Goal: Task Accomplishment & Management: Manage account settings

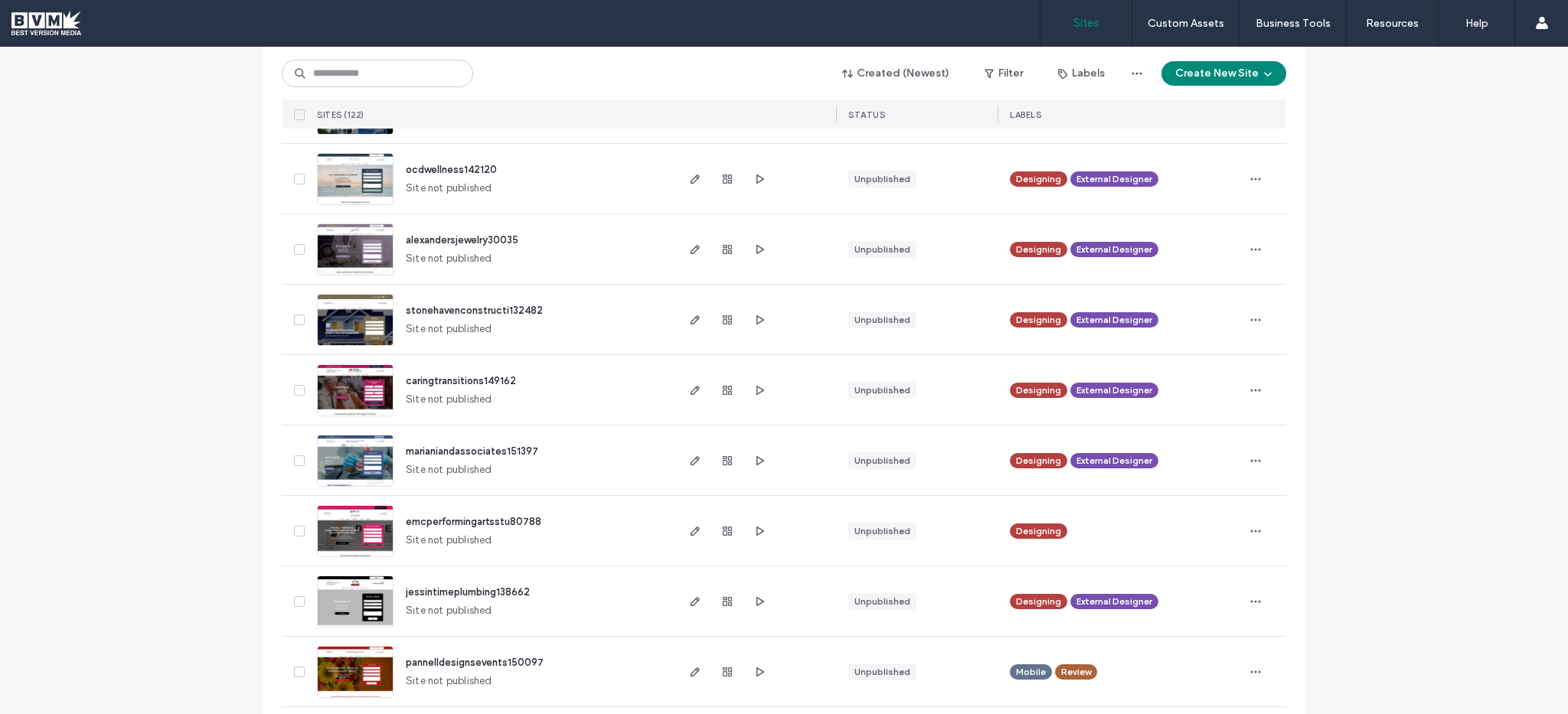
scroll to position [1508, 0]
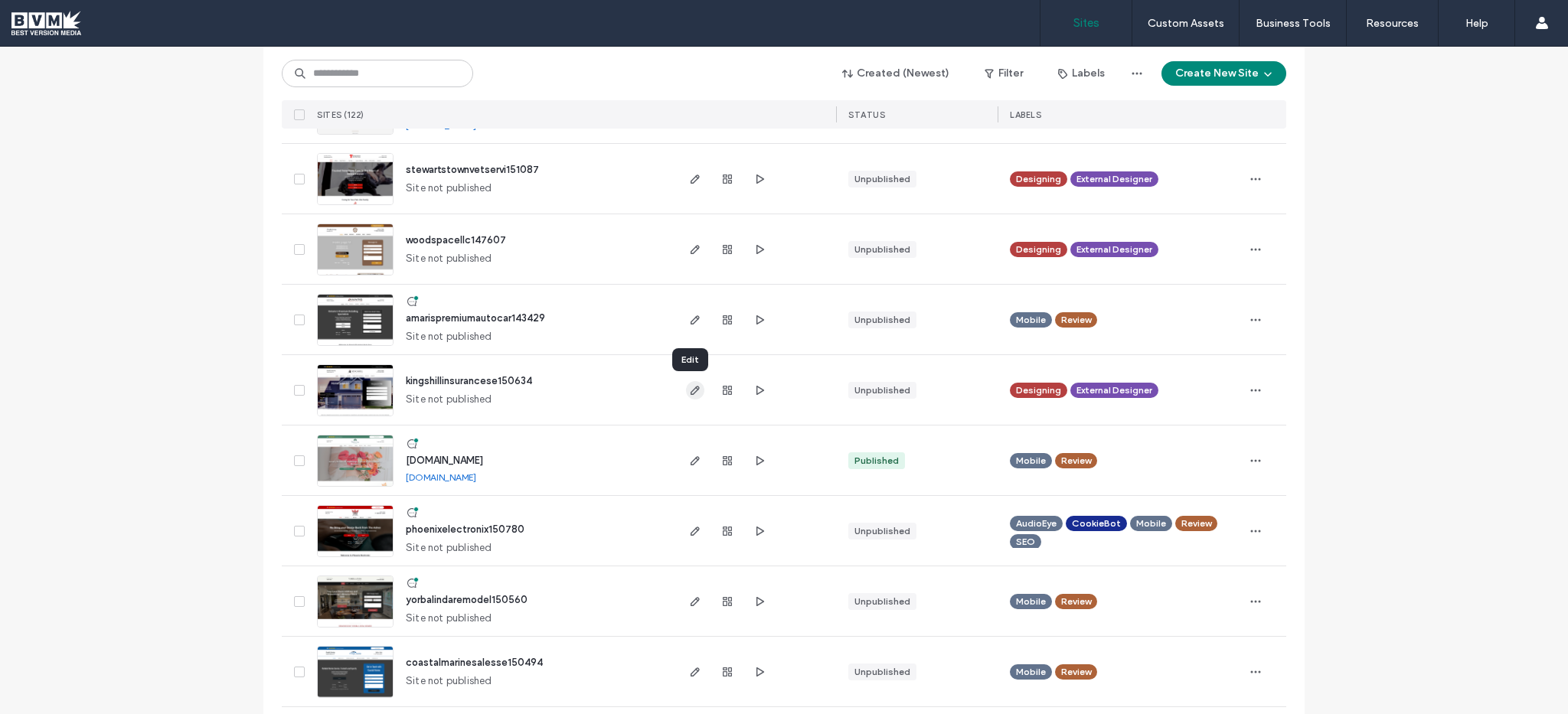
click at [697, 397] on span "button" at bounding box center [694, 390] width 18 height 18
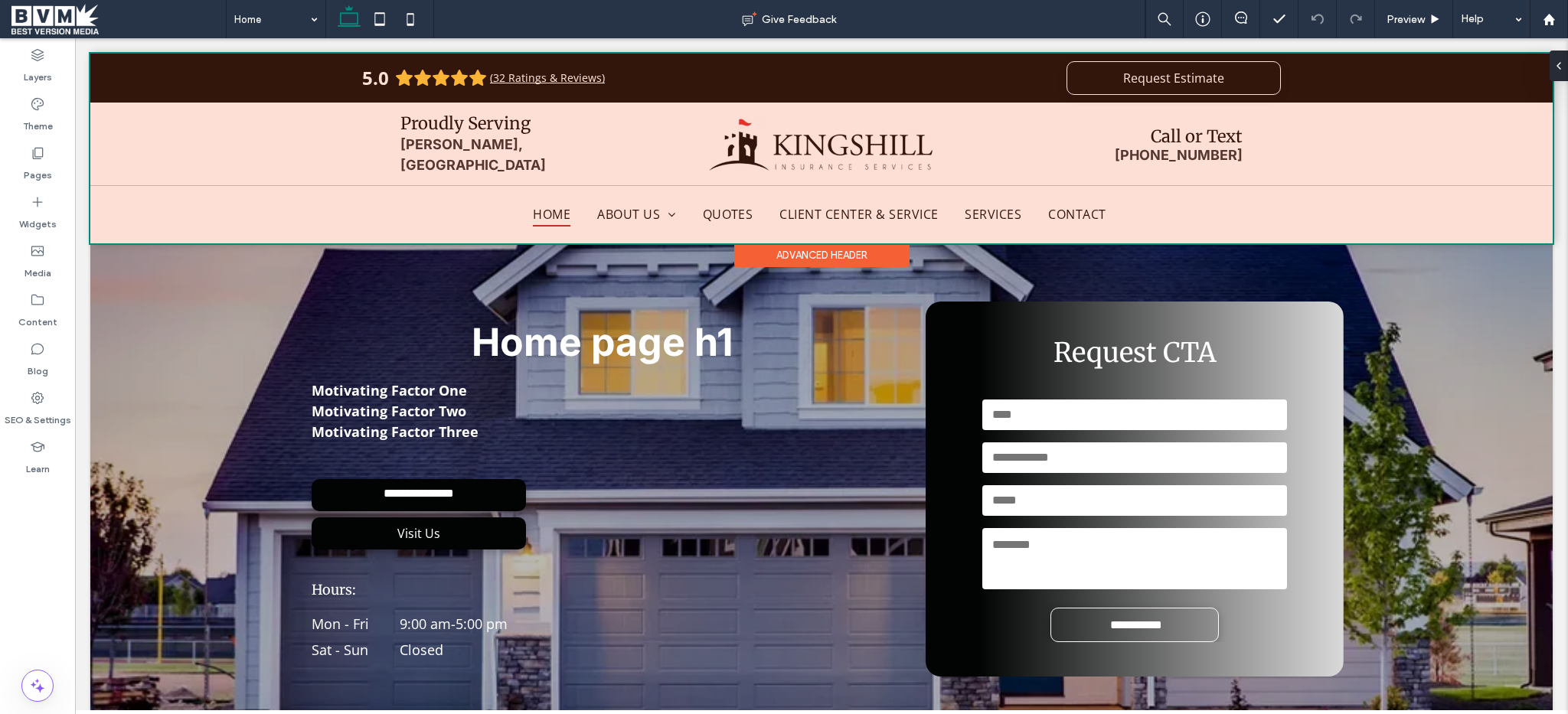
click at [590, 212] on div at bounding box center [821, 148] width 1462 height 190
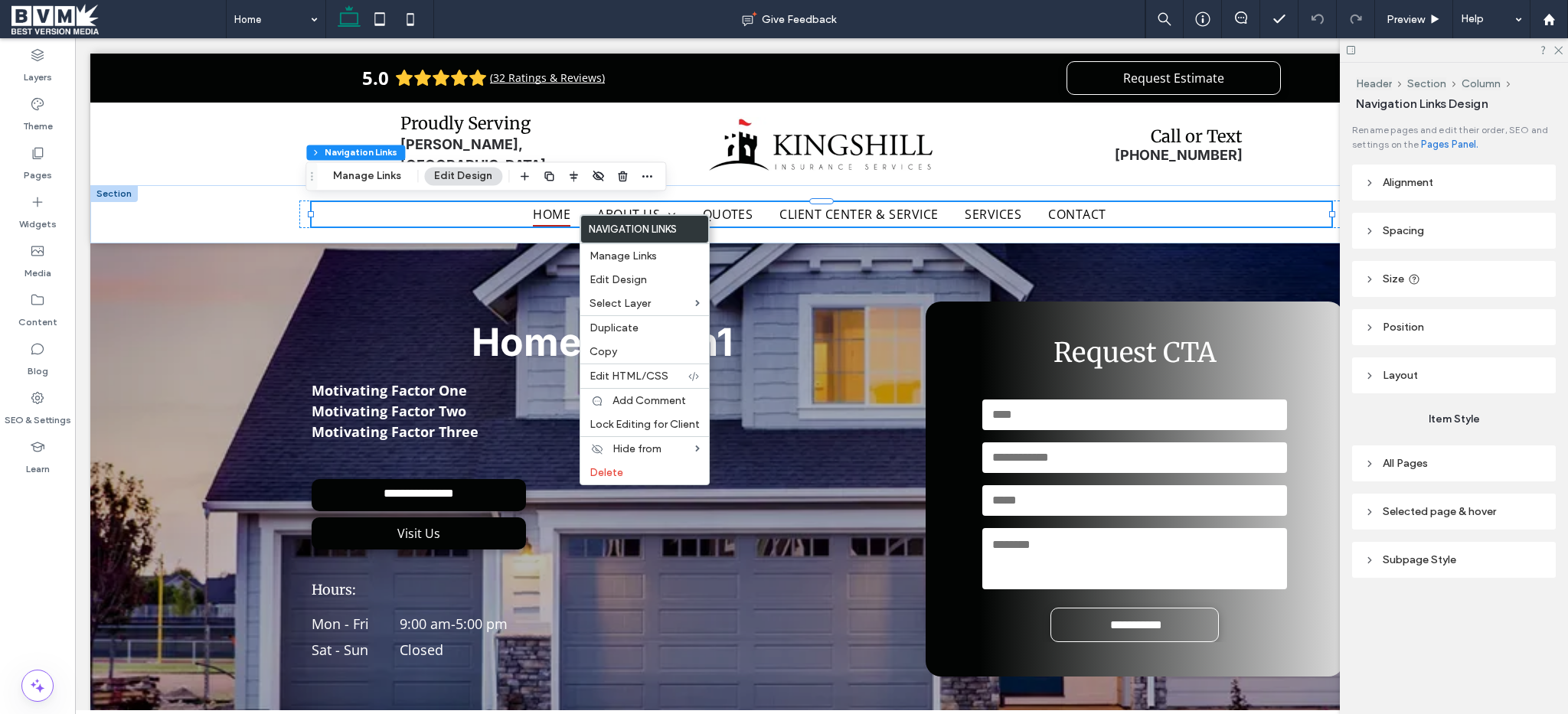
click at [1407, 467] on span "All Pages" at bounding box center [1405, 463] width 45 height 13
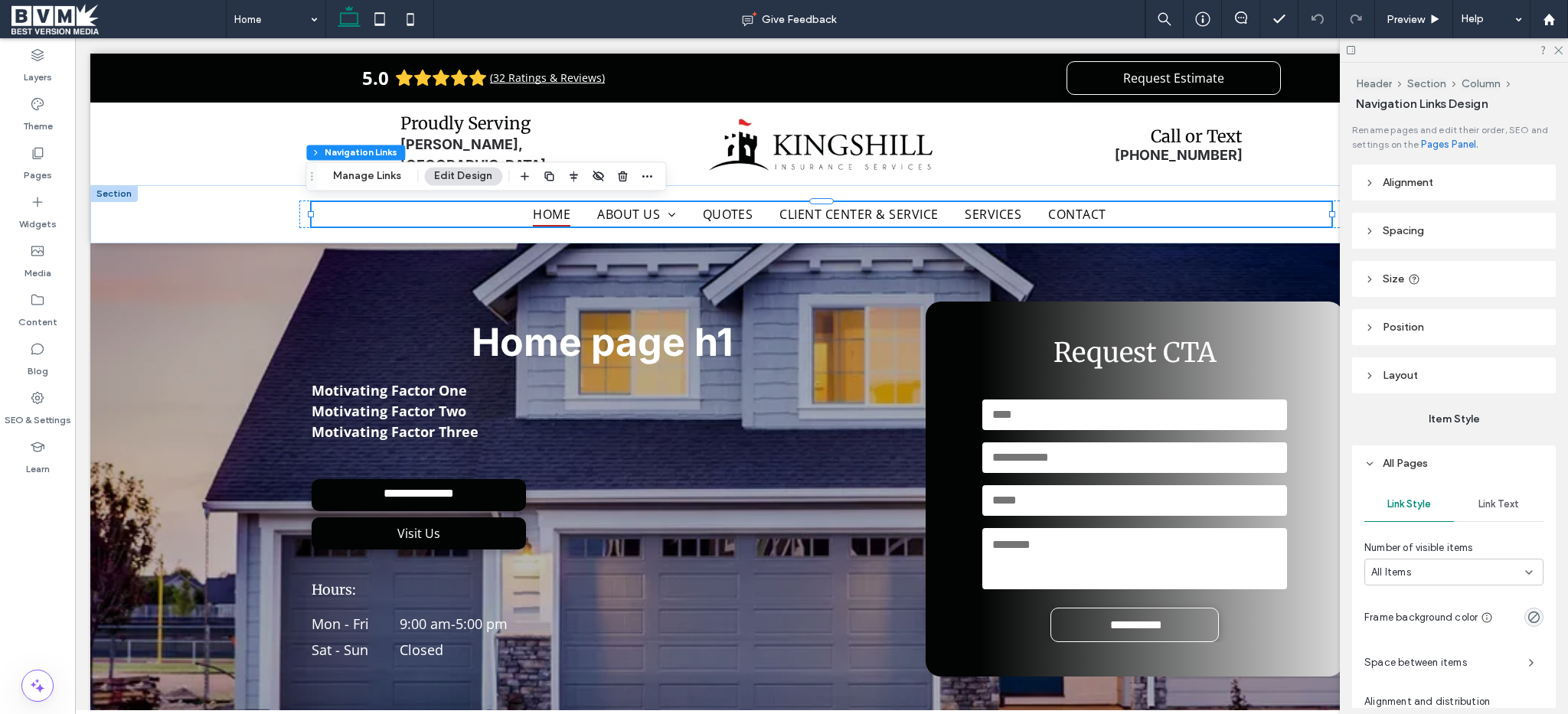
click at [1497, 508] on span "Link Text" at bounding box center [1498, 504] width 40 height 12
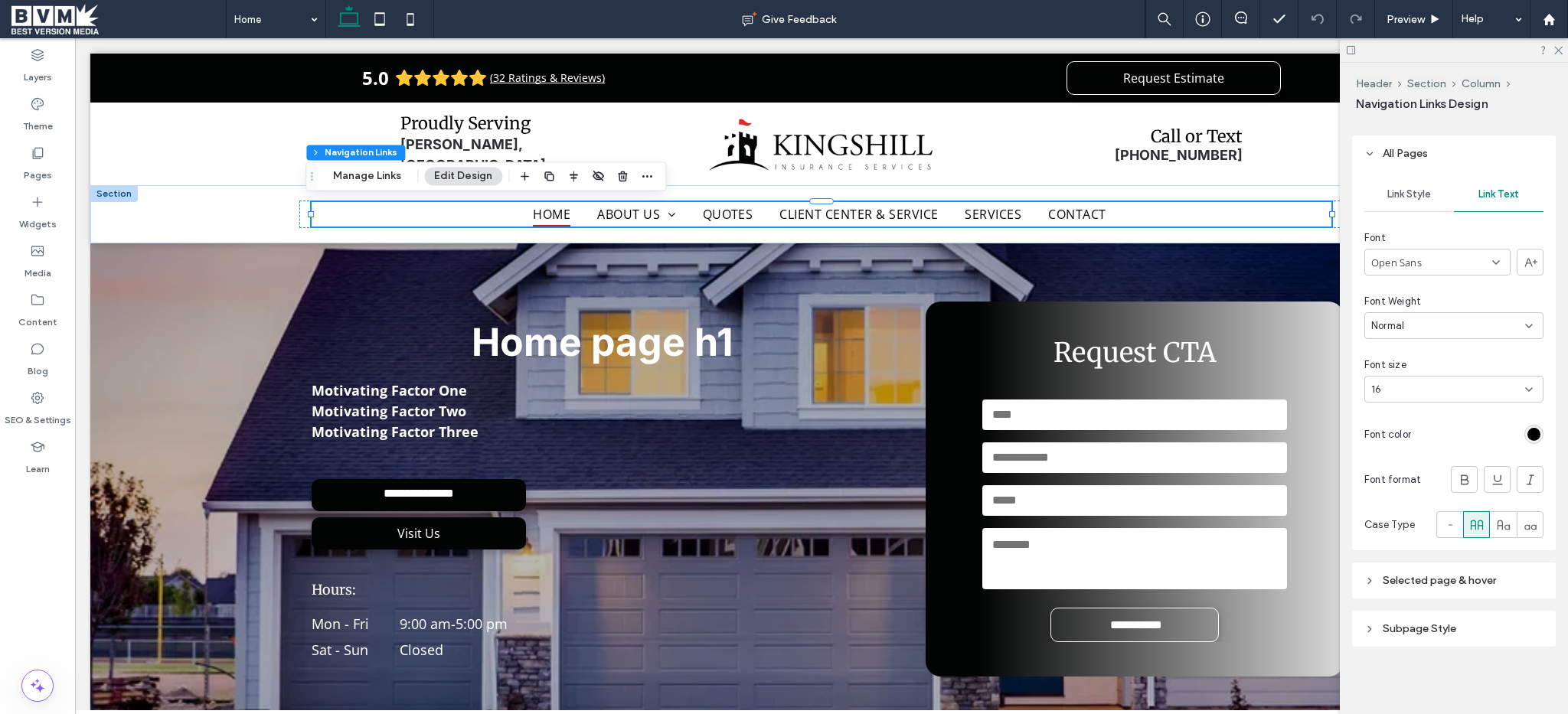
scroll to position [311, 0]
click at [1416, 206] on div "Link Style" at bounding box center [1409, 194] width 90 height 34
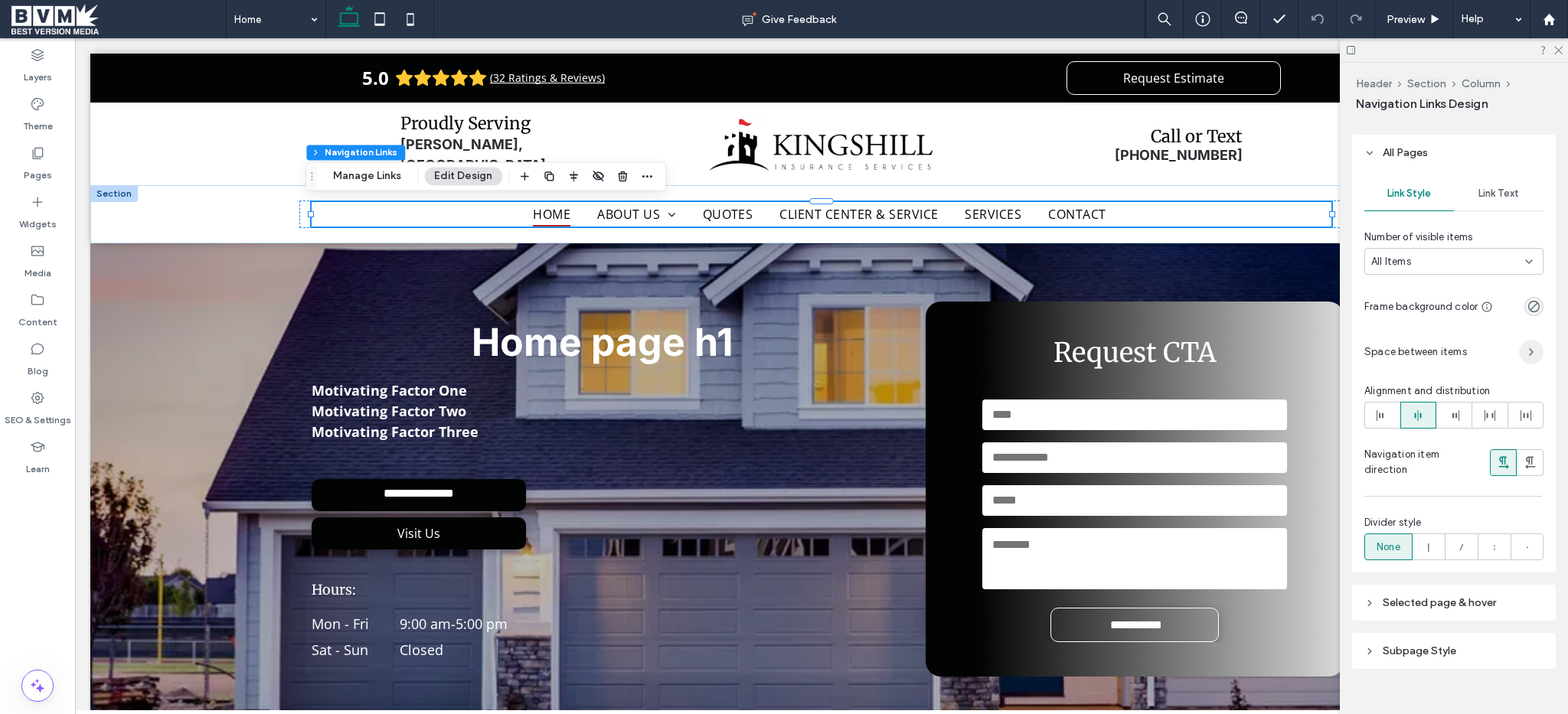
click at [1528, 341] on span "button" at bounding box center [1531, 352] width 24 height 24
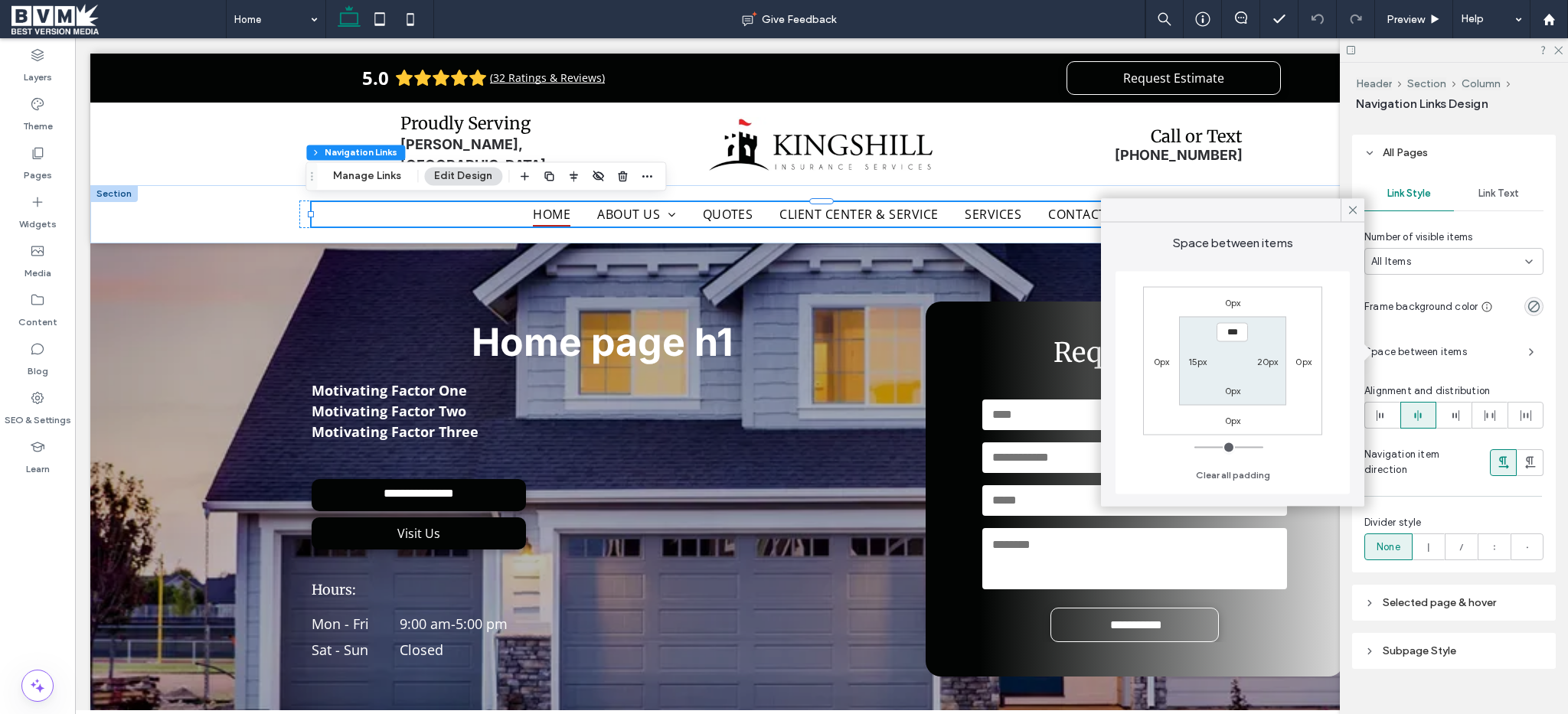
click at [1196, 365] on label "15px" at bounding box center [1198, 360] width 19 height 11
type input "**"
type input "****"
type input "**"
type input "****"
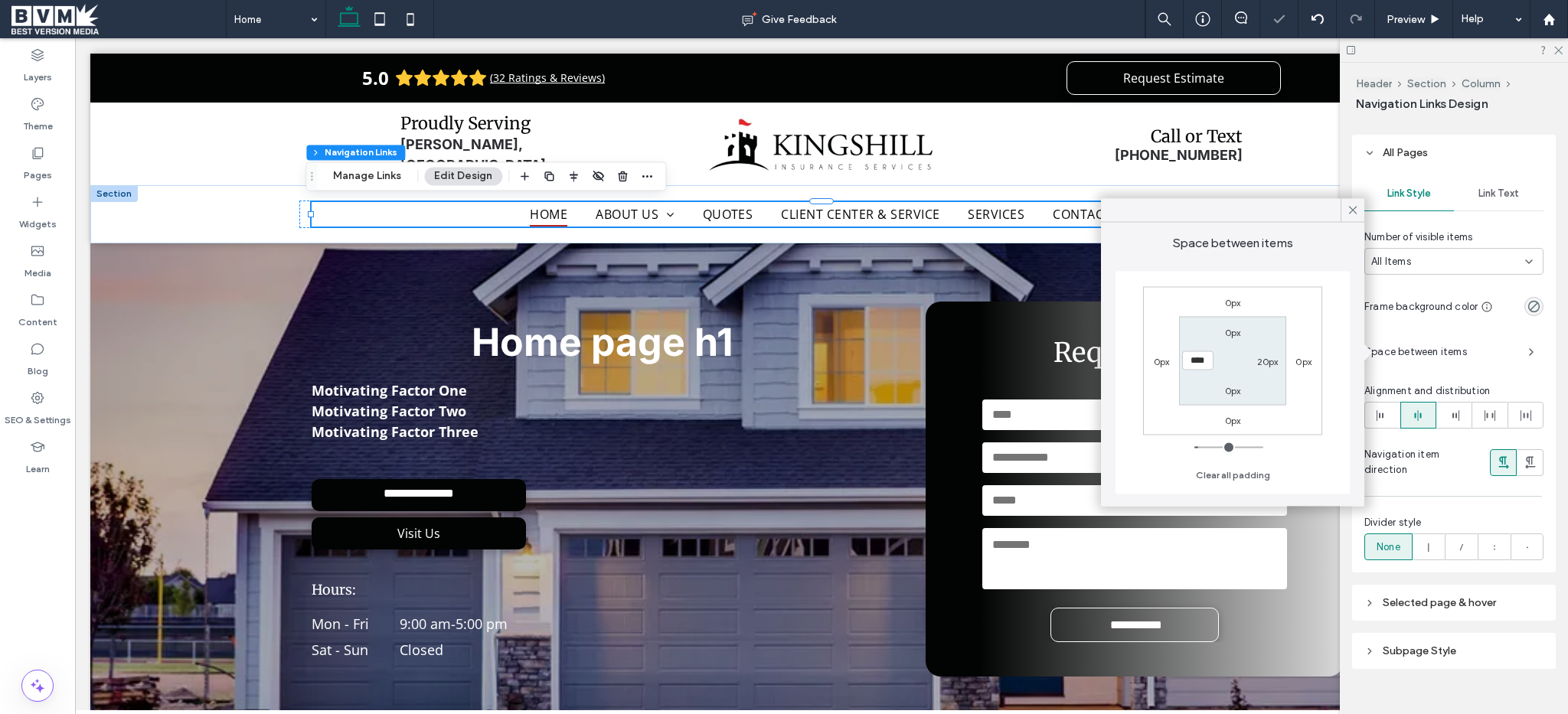
type input "**"
type input "****"
click at [1355, 213] on icon at bounding box center [1353, 211] width 14 height 14
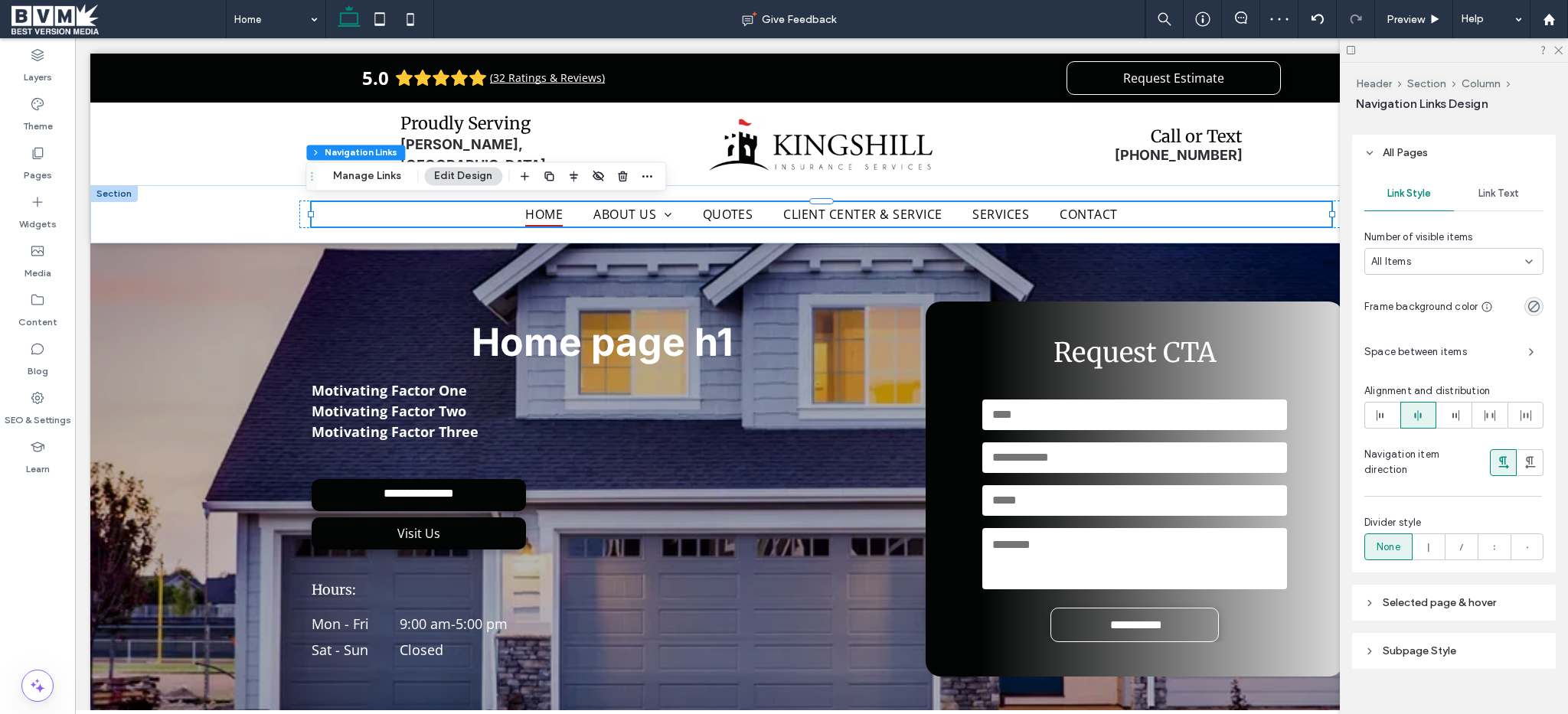
click at [1485, 178] on div "Link Text" at bounding box center [1498, 194] width 90 height 34
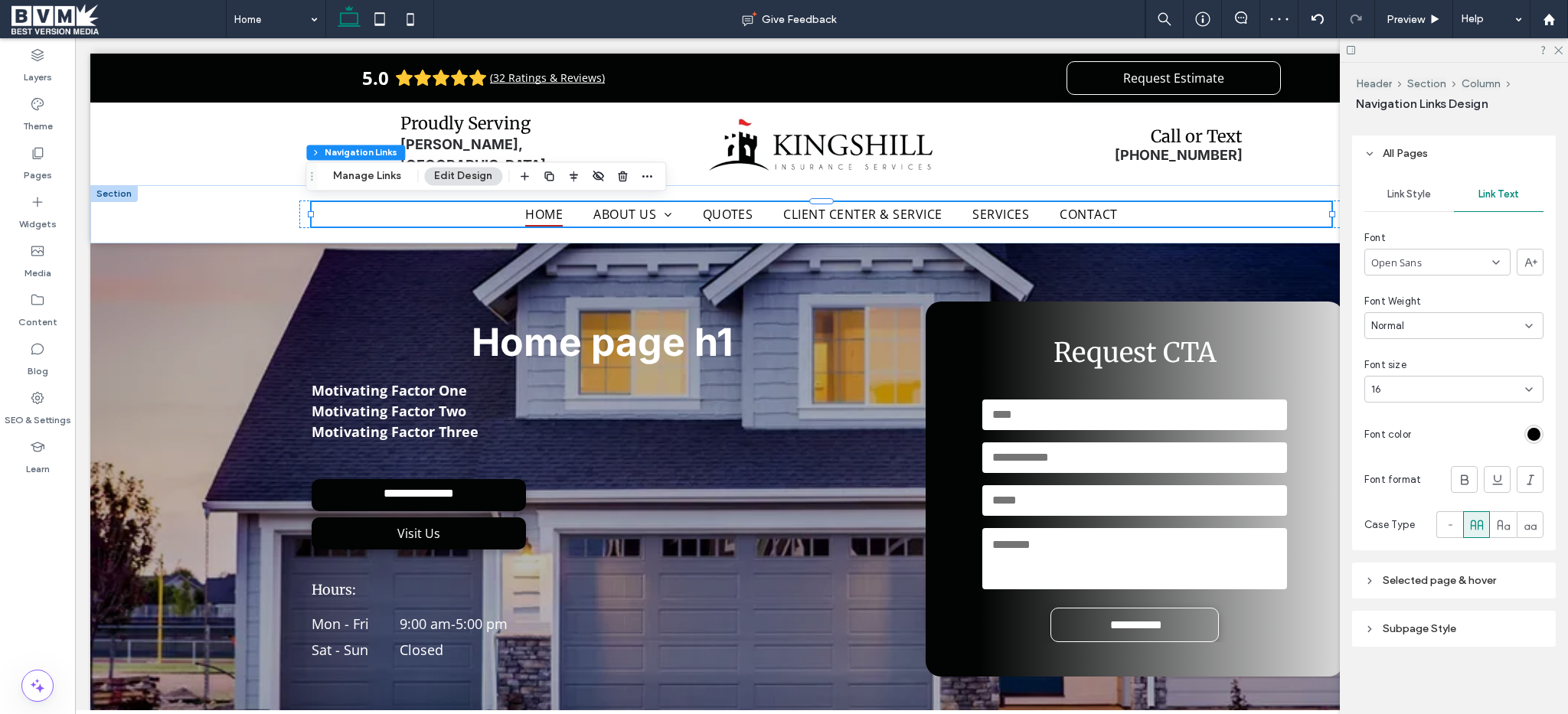
click at [1491, 186] on div "Link Text" at bounding box center [1498, 194] width 90 height 34
click at [1486, 382] on div "16" at bounding box center [1444, 390] width 147 height 15
type input "**"
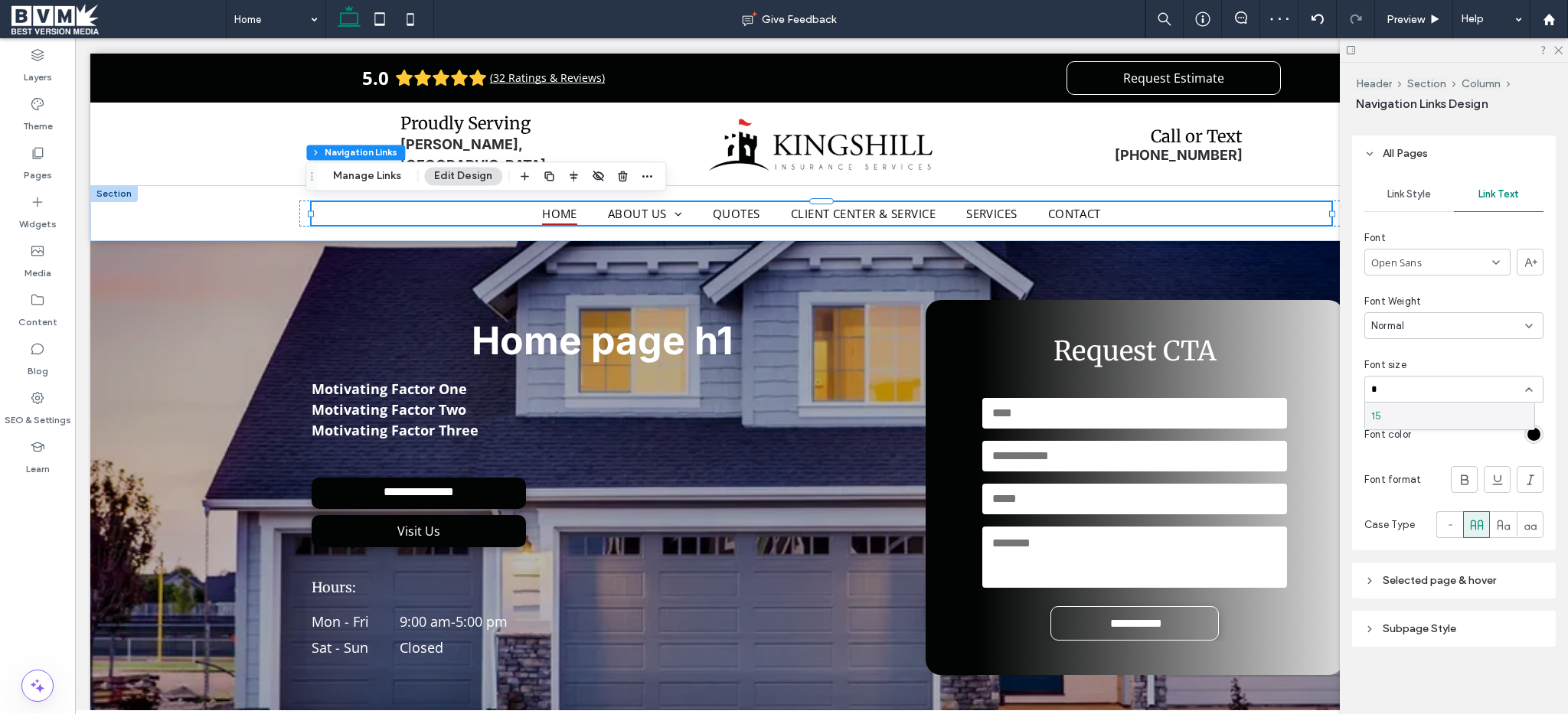
type input "**"
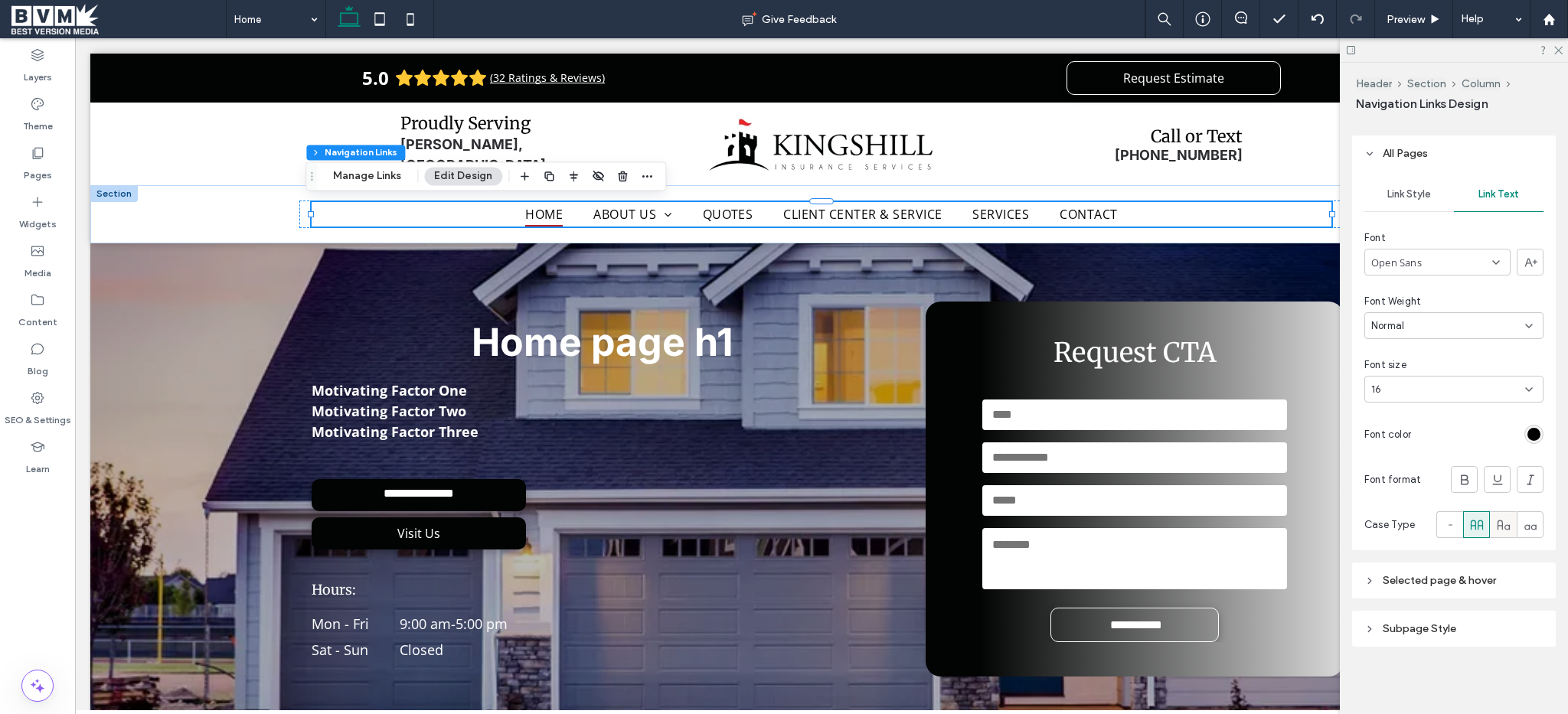
click at [1496, 532] on span at bounding box center [1503, 524] width 15 height 25
click at [1478, 526] on div at bounding box center [1476, 524] width 25 height 25
click at [1349, 267] on div "Header Section Column Navigation Links Design Rename pages and edit their order…" at bounding box center [1454, 388] width 228 height 651
click at [1554, 53] on use at bounding box center [1559, 51] width 9 height 9
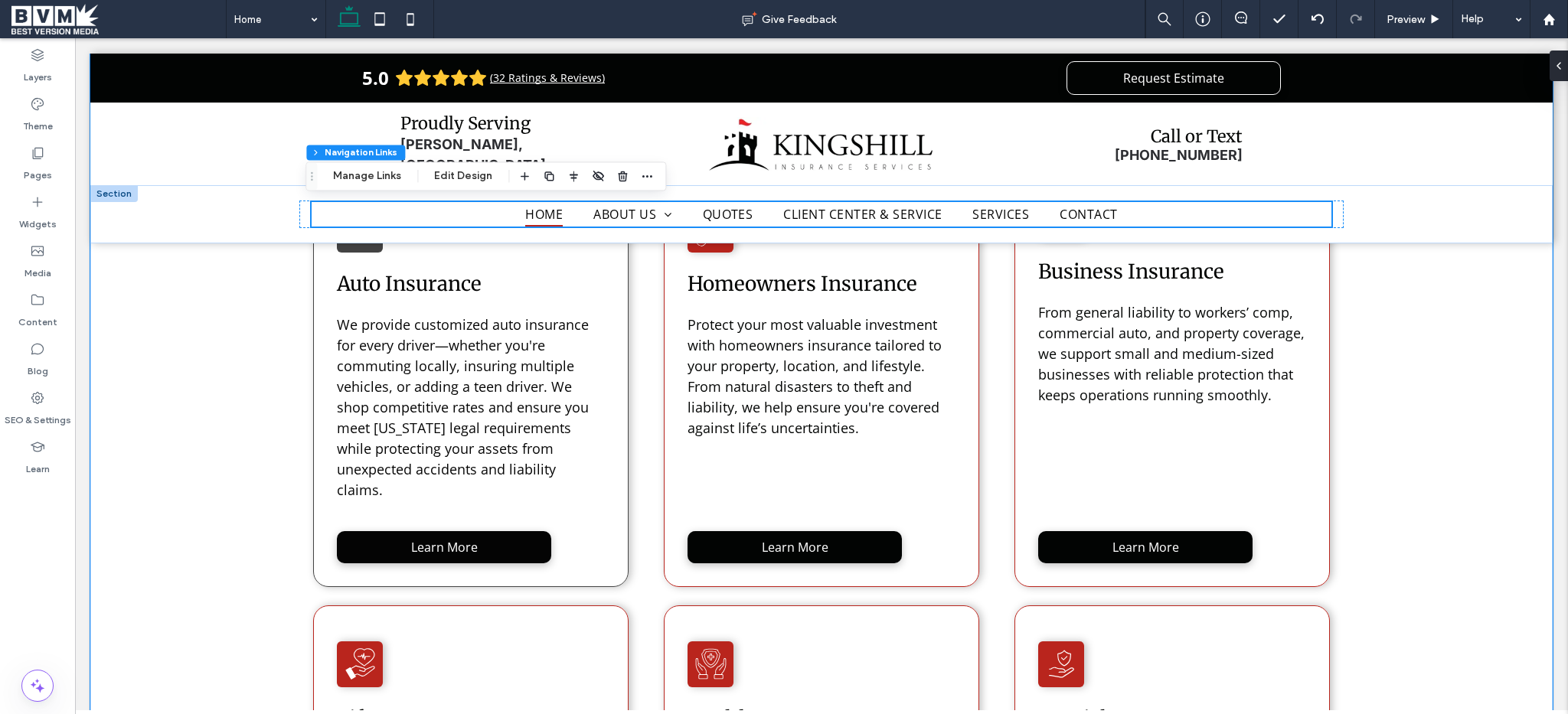
scroll to position [1517, 0]
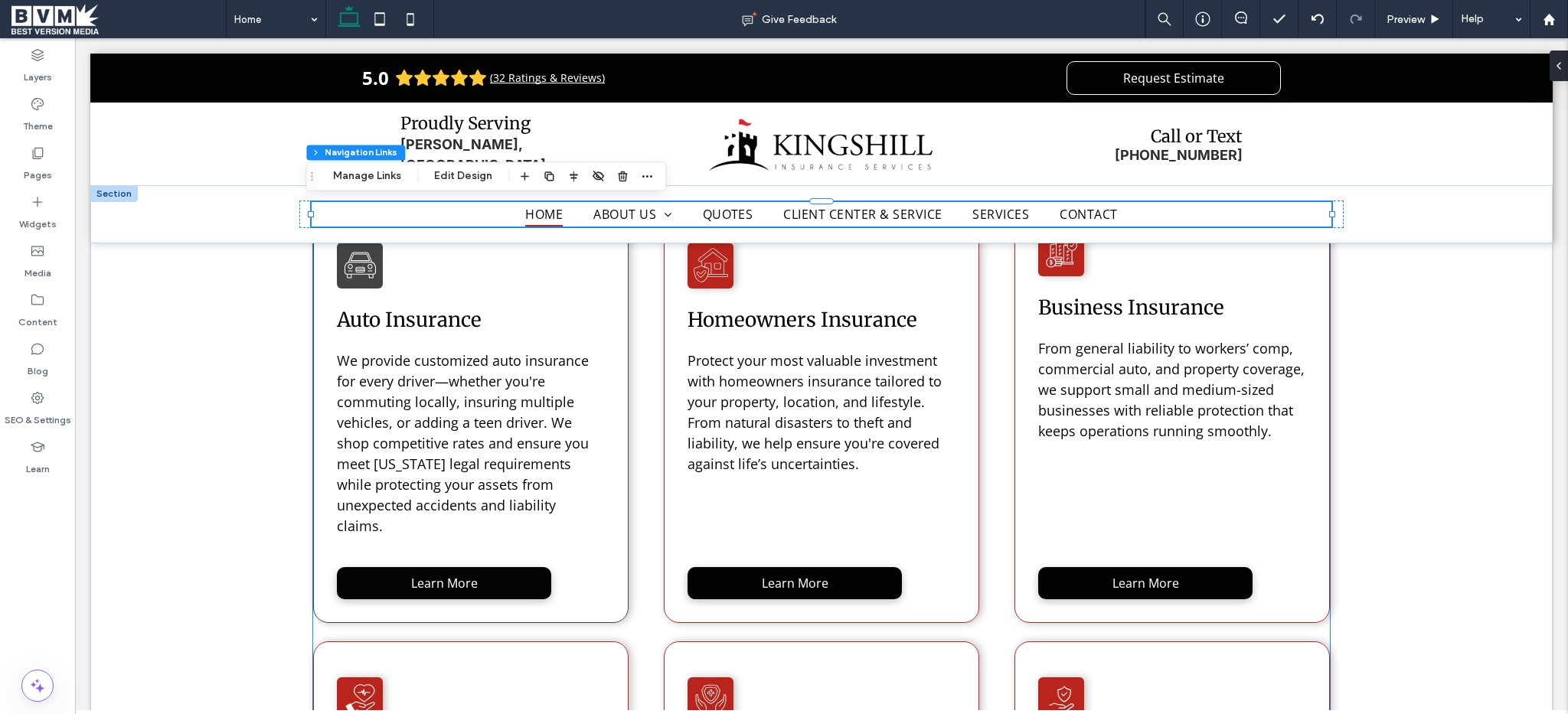
click at [326, 412] on div "Learn More Auto Insurance We provide customized auto insurance for every driver…" at bounding box center [471, 415] width 316 height 416
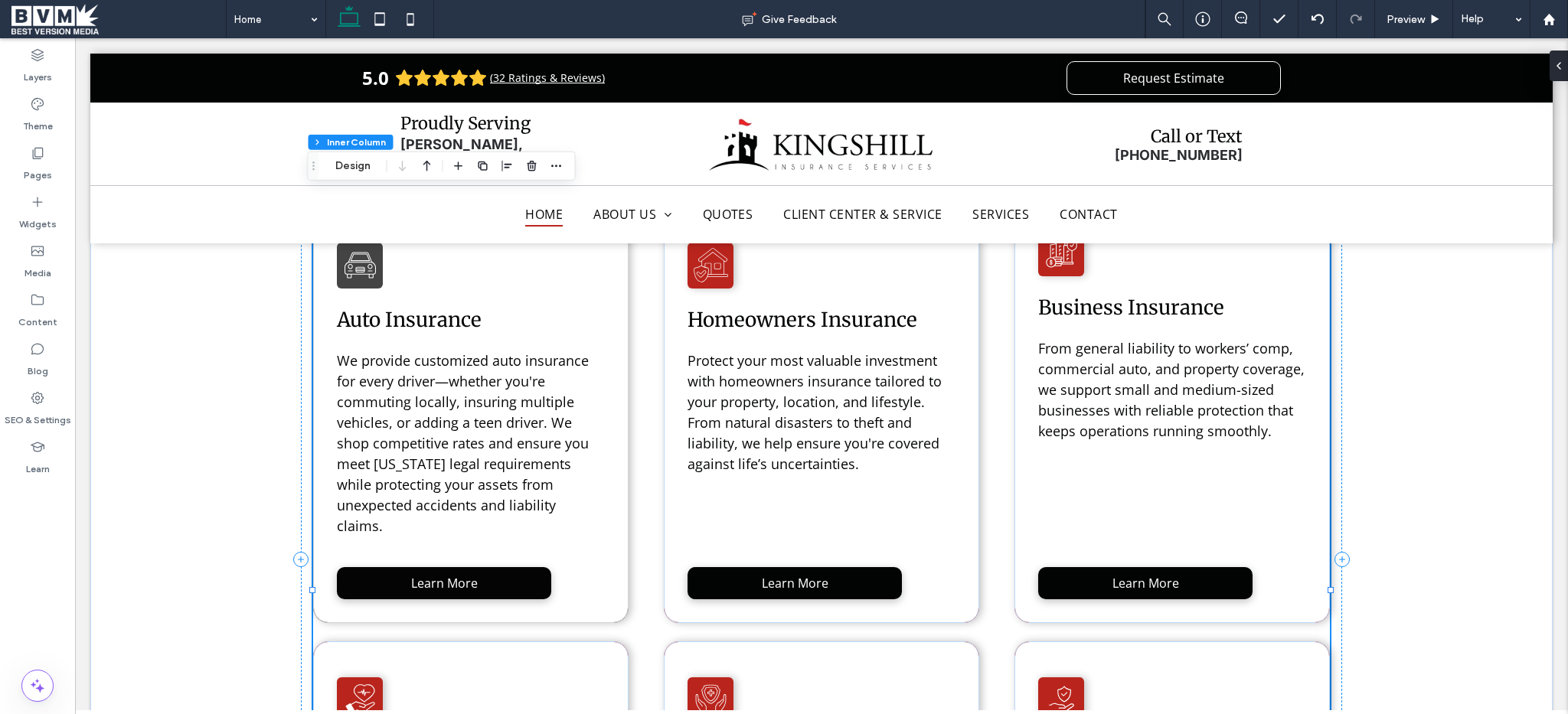
click at [620, 378] on div "Learn More Auto Insurance We provide customized auto insurance for every driver…" at bounding box center [471, 415] width 316 height 416
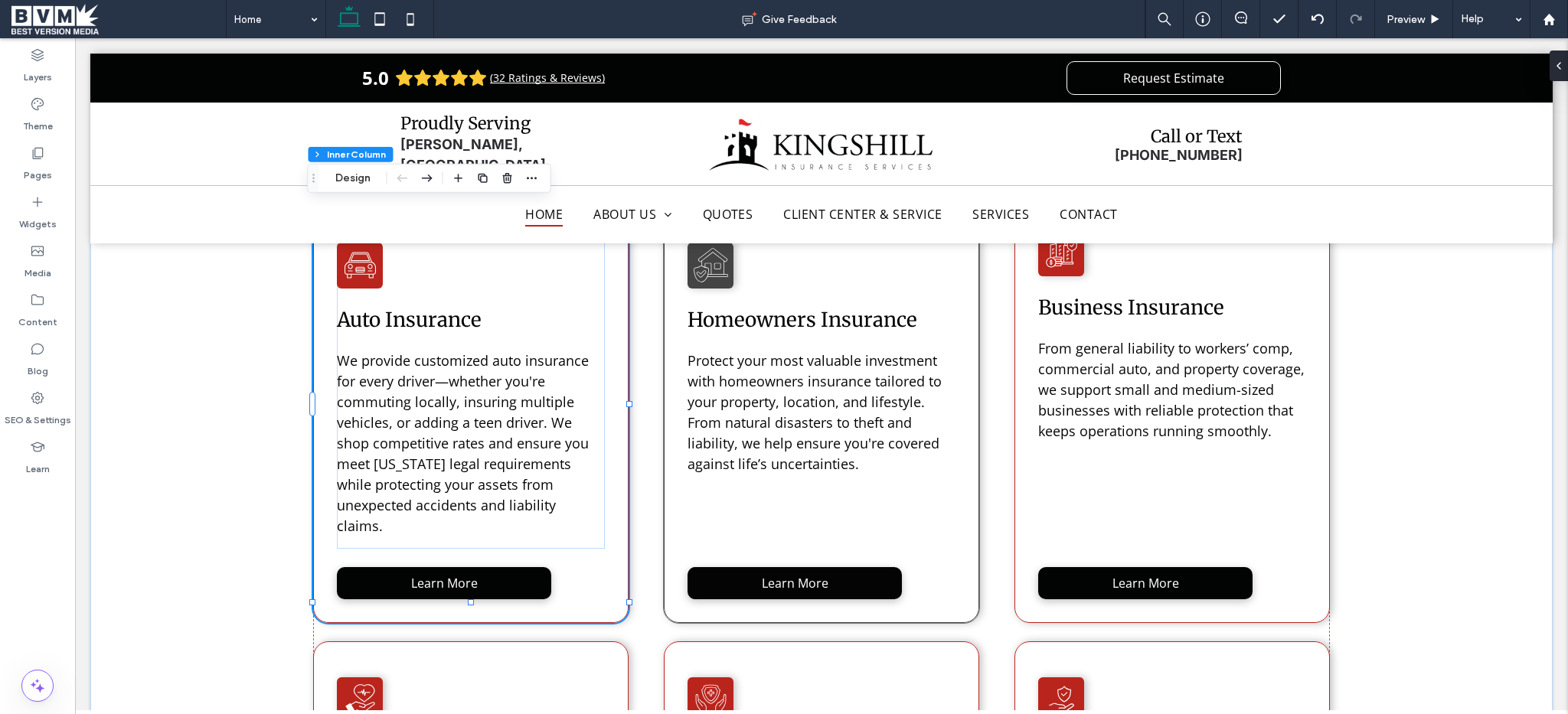
click at [673, 398] on div "Learn More Homeowners Insurance Protect your most valuable investment with home…" at bounding box center [821, 415] width 316 height 416
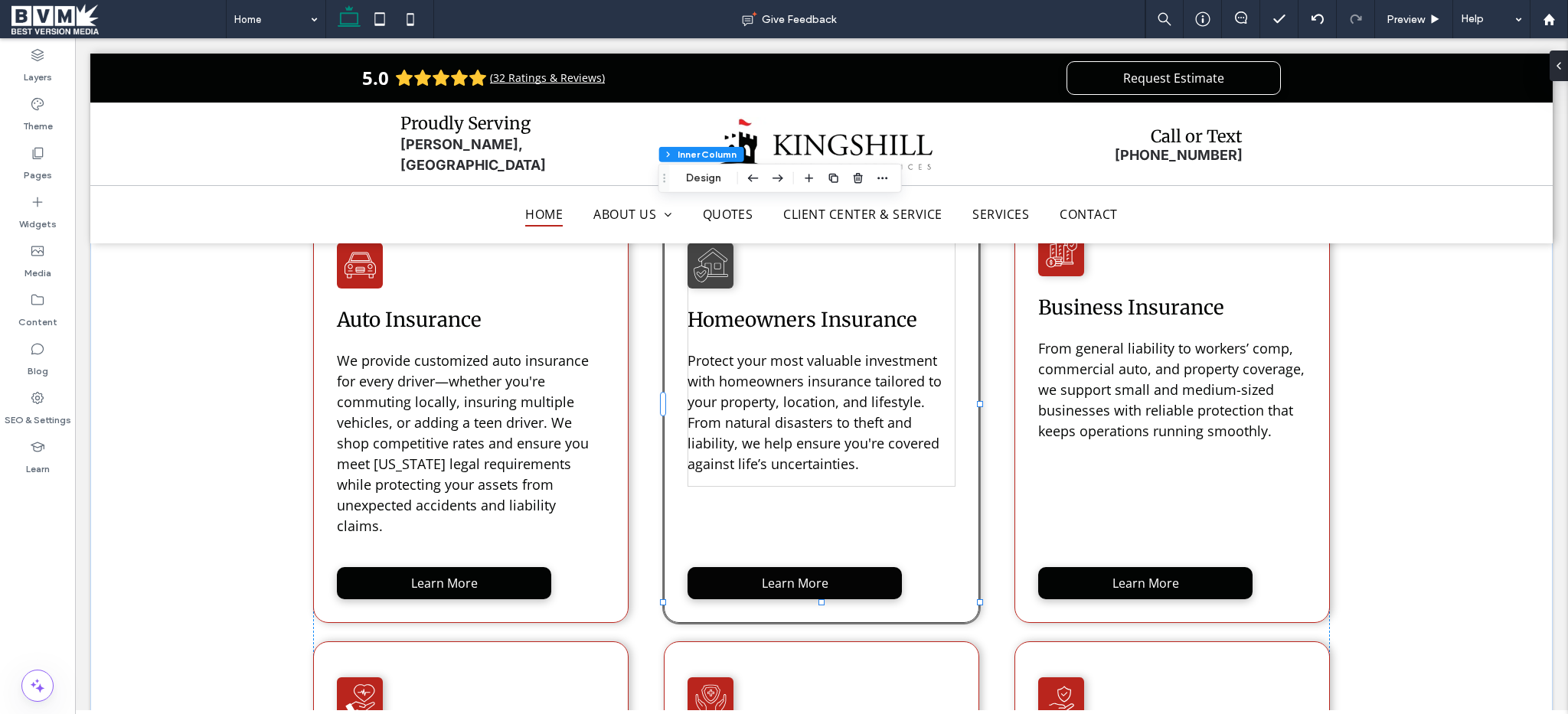
click at [671, 398] on div "Learn More Homeowners Insurance Protect your most valuable investment with home…" at bounding box center [821, 415] width 316 height 416
click at [647, 417] on div "Learn More Auto Insurance We provide customized auto insurance for every driver…" at bounding box center [821, 601] width 1016 height 814
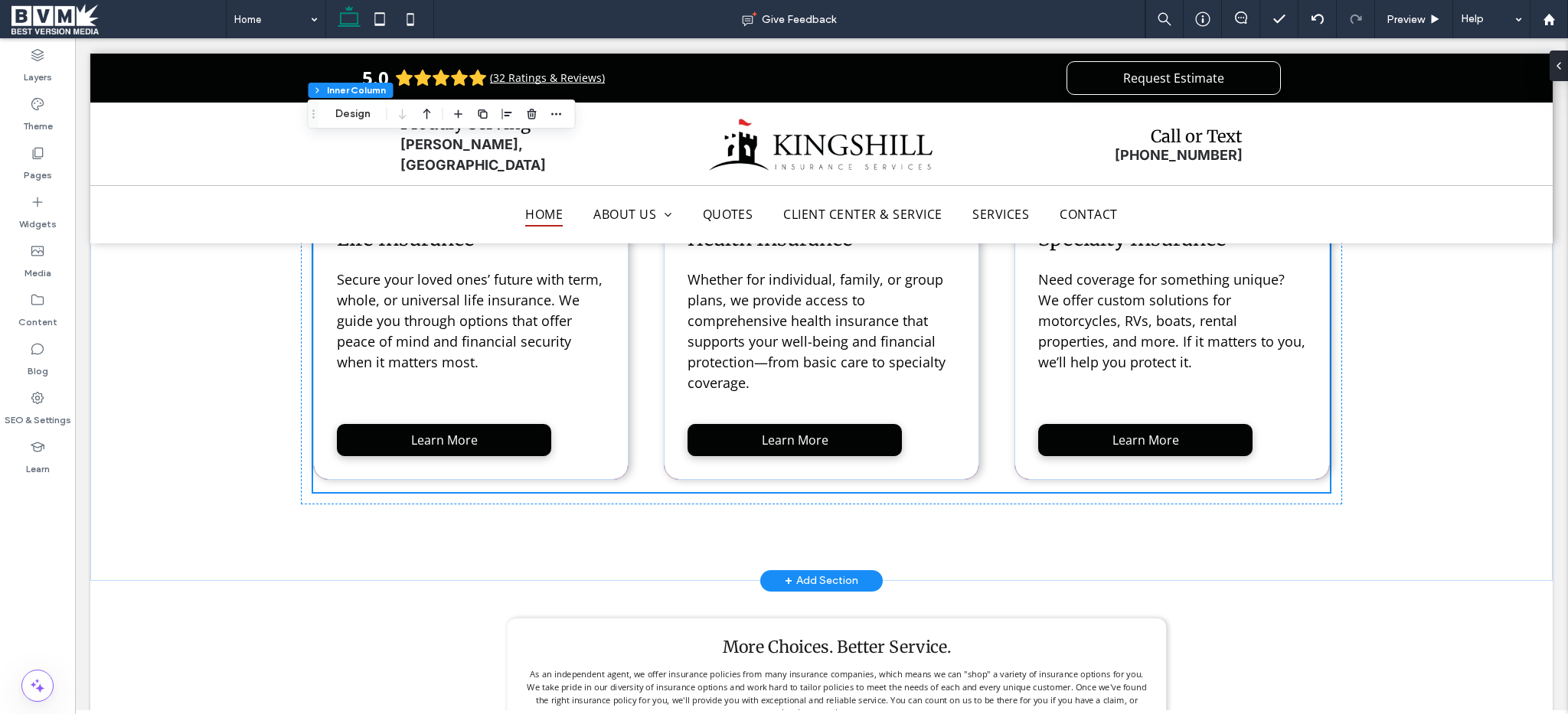
scroll to position [2045, 0]
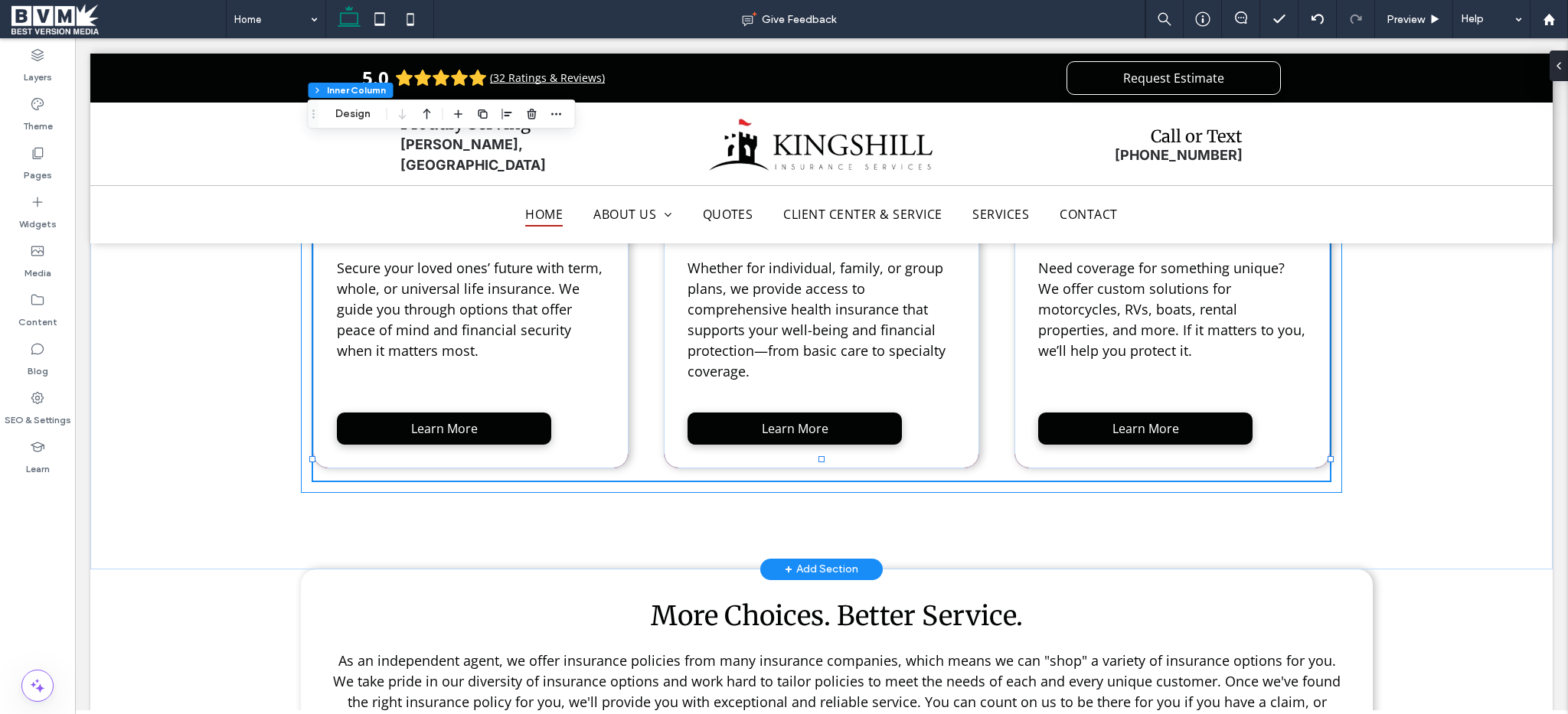
click at [649, 460] on div "Kingshill Insurance Services Learn More Auto Insurance We provide customized au…" at bounding box center [822, 33] width 1041 height 920
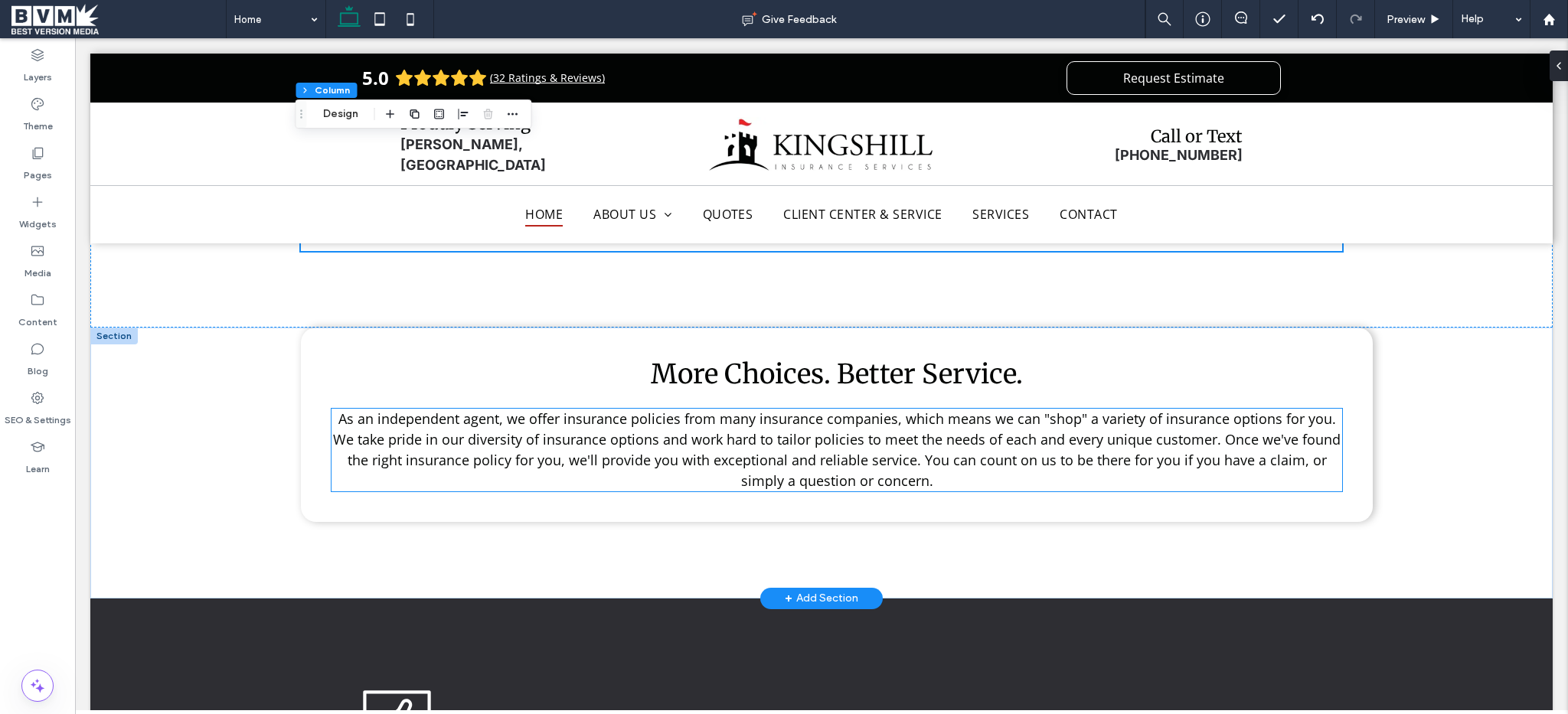
scroll to position [2290, 0]
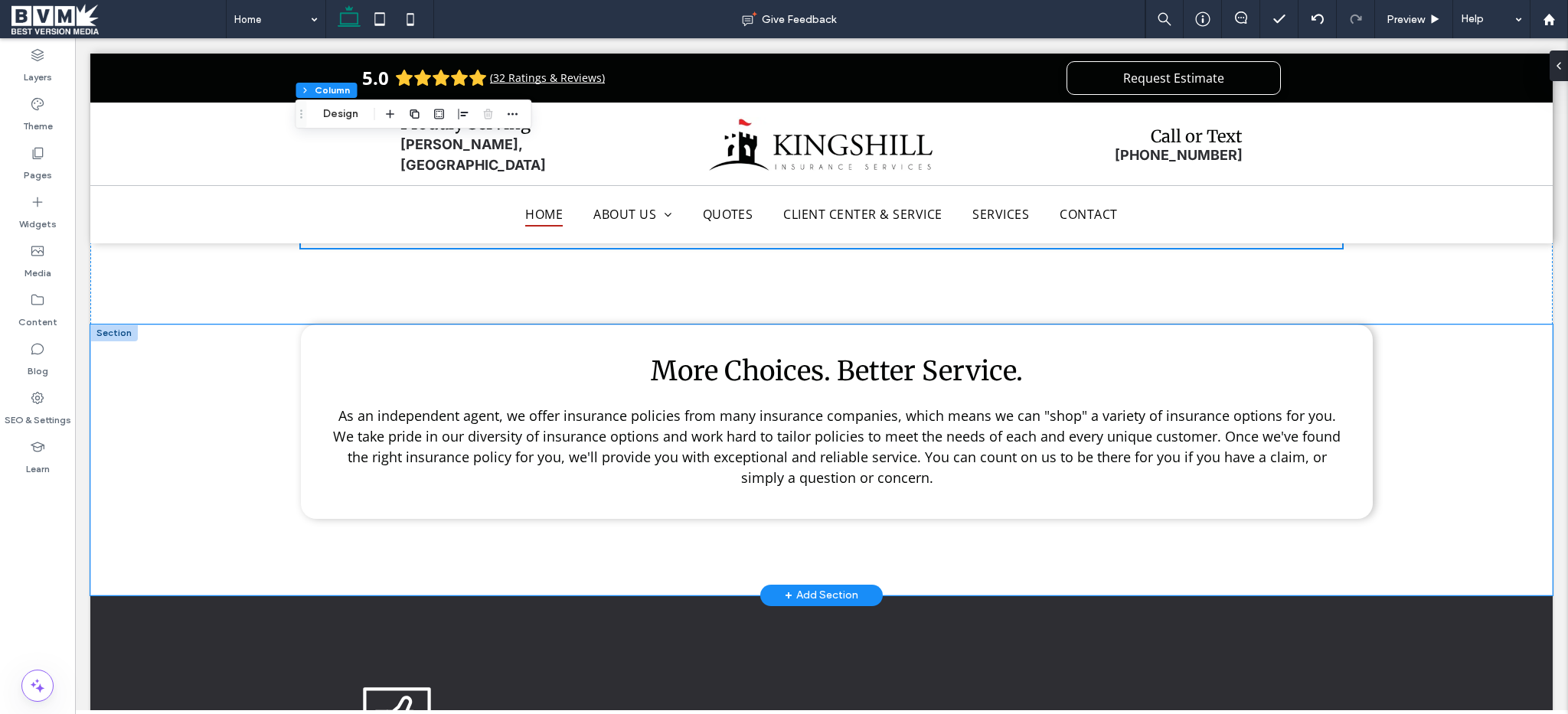
click at [256, 538] on div "More Choices. Better Service. As an independent agent, we offer insurance polic…" at bounding box center [821, 459] width 1462 height 271
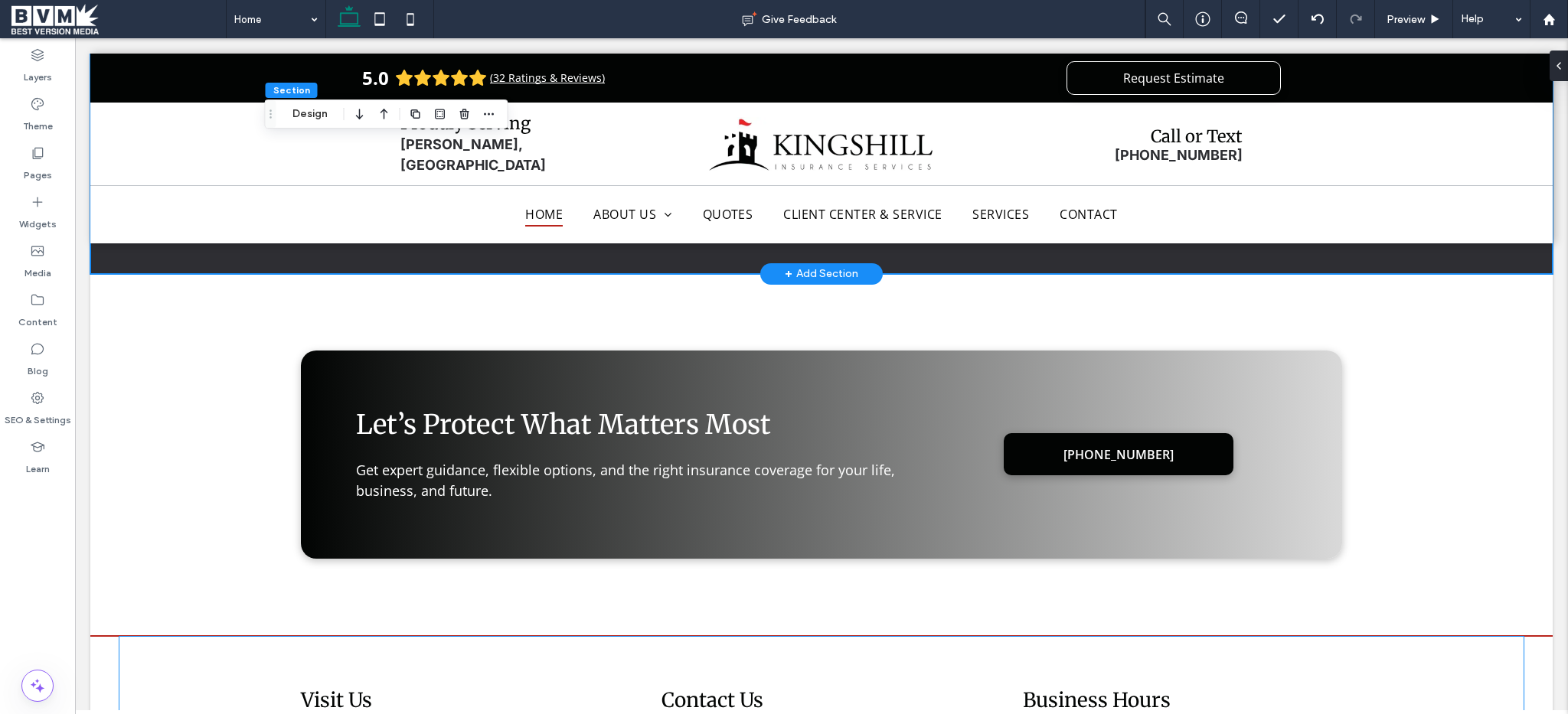
scroll to position [3436, 0]
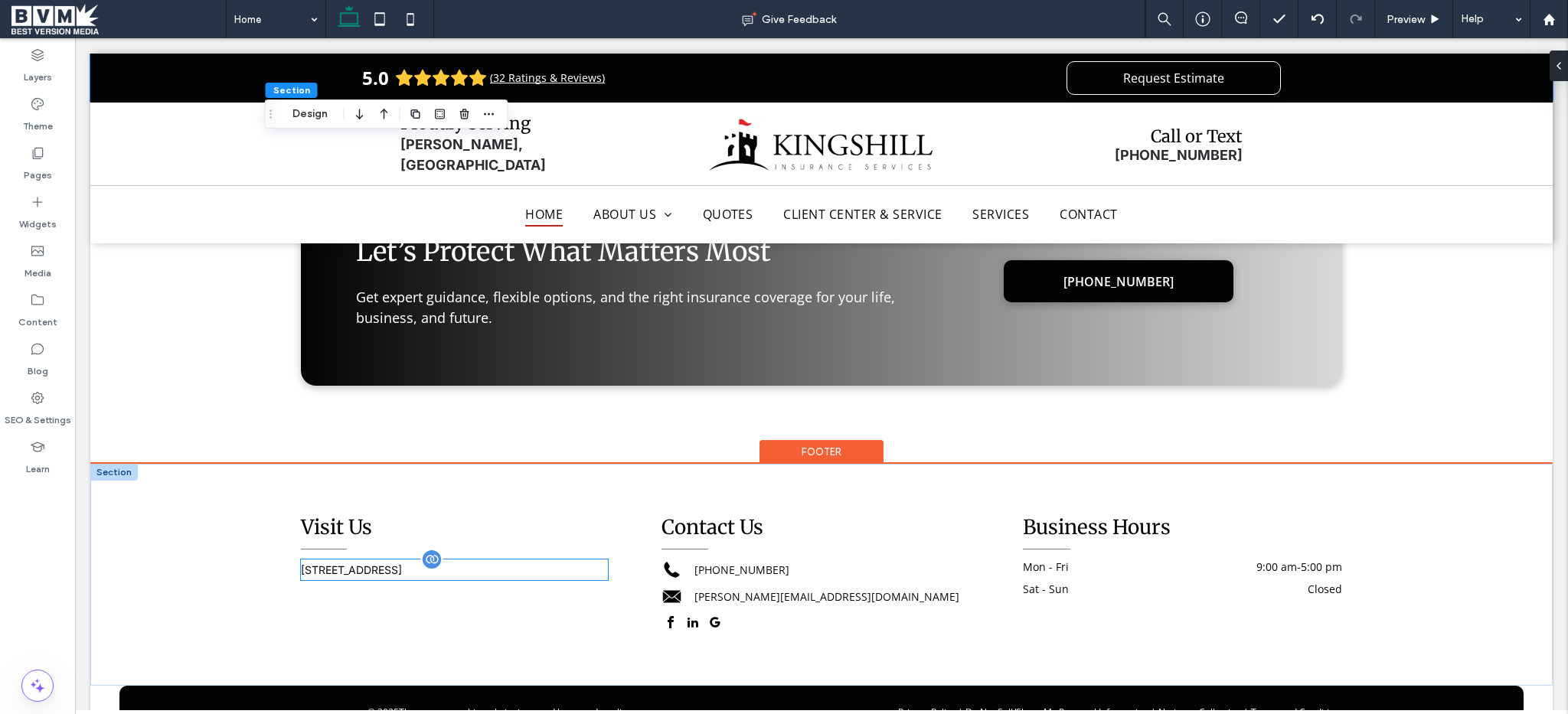
click at [374, 559] on div "[STREET_ADDRESS]" at bounding box center [454, 569] width 307 height 21
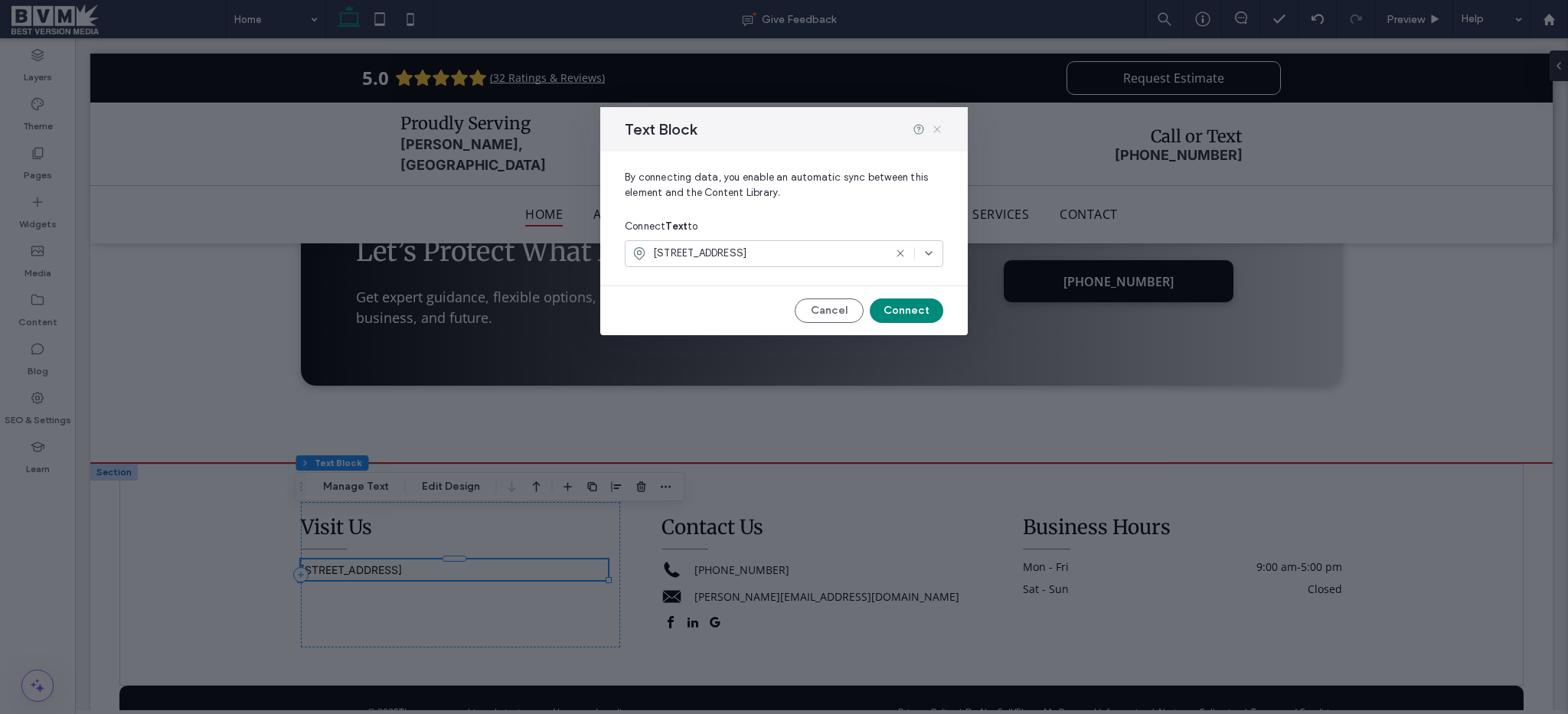
click at [935, 126] on icon at bounding box center [937, 129] width 12 height 12
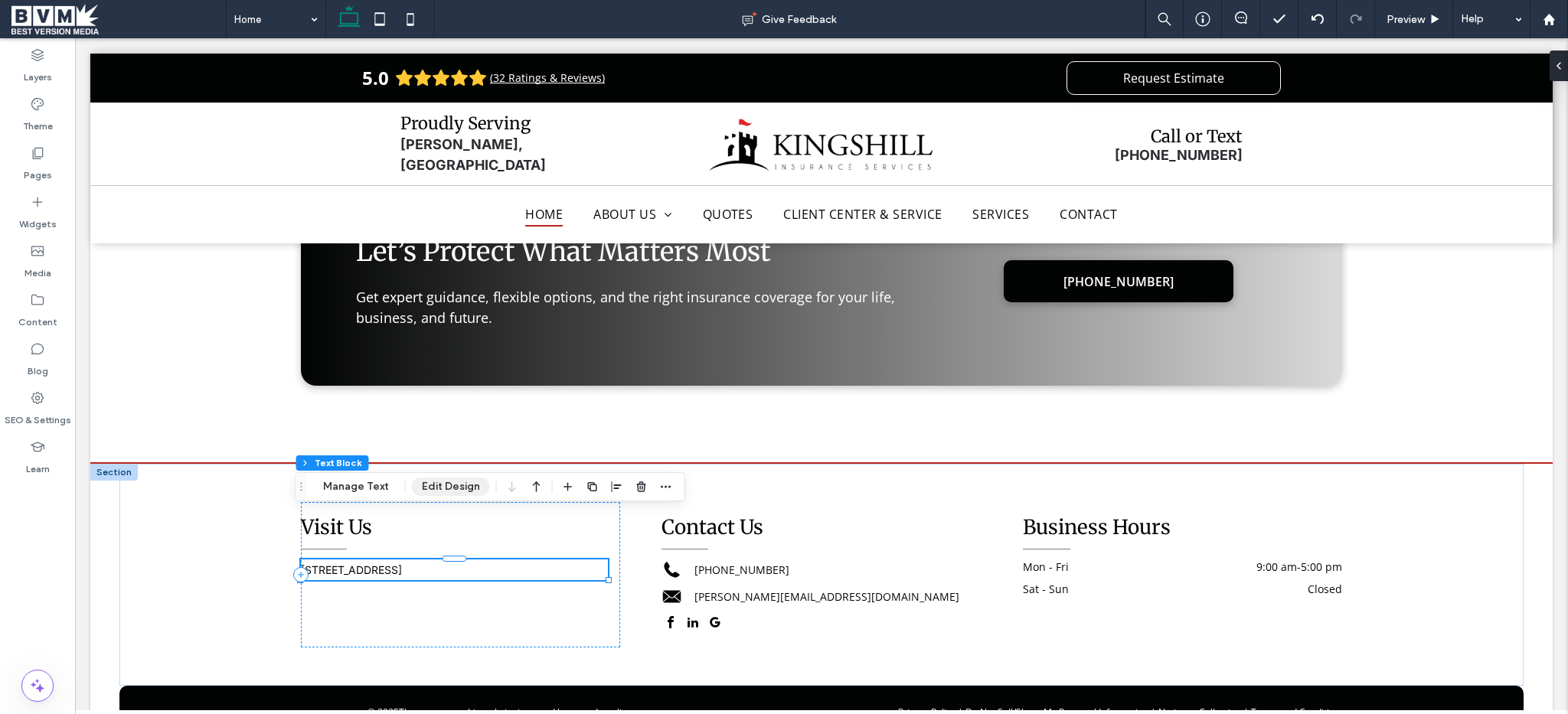
click at [445, 487] on button "Edit Design" at bounding box center [451, 486] width 78 height 18
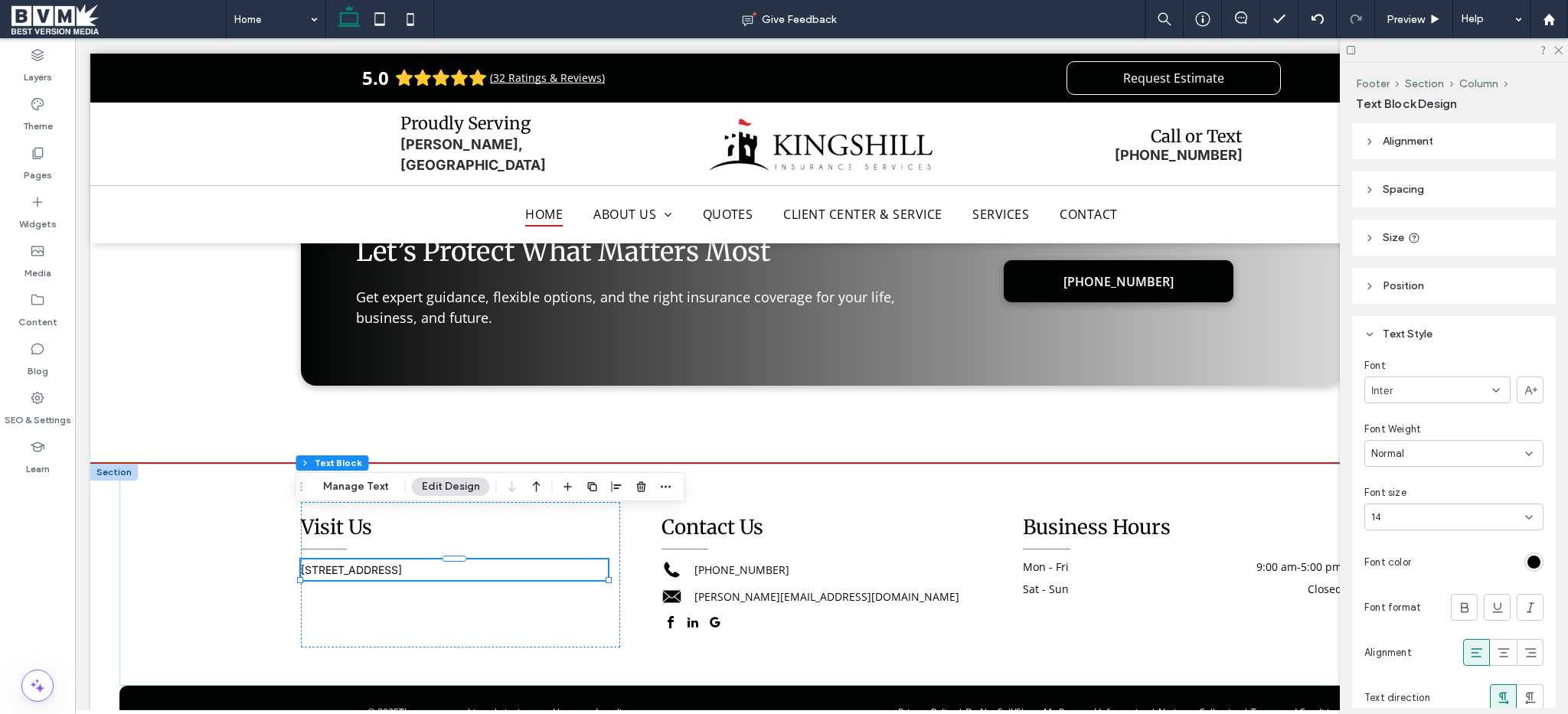
click at [1459, 524] on div "14" at bounding box center [1444, 517] width 147 height 15
click at [1437, 642] on div "16" at bounding box center [1449, 644] width 170 height 27
click at [1169, 551] on div "Business Hours Mon - Fri 9:00 am - 5:00 pm Sat - Sun Closed" at bounding box center [1182, 575] width 319 height 145
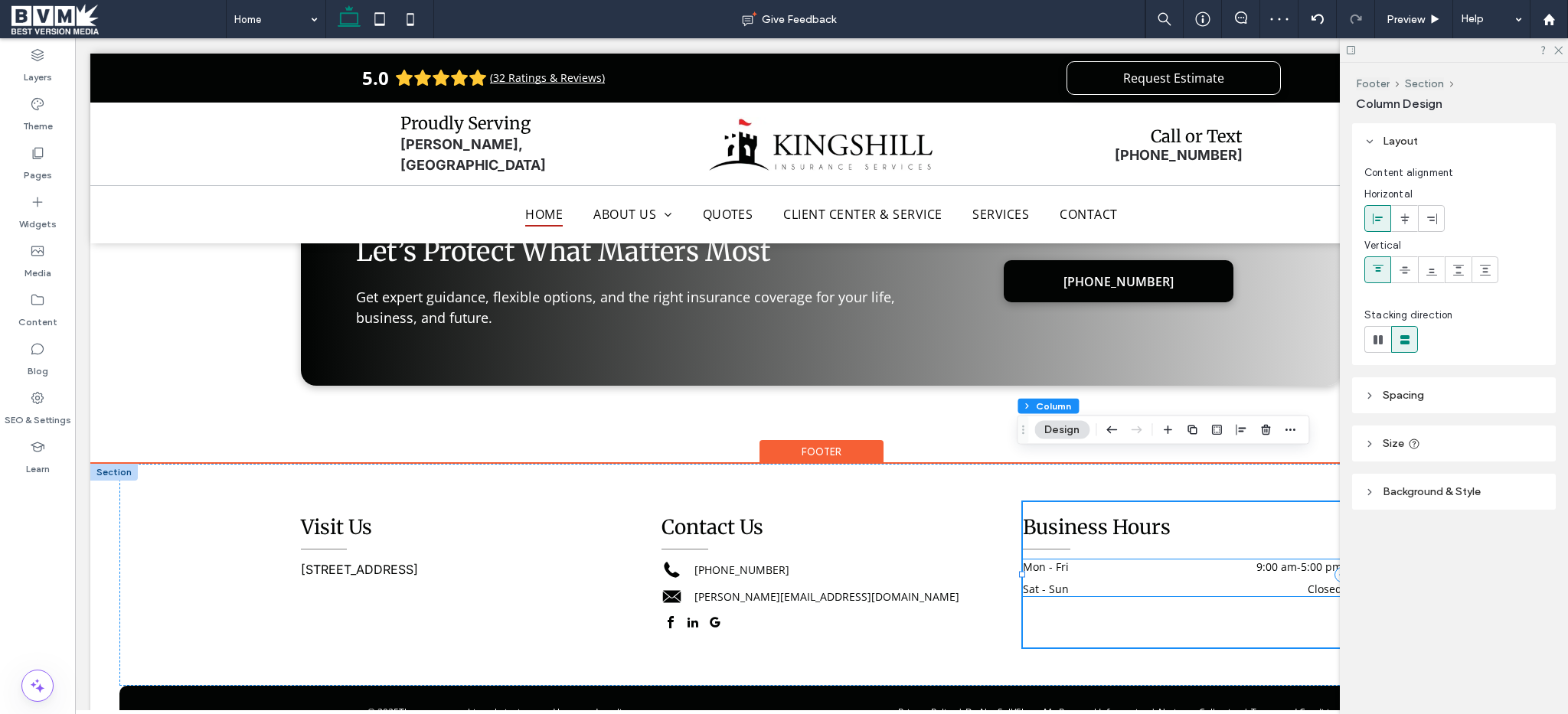
click at [1129, 582] on dt "Sat - Sun" at bounding box center [1087, 588] width 128 height 15
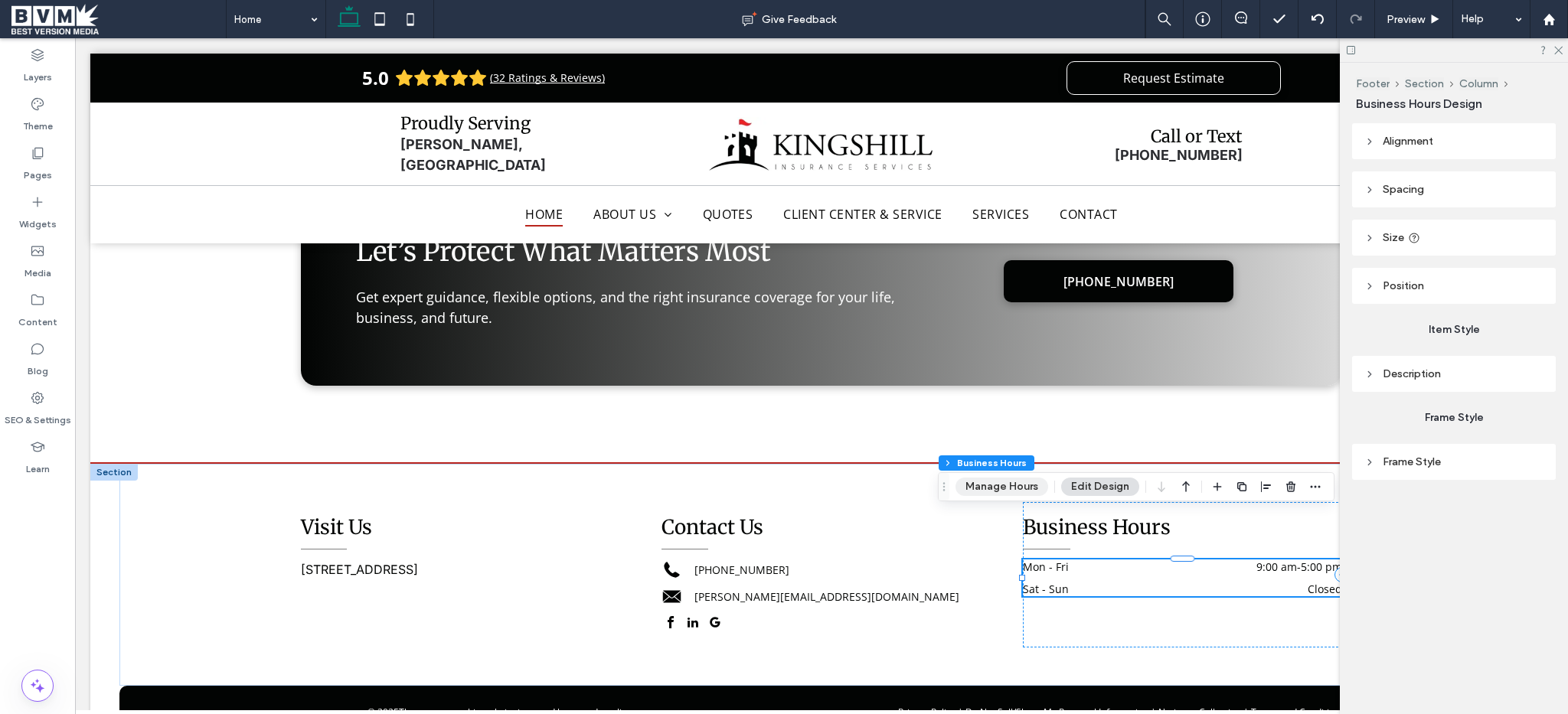
click at [996, 484] on button "Manage Hours" at bounding box center [1002, 486] width 93 height 18
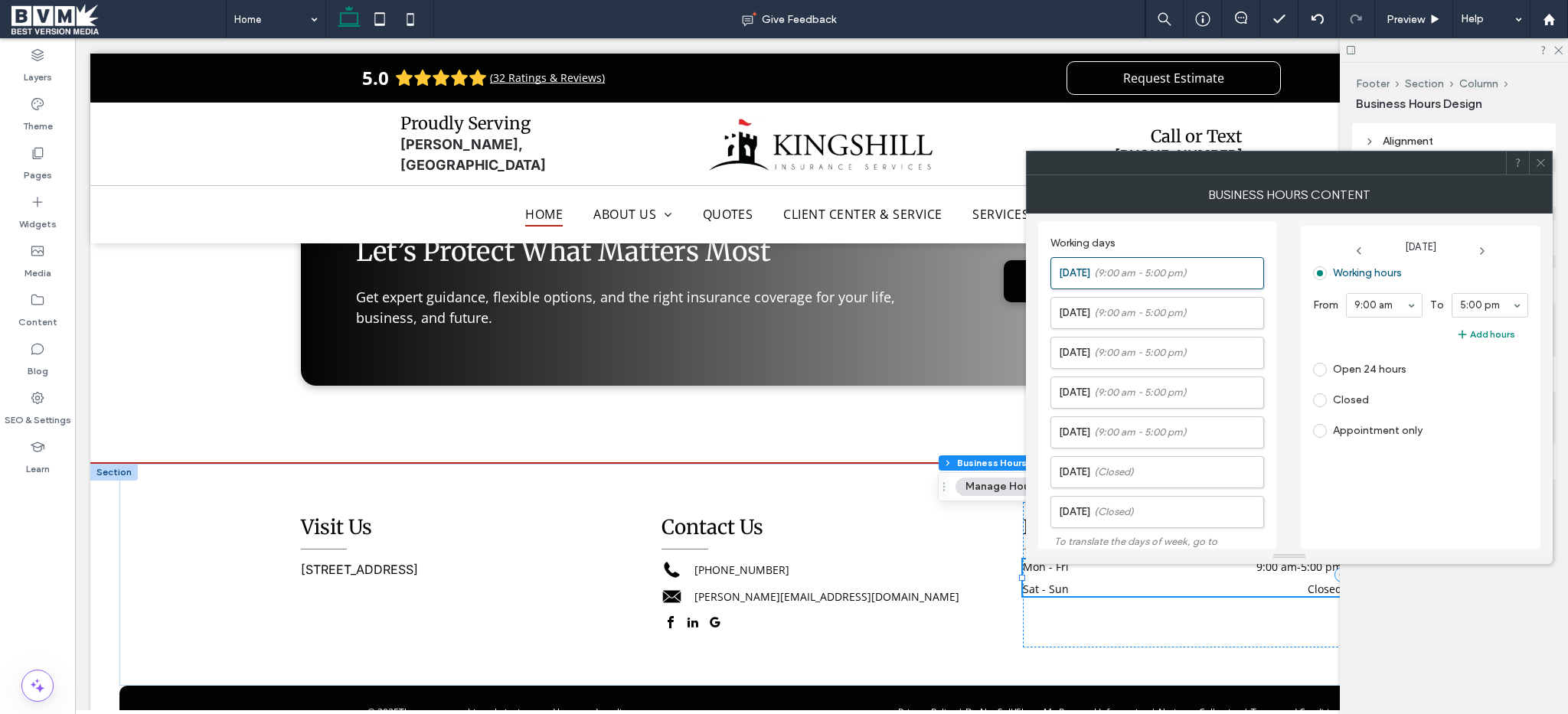
click at [1543, 153] on span at bounding box center [1540, 163] width 11 height 23
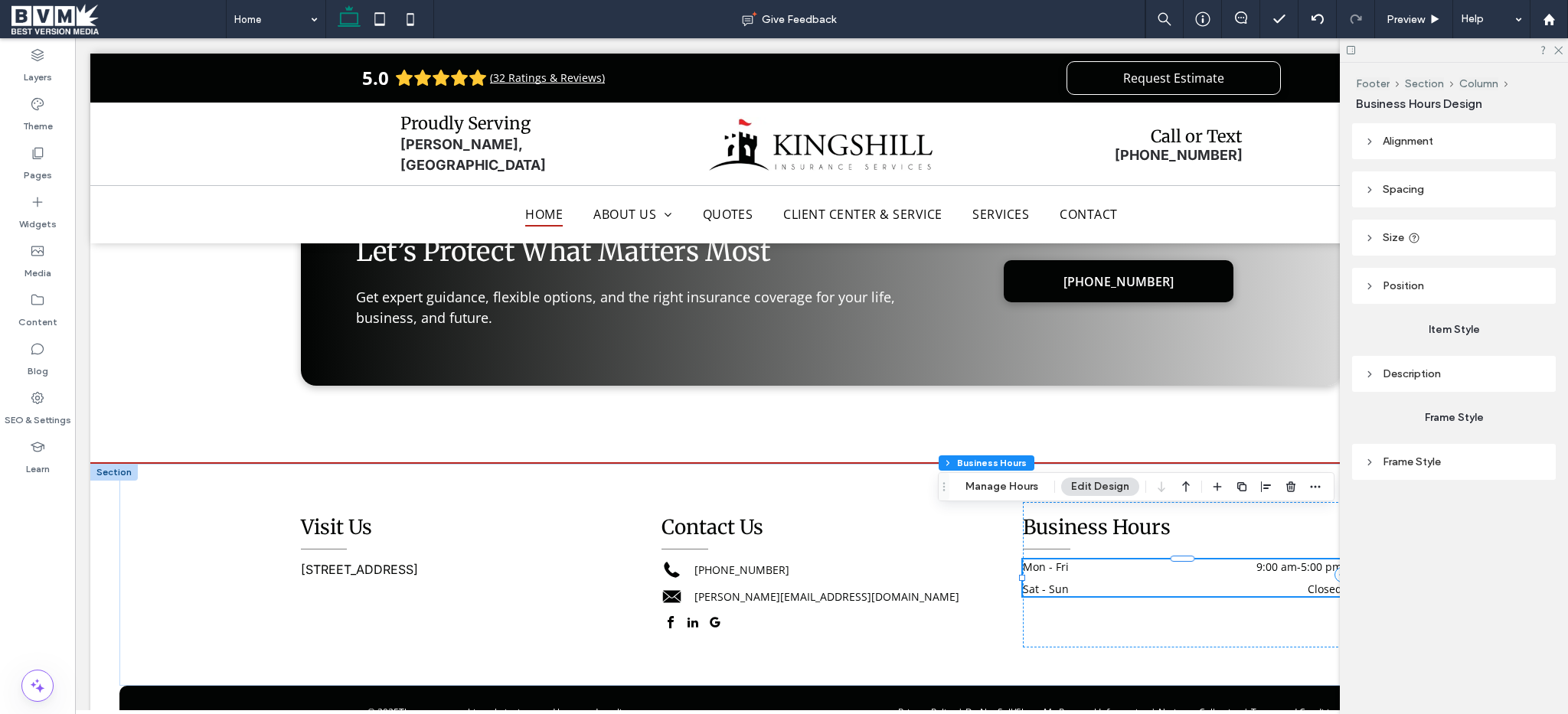
click at [1095, 489] on button "Edit Design" at bounding box center [1100, 486] width 78 height 18
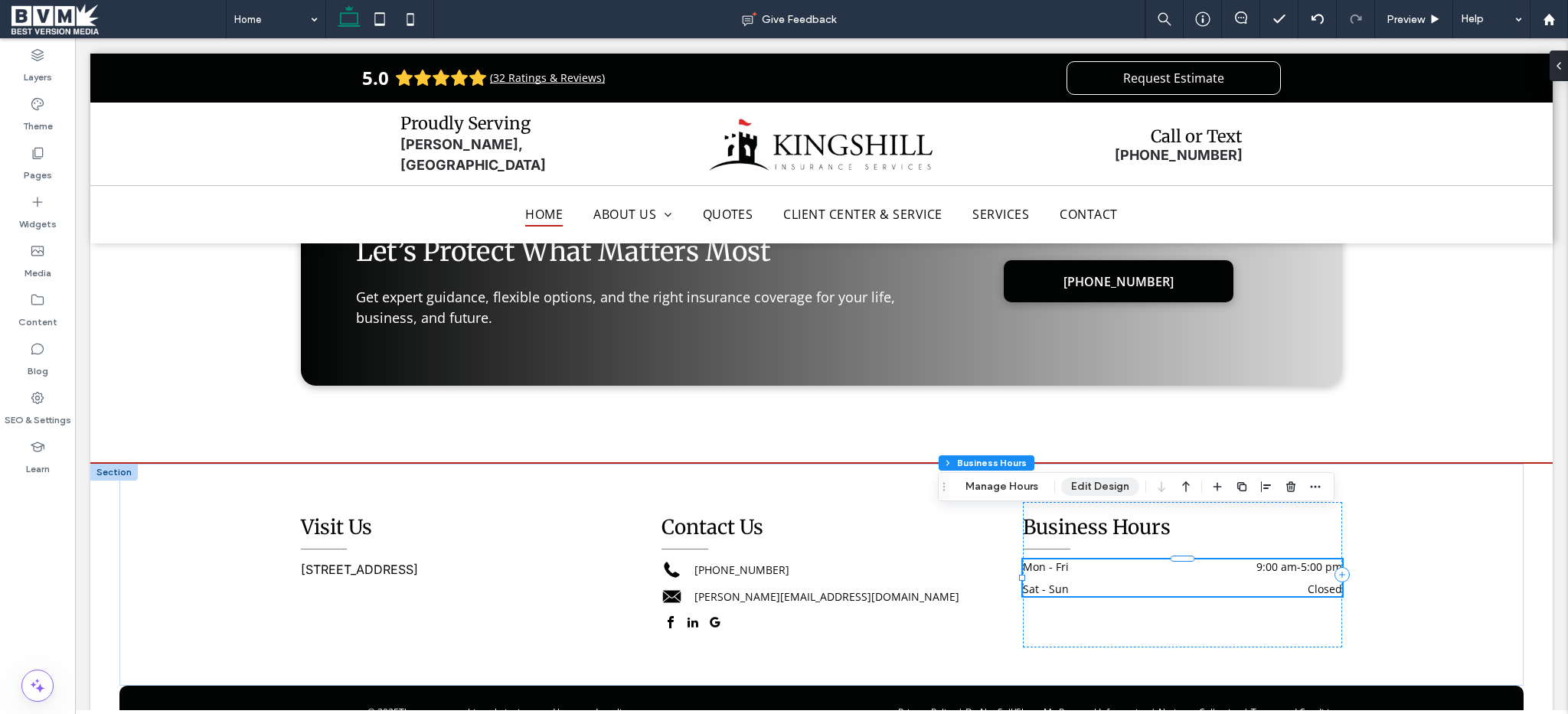
click at [1095, 489] on button "Edit Design" at bounding box center [1100, 486] width 78 height 18
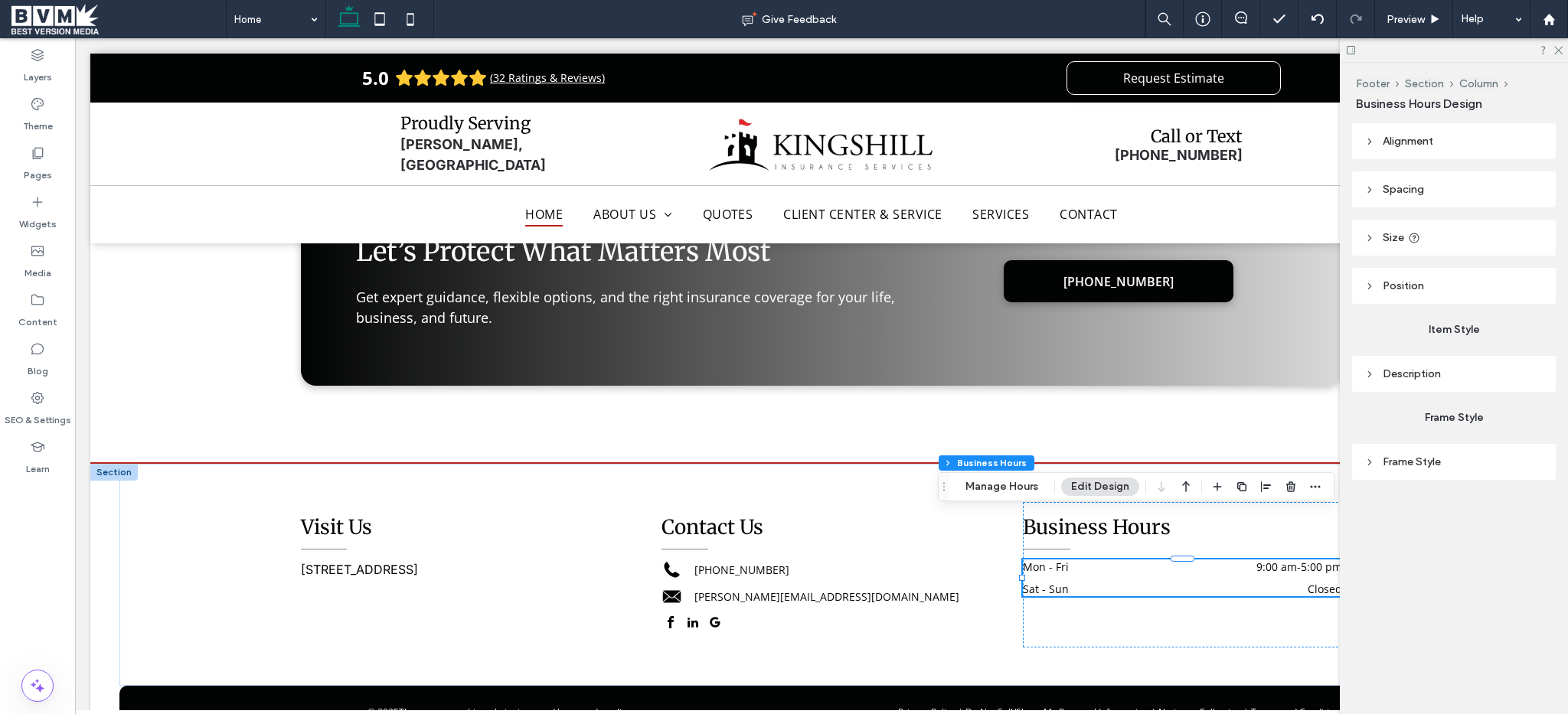
click at [1404, 465] on span "Frame Style" at bounding box center [1412, 461] width 59 height 13
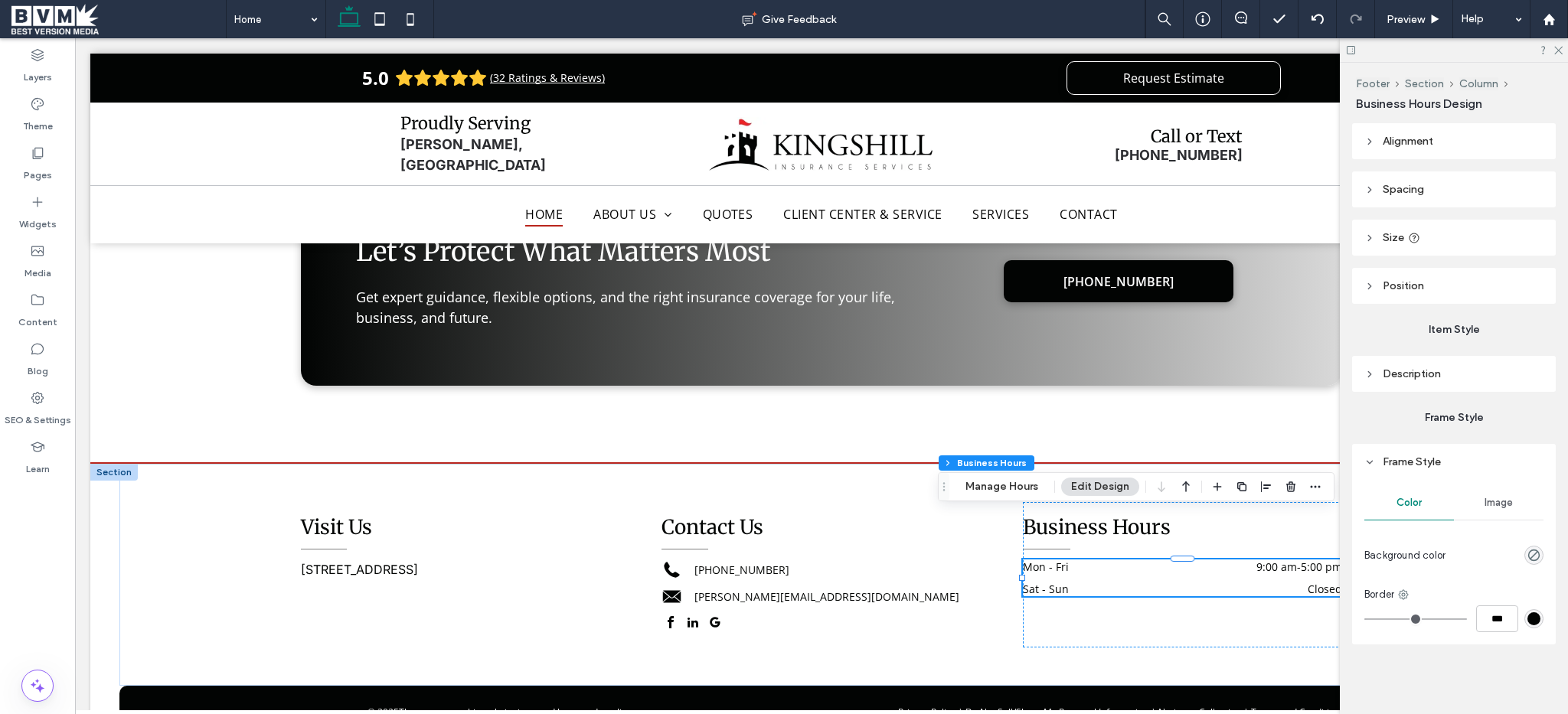
click at [1404, 465] on span "Frame Style" at bounding box center [1412, 461] width 59 height 13
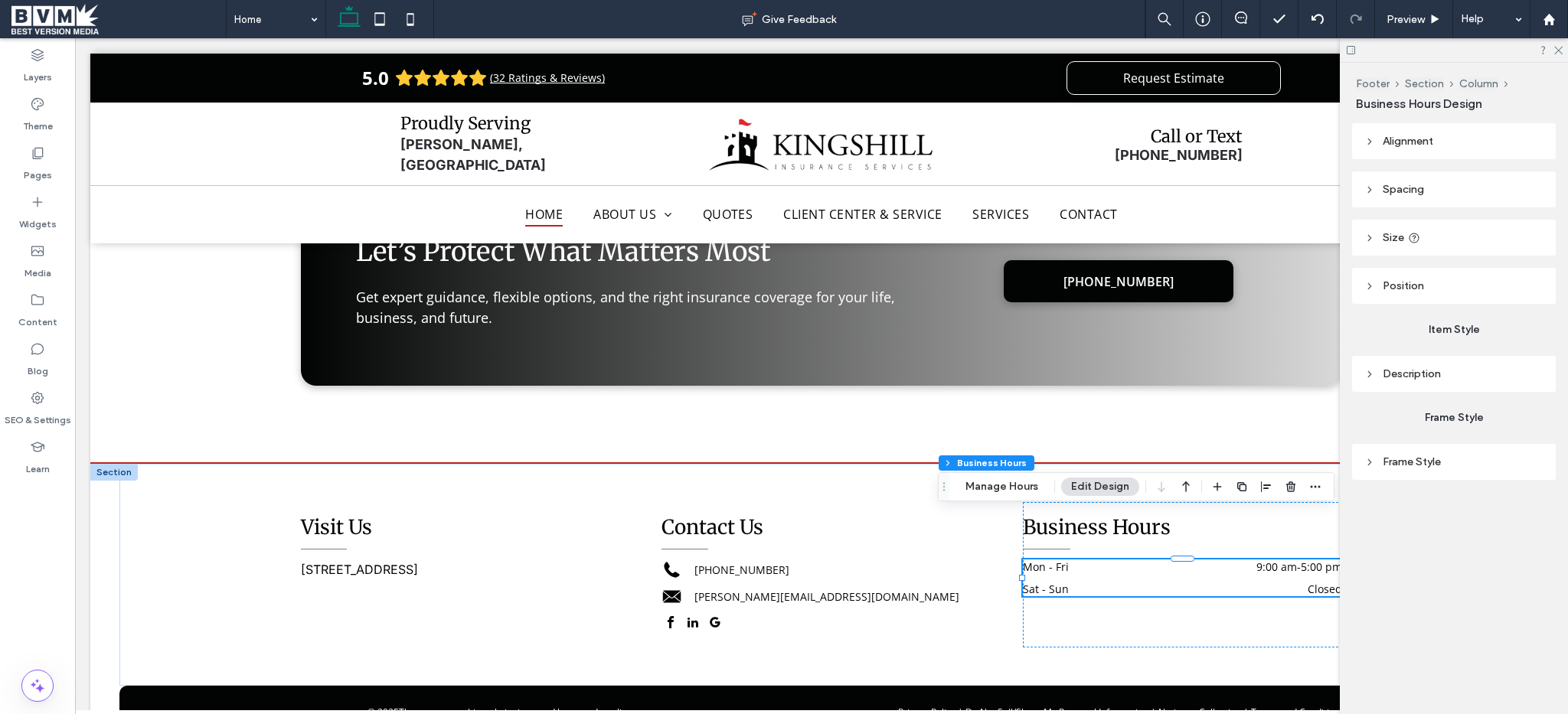
click at [1393, 367] on span "Description" at bounding box center [1412, 373] width 59 height 13
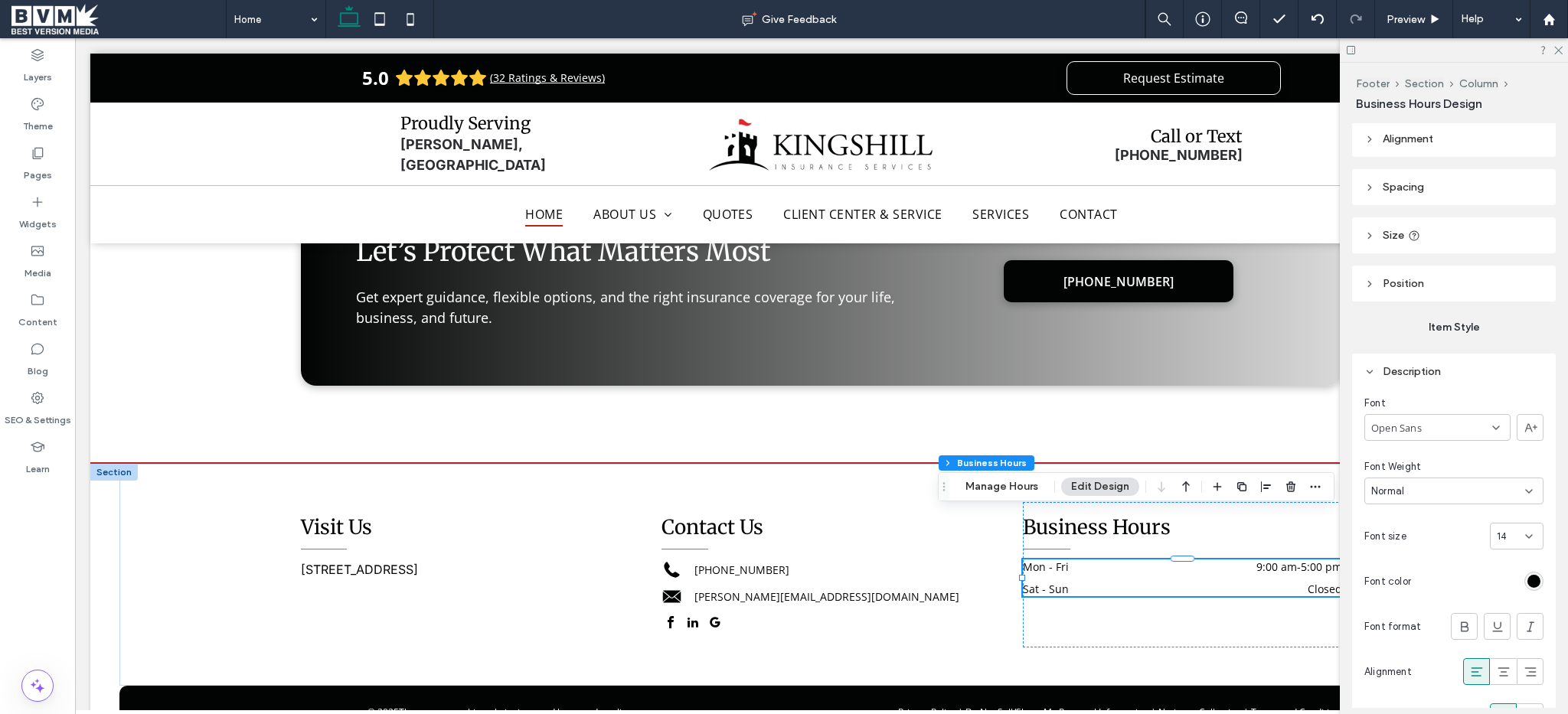
scroll to position [3, 0]
click at [1511, 538] on input at bounding box center [1510, 536] width 28 height 12
click at [1505, 627] on div "16" at bounding box center [1508, 635] width 52 height 27
click at [820, 580] on div "Contact Us +1 714-265-7605 steve@kingshillins.com" at bounding box center [821, 575] width 319 height 145
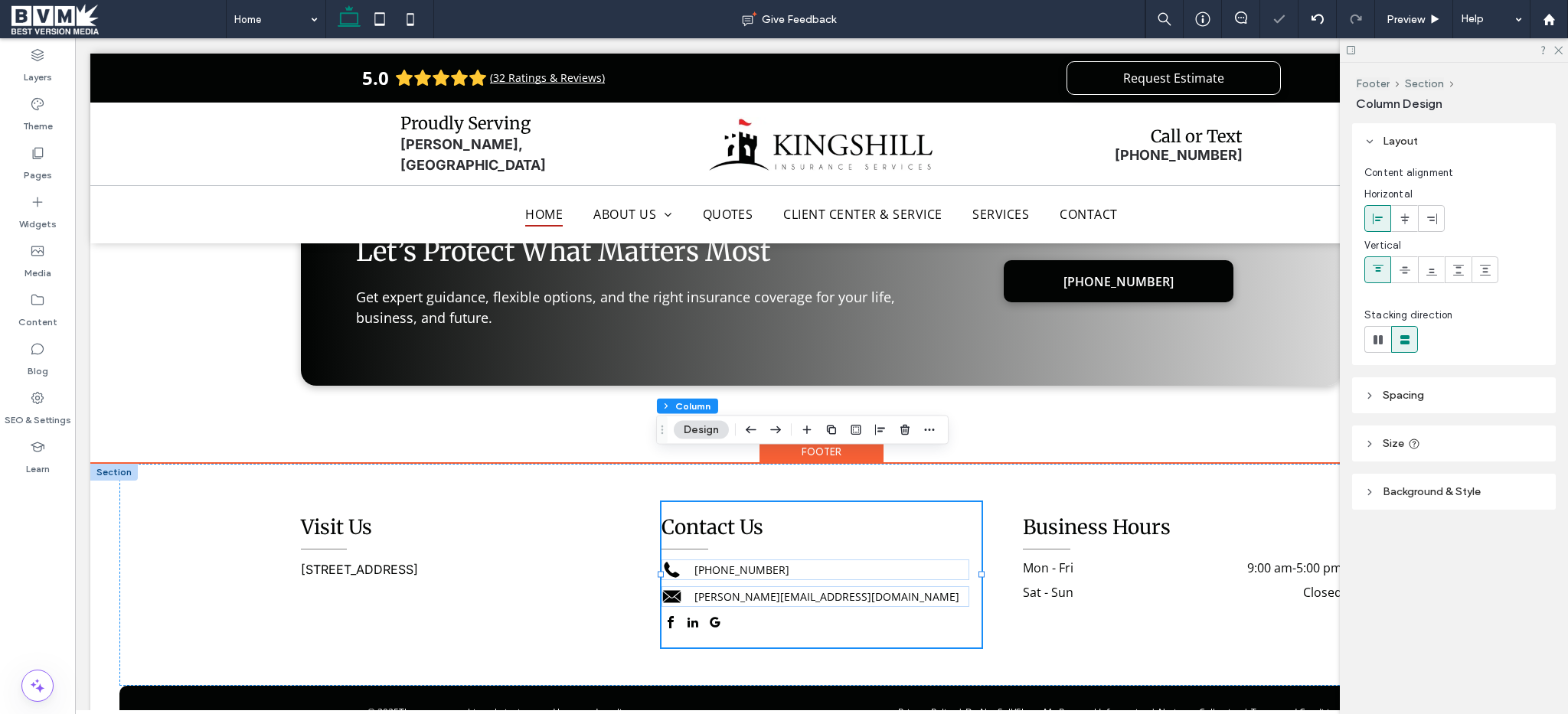
click at [759, 586] on div "[PERSON_NAME][EMAIL_ADDRESS][DOMAIN_NAME]" at bounding box center [815, 596] width 307 height 21
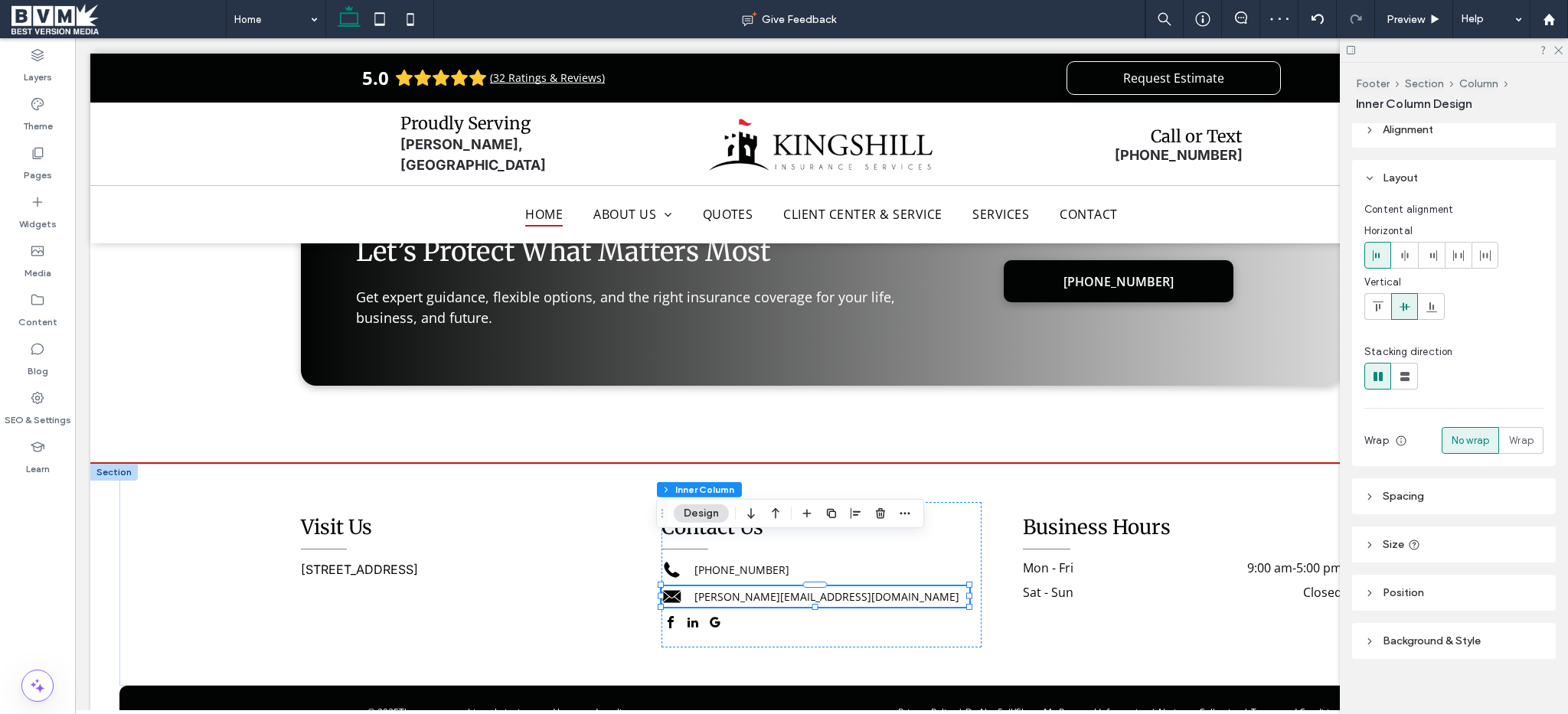
scroll to position [24, 0]
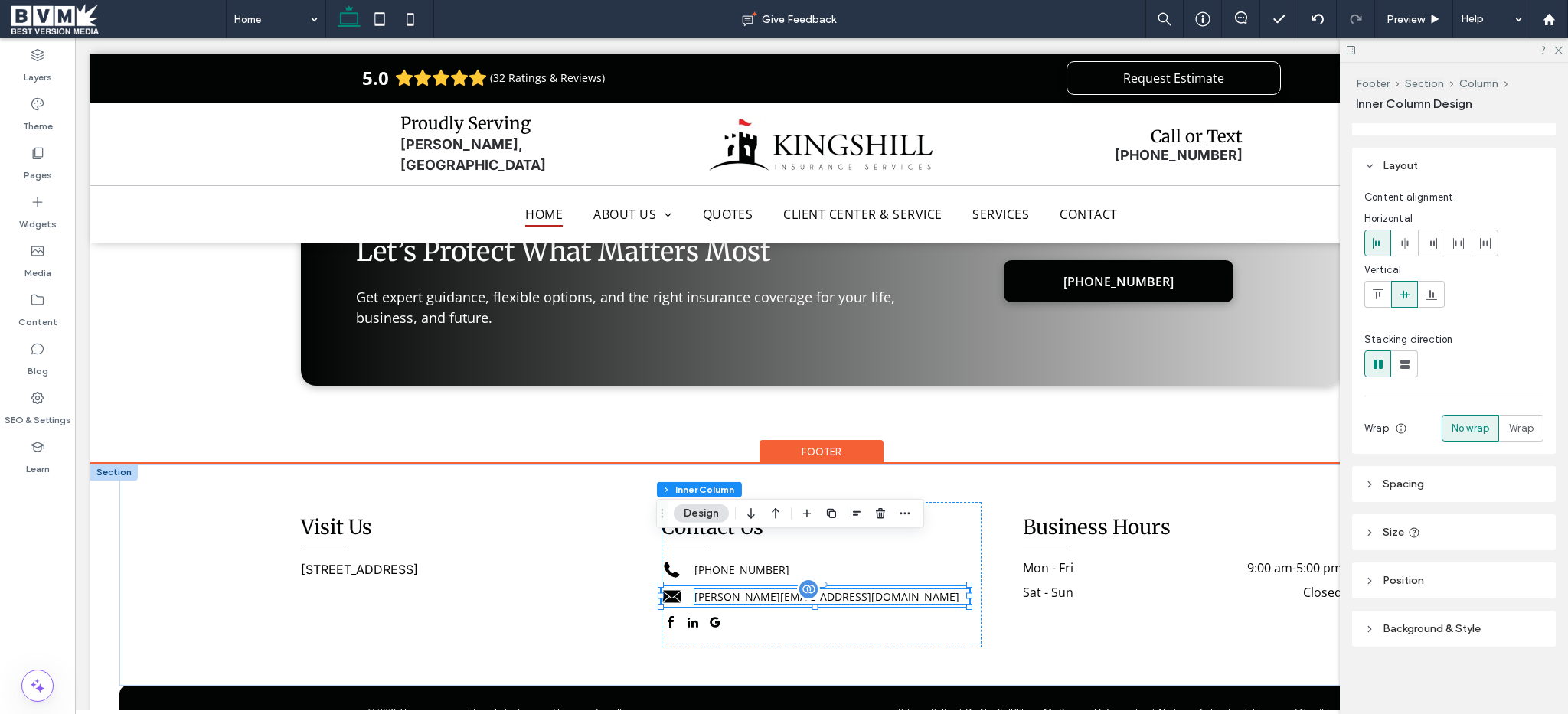
click at [722, 589] on div "[PERSON_NAME][EMAIL_ADDRESS][DOMAIN_NAME]" at bounding box center [831, 596] width 274 height 15
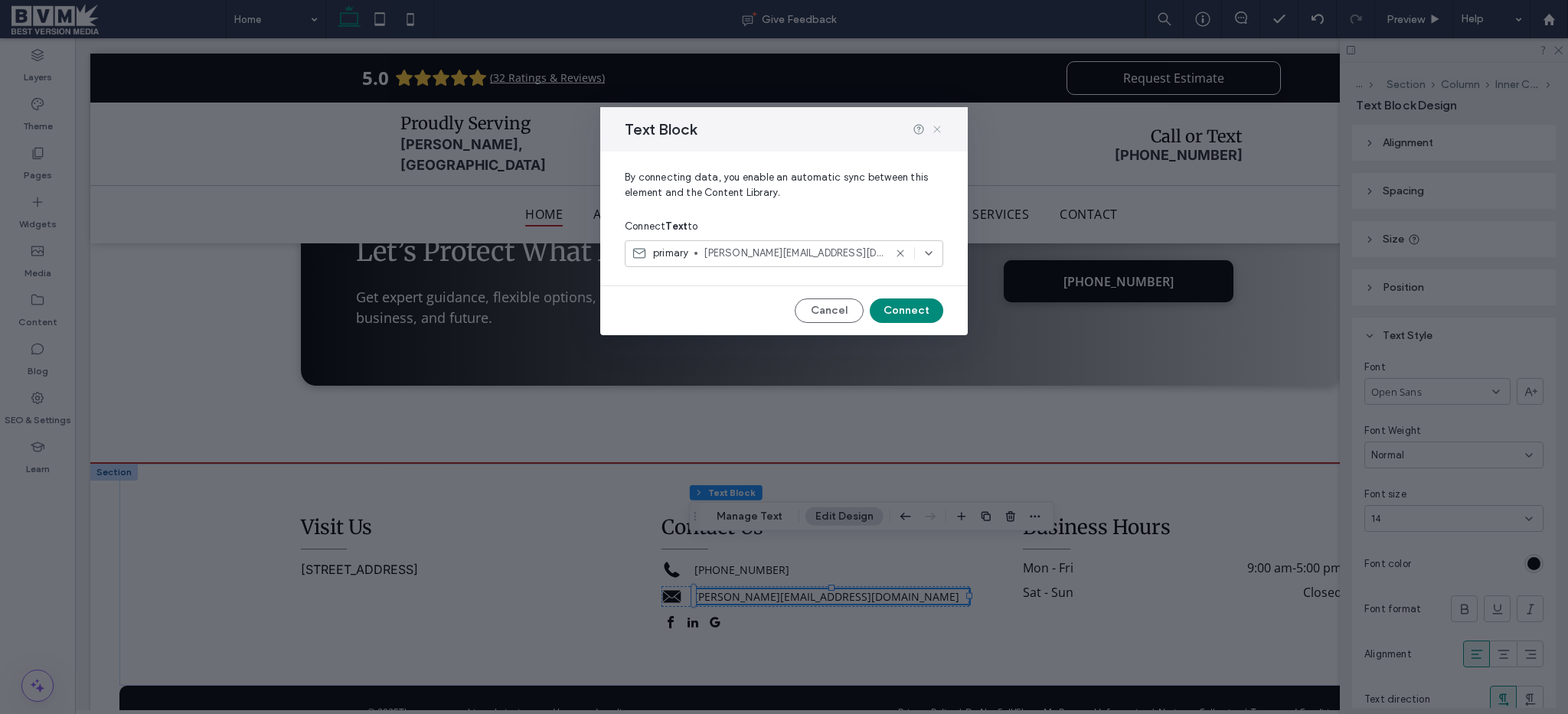
click at [941, 135] on icon at bounding box center [937, 129] width 12 height 12
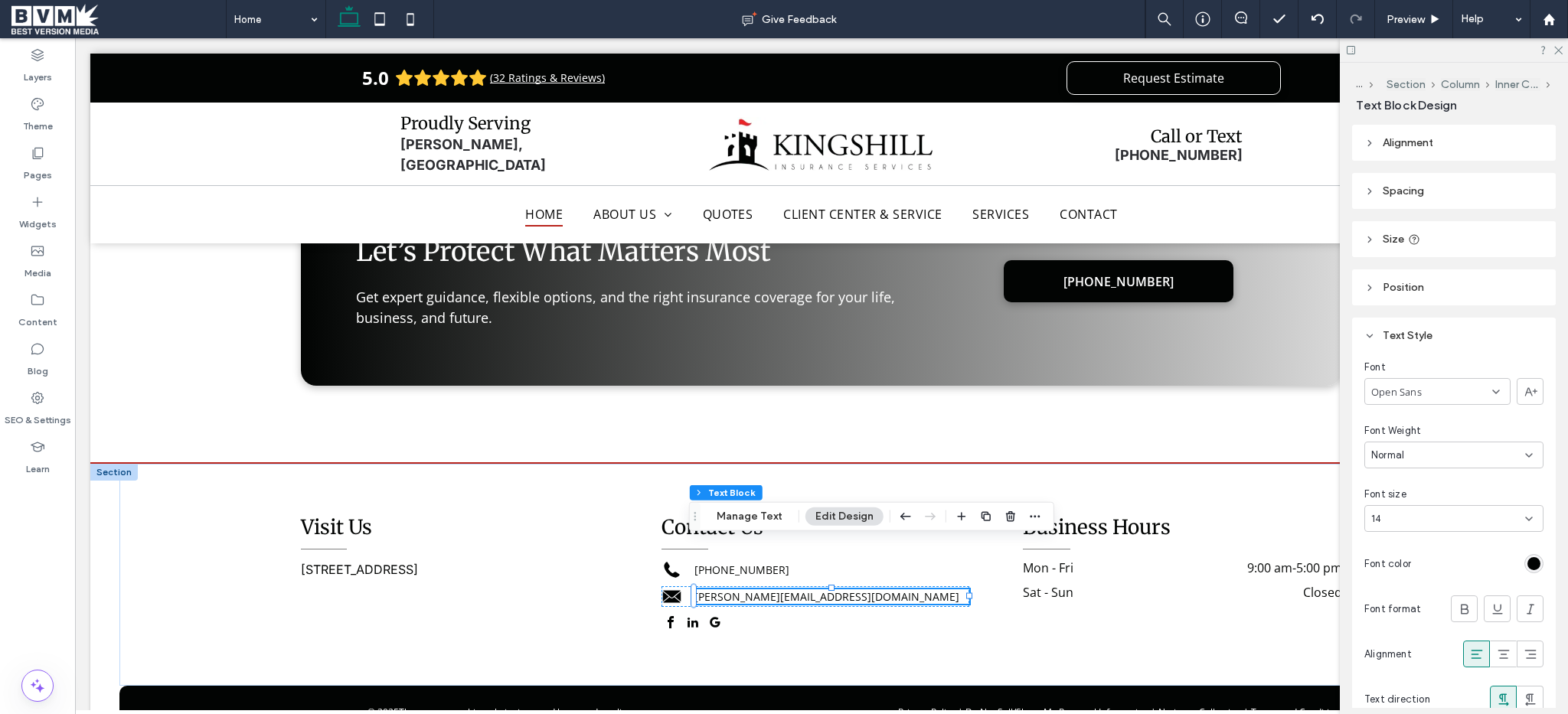
click at [1449, 514] on div "14" at bounding box center [1444, 519] width 147 height 15
click at [1417, 570] on div "16" at bounding box center [1449, 577] width 170 height 27
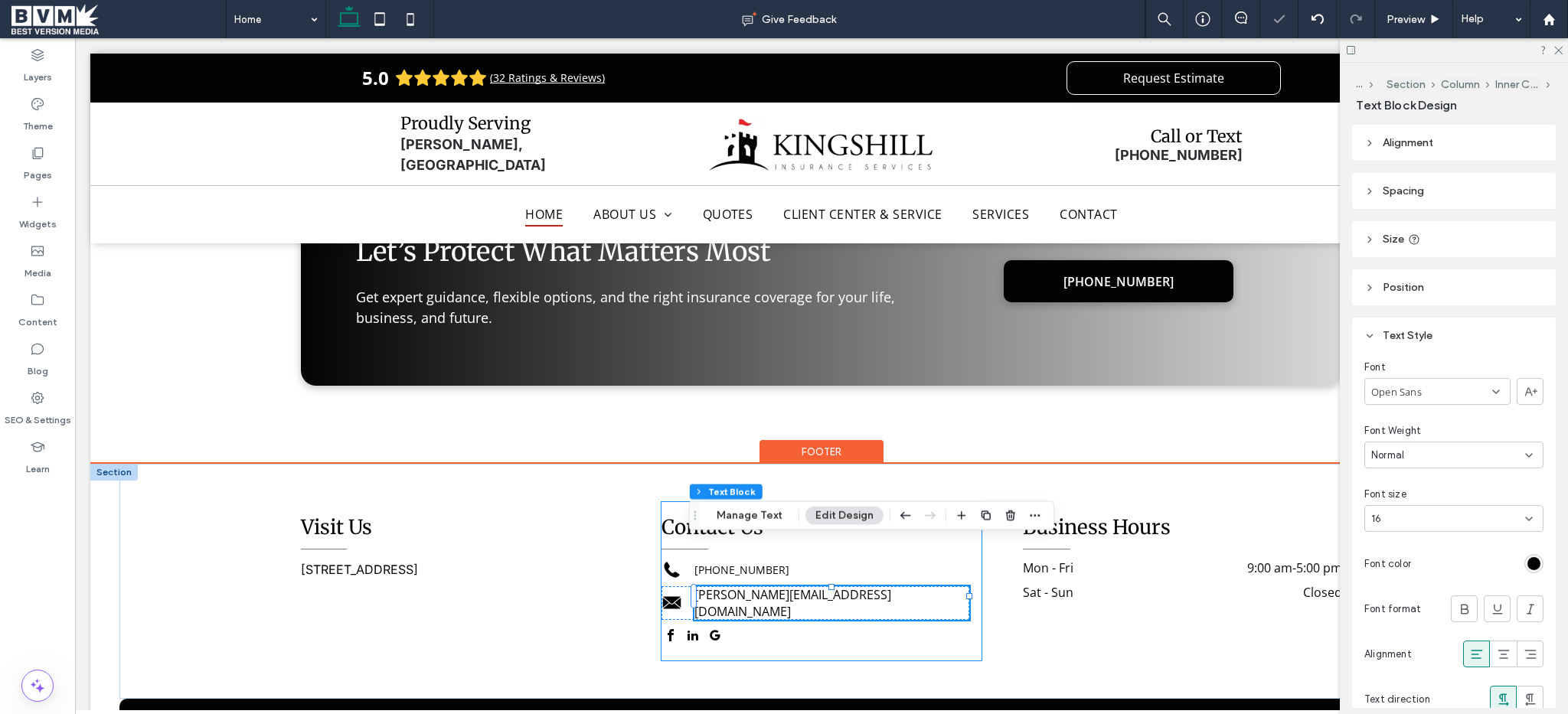
click at [769, 595] on div "Contact Us +1 714-265-7605 steve@kingshillins.com" at bounding box center [821, 582] width 319 height 158
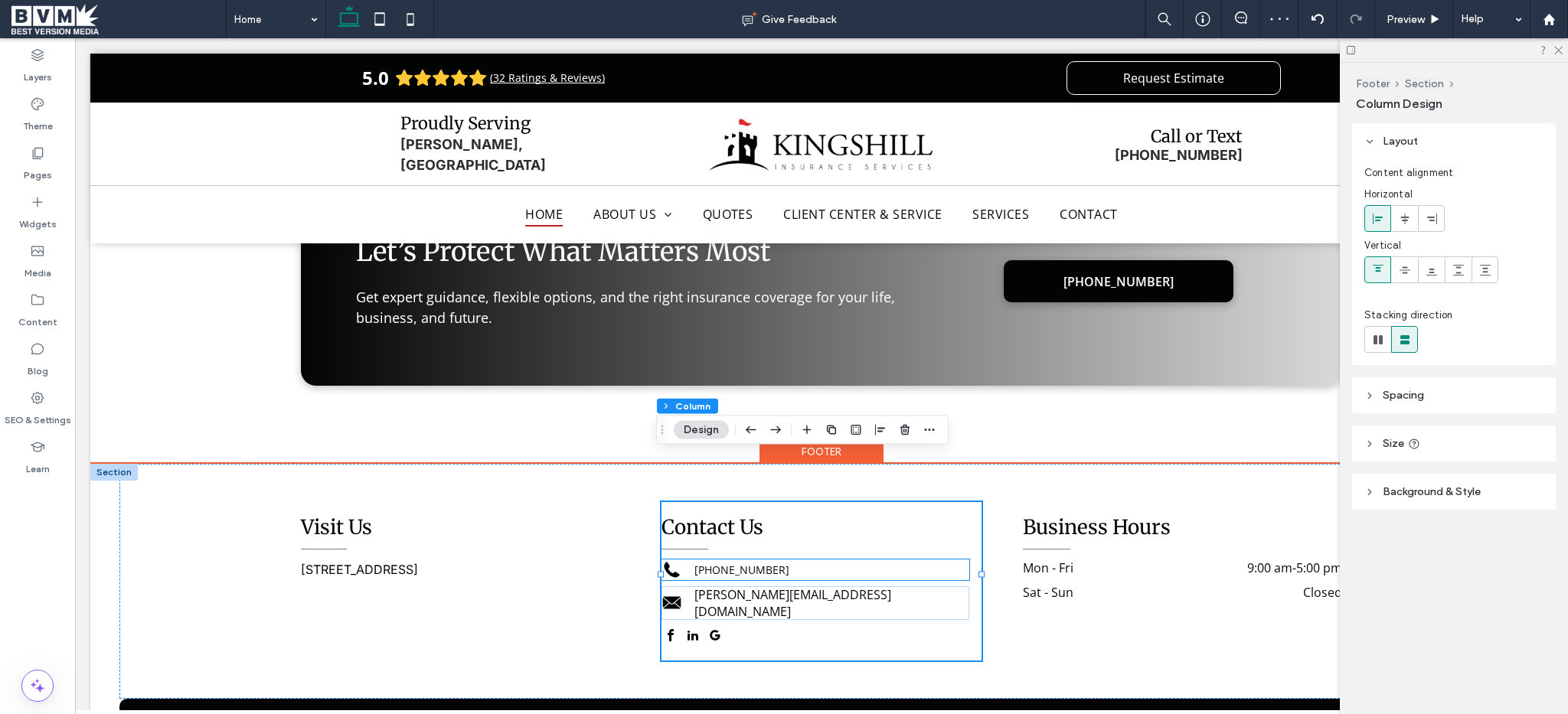
click at [754, 563] on div "[PHONE_NUMBER]" at bounding box center [831, 569] width 274 height 15
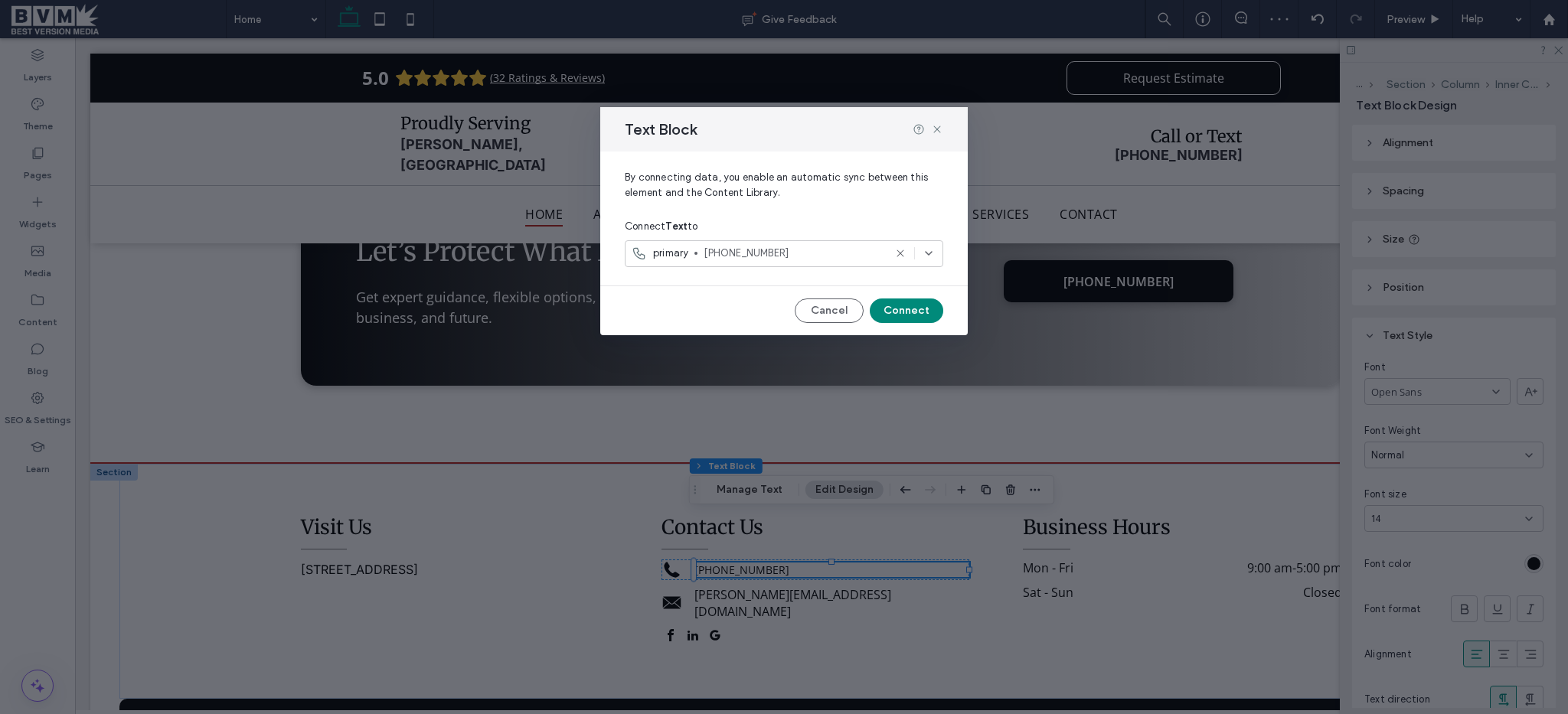
click at [944, 128] on div "Text Block" at bounding box center [783, 130] width 367 height 45
click at [941, 129] on icon at bounding box center [937, 129] width 12 height 12
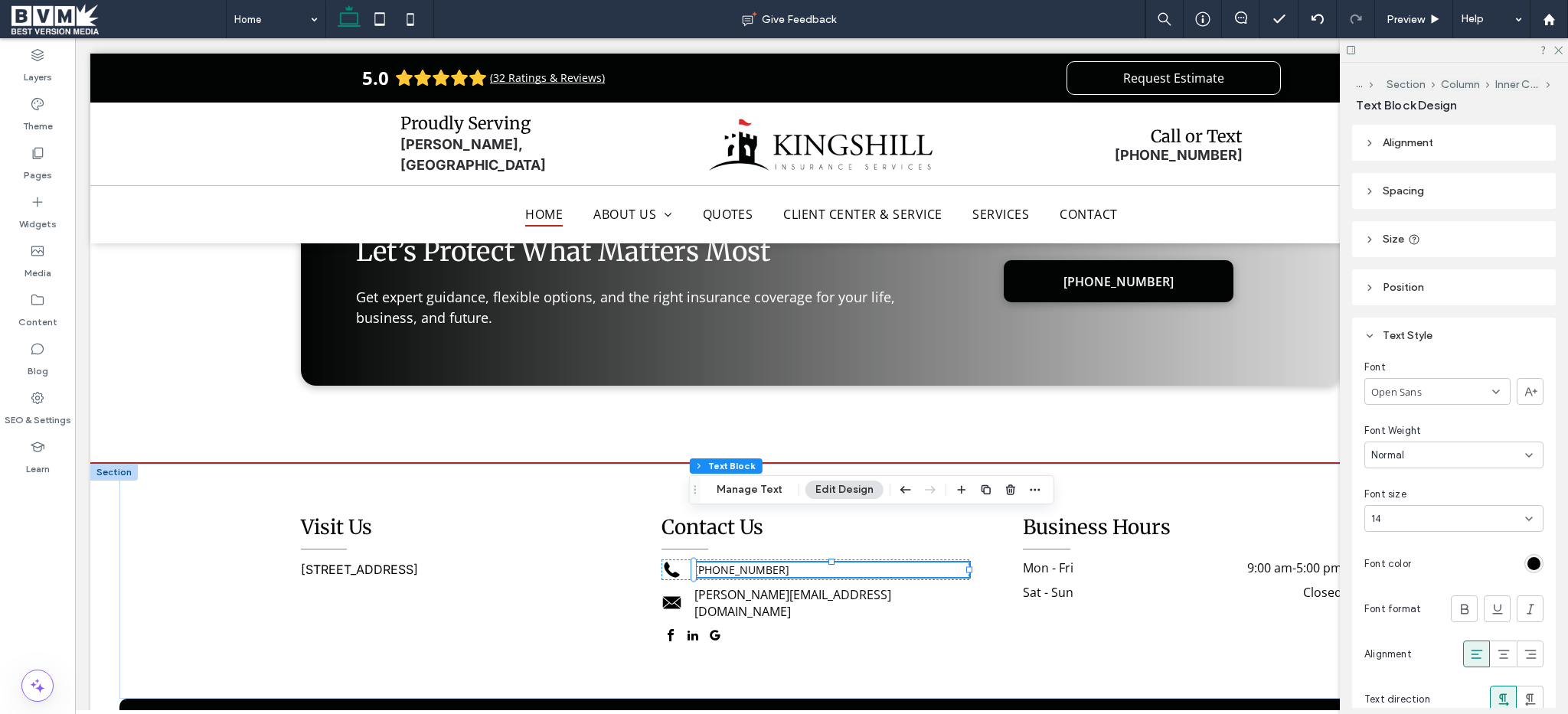
click at [1446, 536] on div "Font Open Sans Font Weight Normal Font size 14 Font color Font format Alignment…" at bounding box center [1454, 539] width 204 height 371
click at [1447, 516] on div "14" at bounding box center [1444, 519] width 147 height 15
click at [1407, 628] on div "16" at bounding box center [1449, 638] width 170 height 27
click at [883, 620] on div "Visit Us 22485 La Palma Avenue Suite 106, Yorba Linda, CA 92887, US Contact Us …" at bounding box center [821, 581] width 1102 height 235
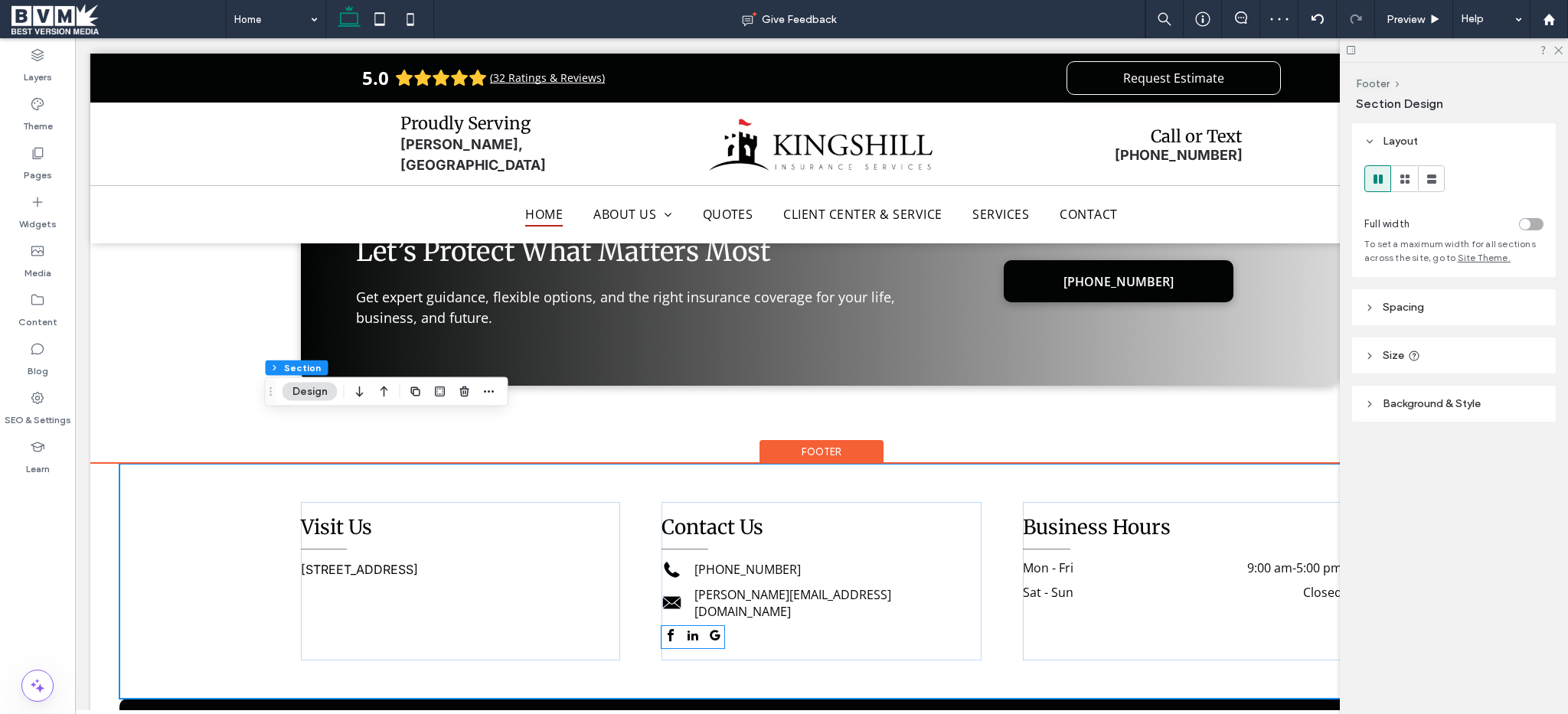
click at [708, 626] on span "google_my_business" at bounding box center [714, 635] width 18 height 18
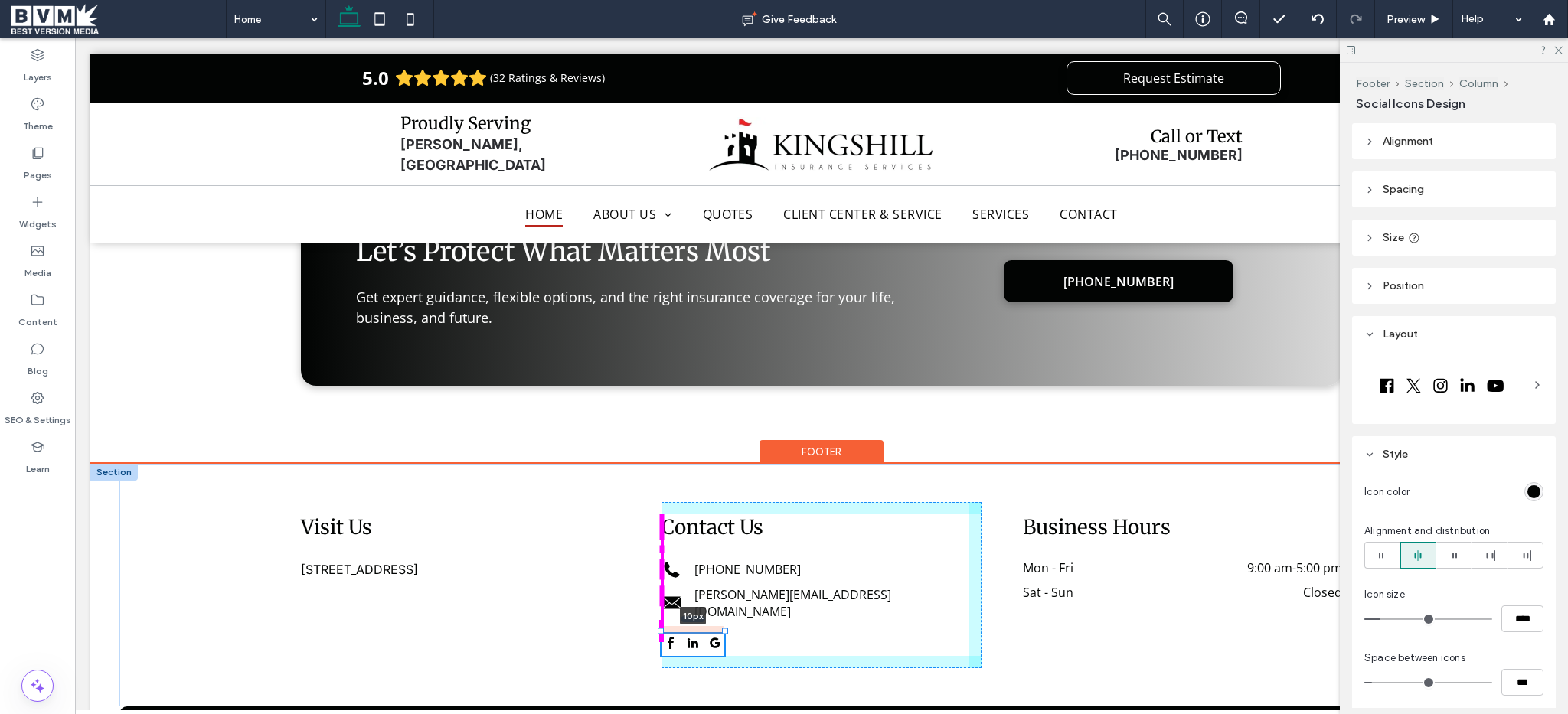
click at [690, 615] on div at bounding box center [693, 618] width 24 height 6
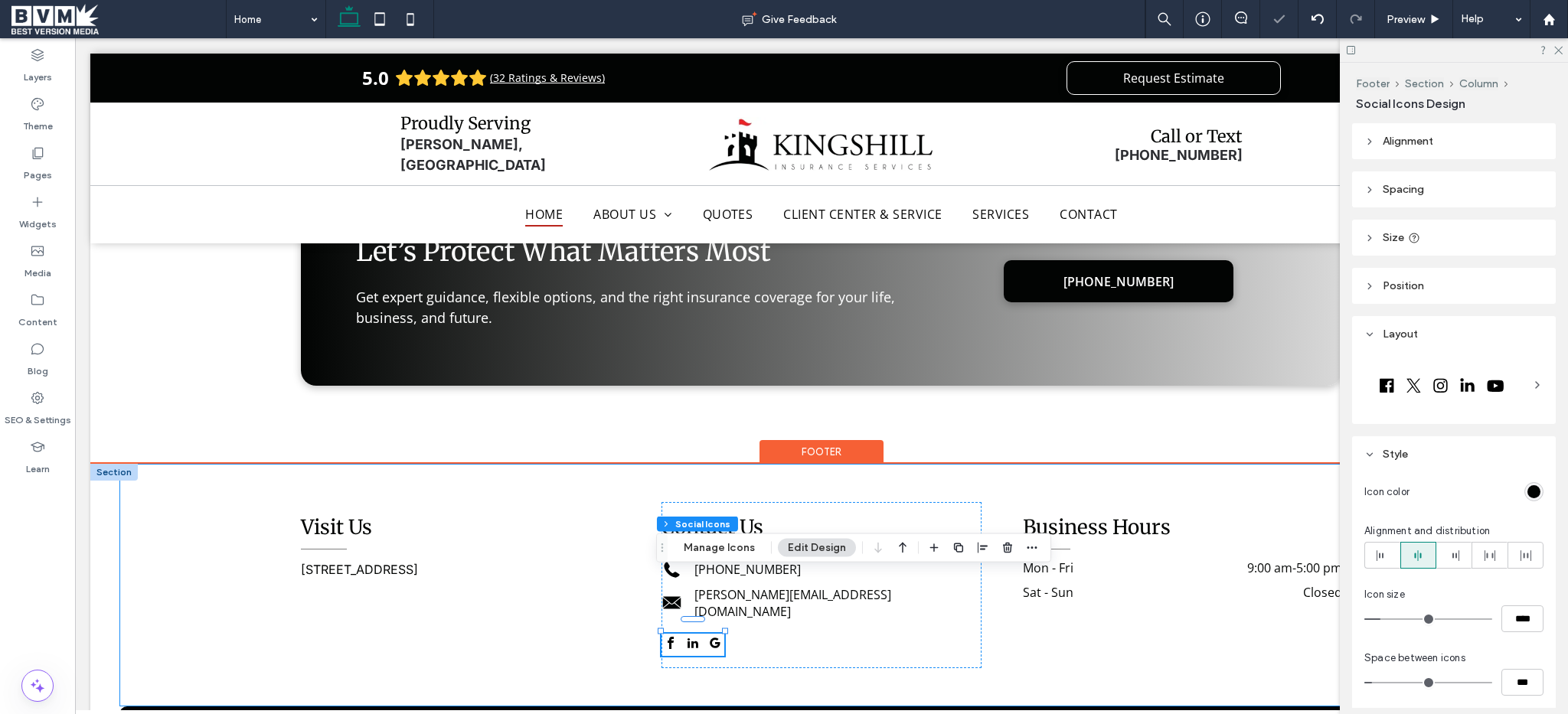
click at [619, 589] on div "Visit Us 22485 La Palma Avenue Suite 106, Yorba Linda, CA 92887, US Contact Us …" at bounding box center [821, 585] width 1102 height 243
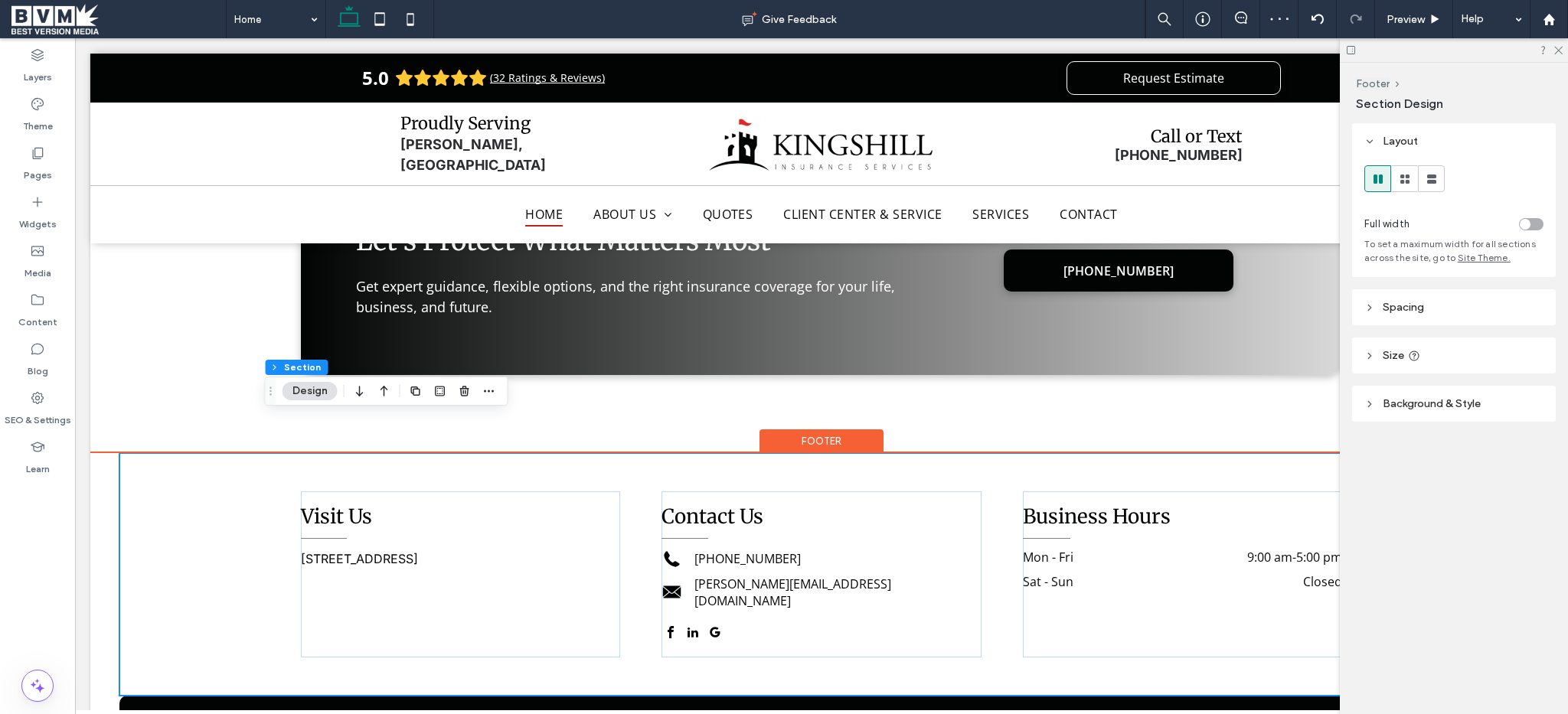
scroll to position [3455, 0]
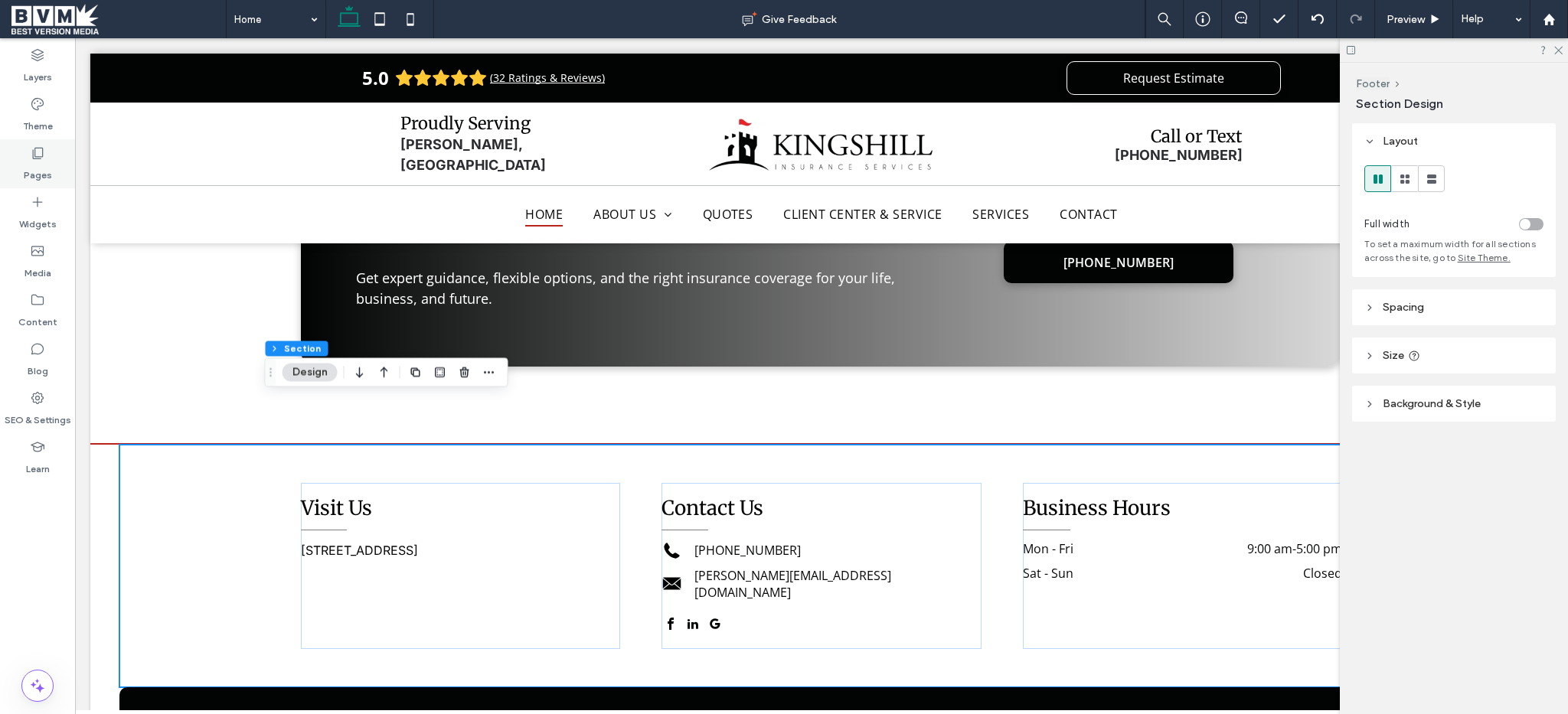
click at [37, 154] on icon at bounding box center [38, 153] width 15 height 15
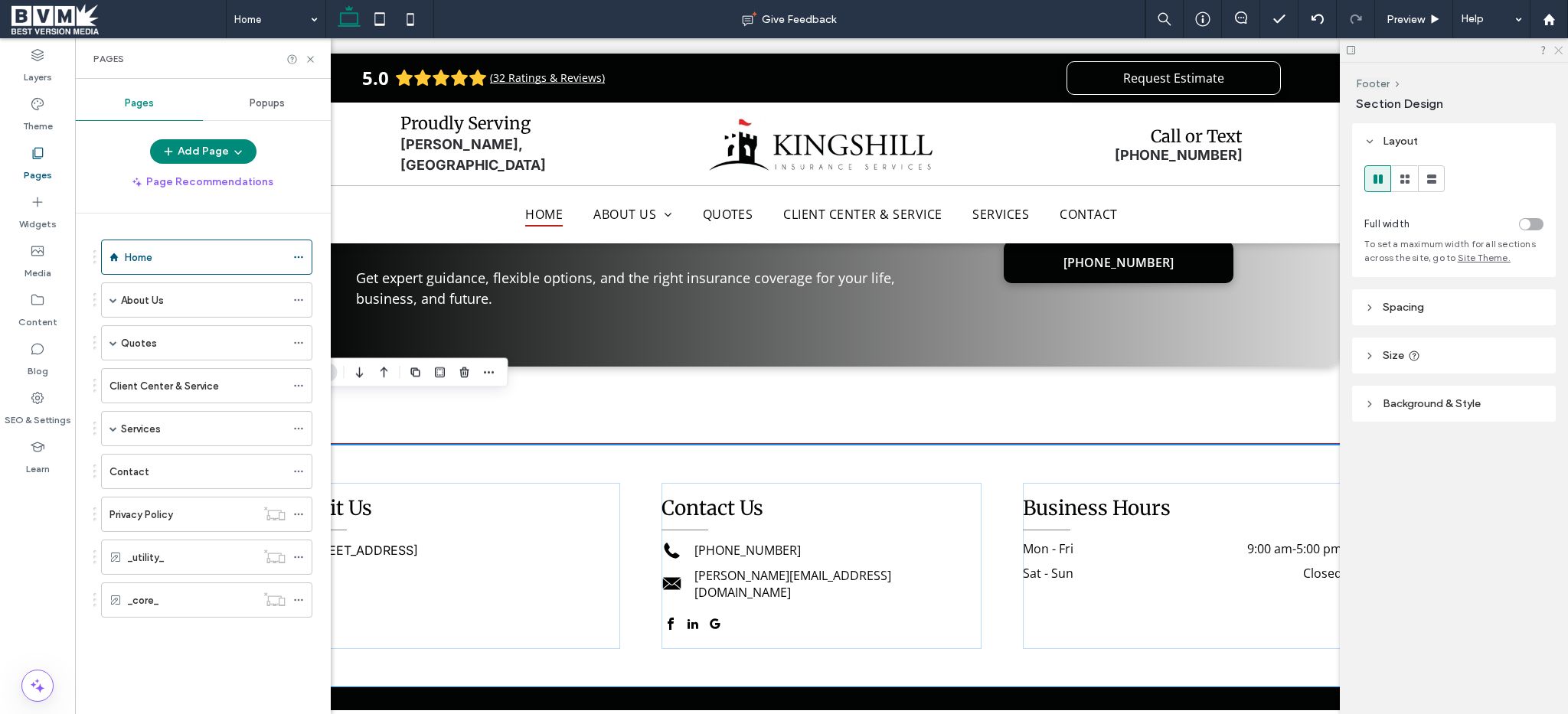
click at [1559, 49] on use at bounding box center [1559, 51] width 9 height 9
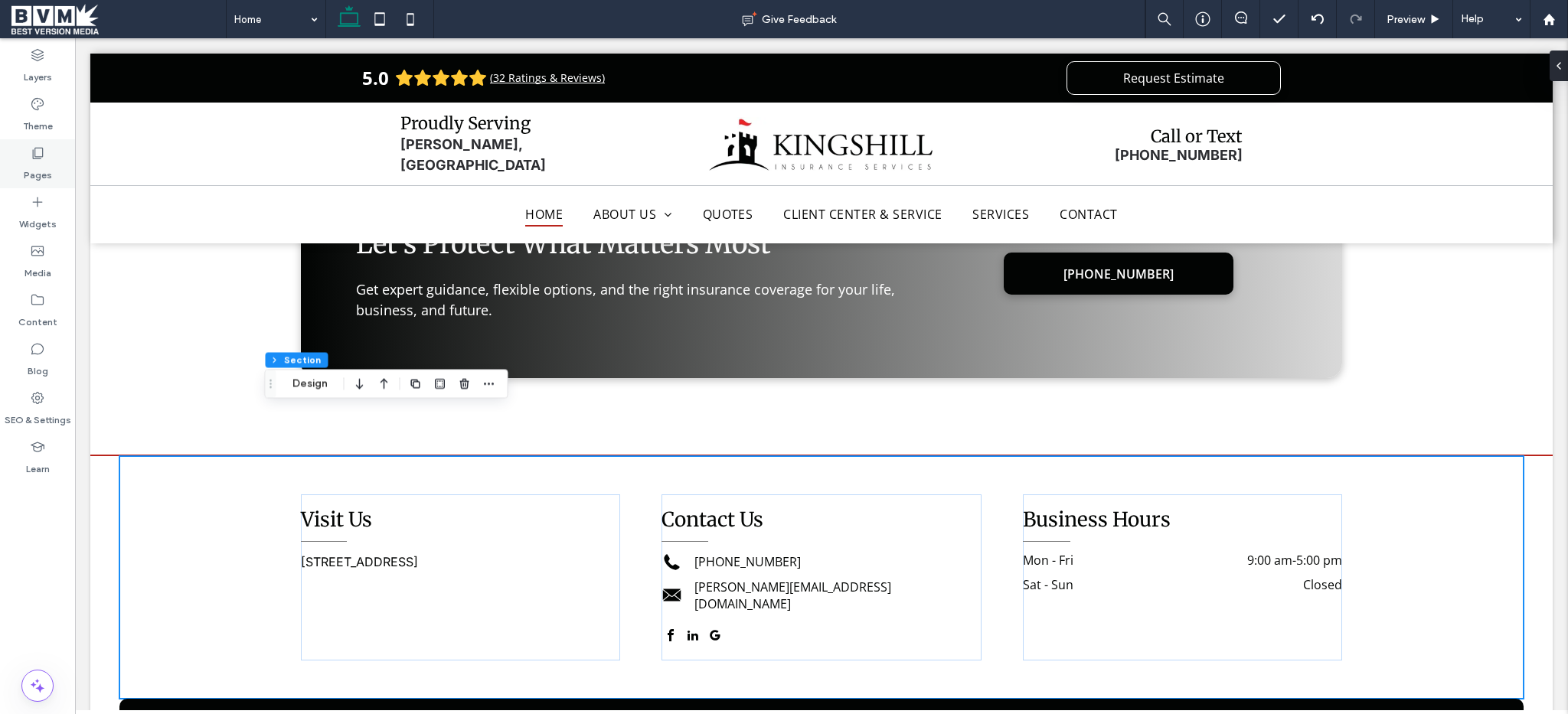
click at [39, 143] on div "Pages" at bounding box center [37, 163] width 75 height 49
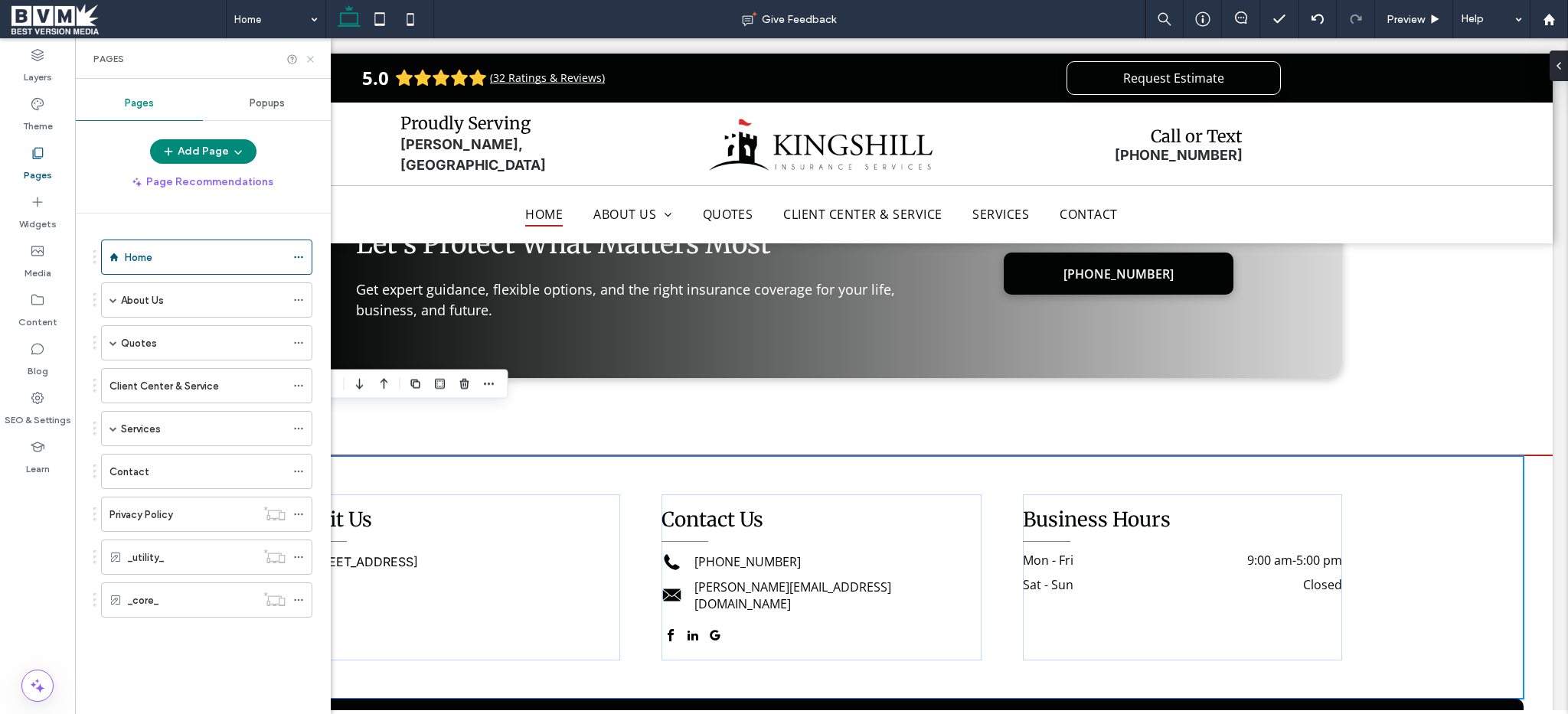
click at [313, 60] on icon at bounding box center [310, 58] width 11 height 11
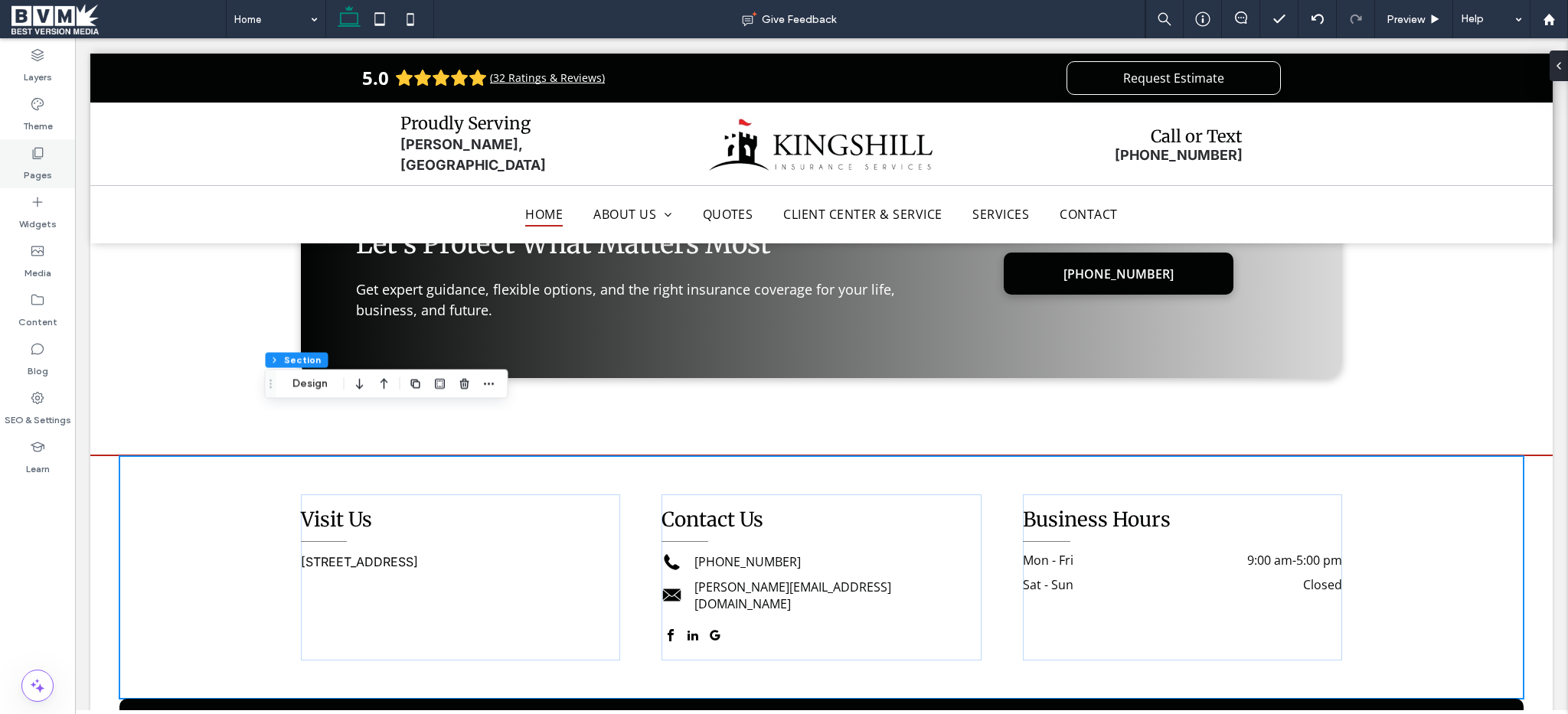
click at [26, 159] on div "Pages" at bounding box center [37, 163] width 75 height 49
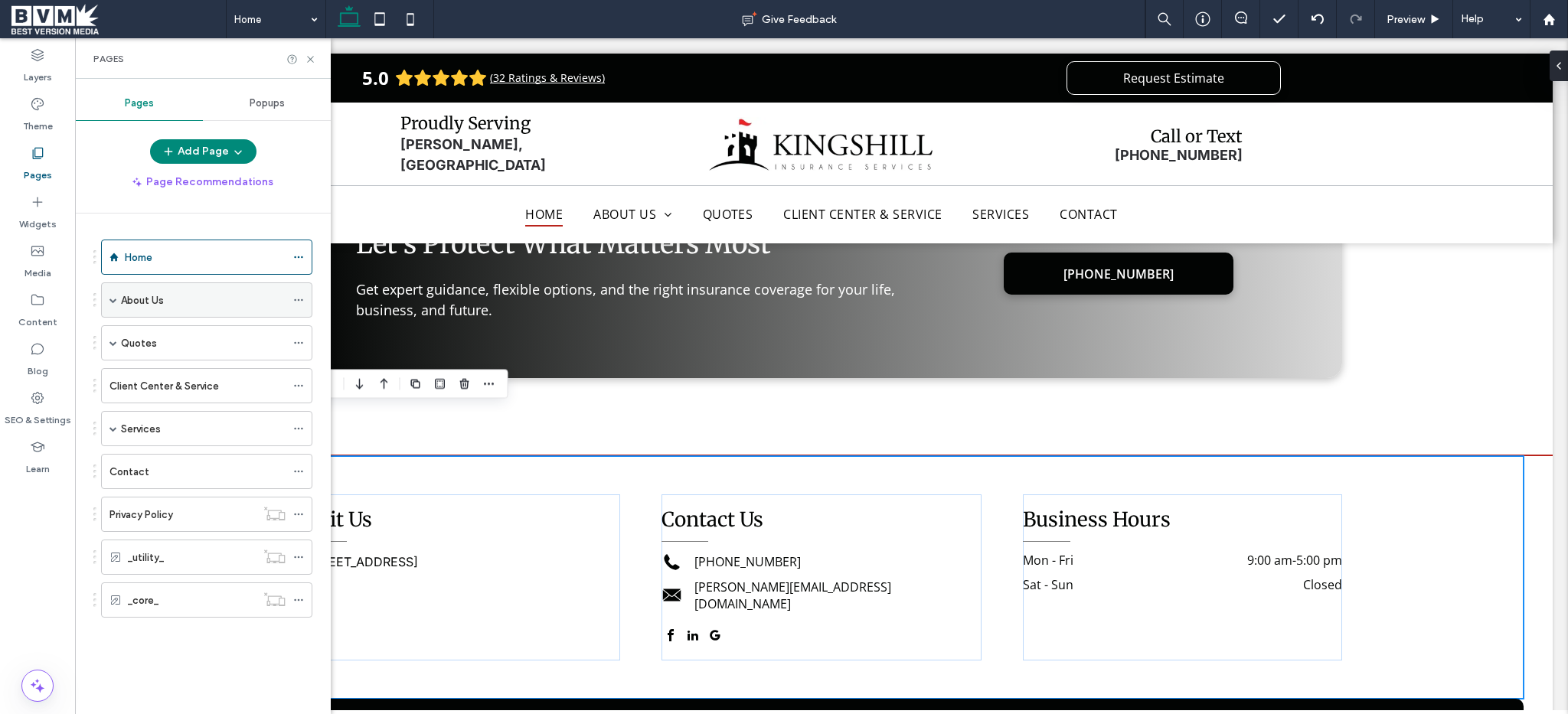
click at [114, 297] on span at bounding box center [113, 299] width 8 height 8
click at [114, 339] on span at bounding box center [113, 342] width 8 height 8
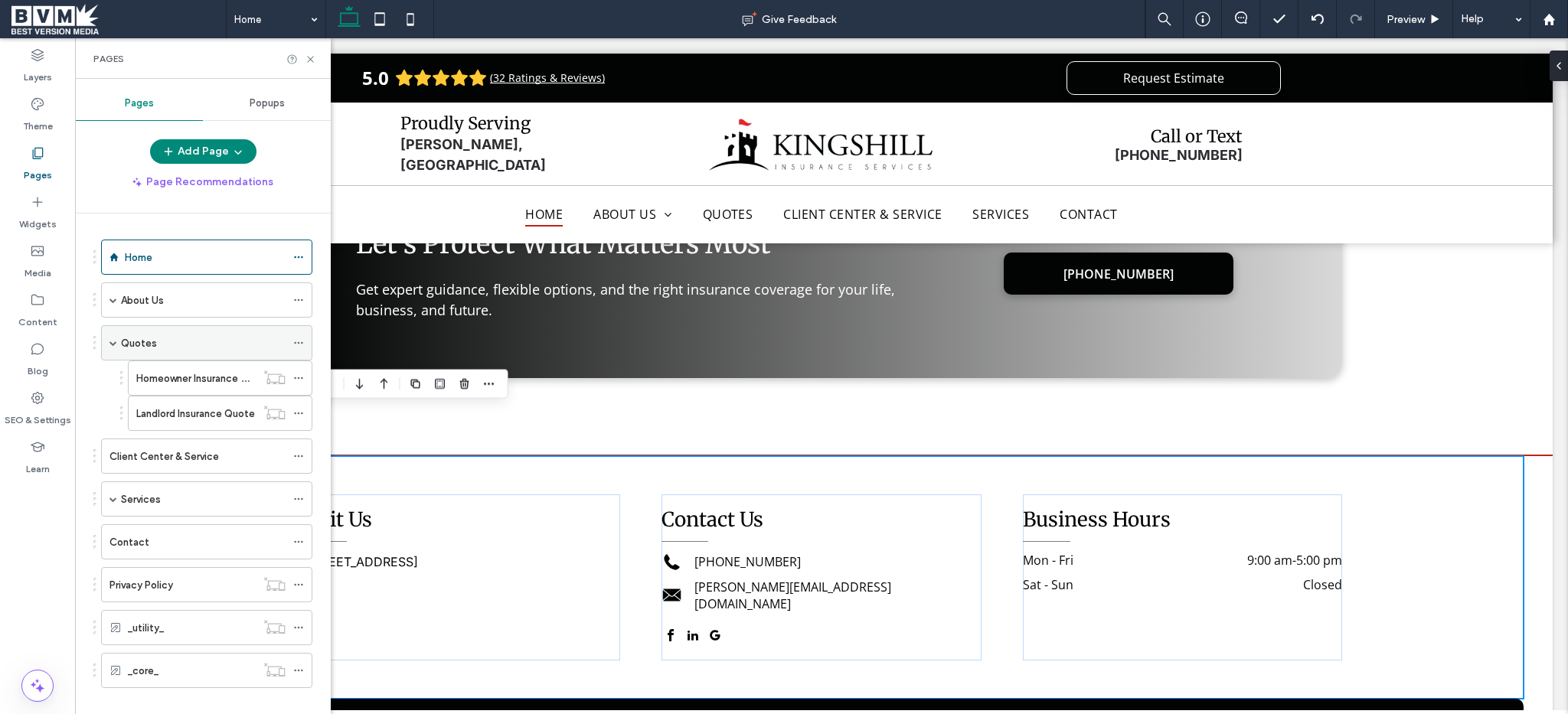
click at [114, 339] on span at bounding box center [113, 342] width 8 height 8
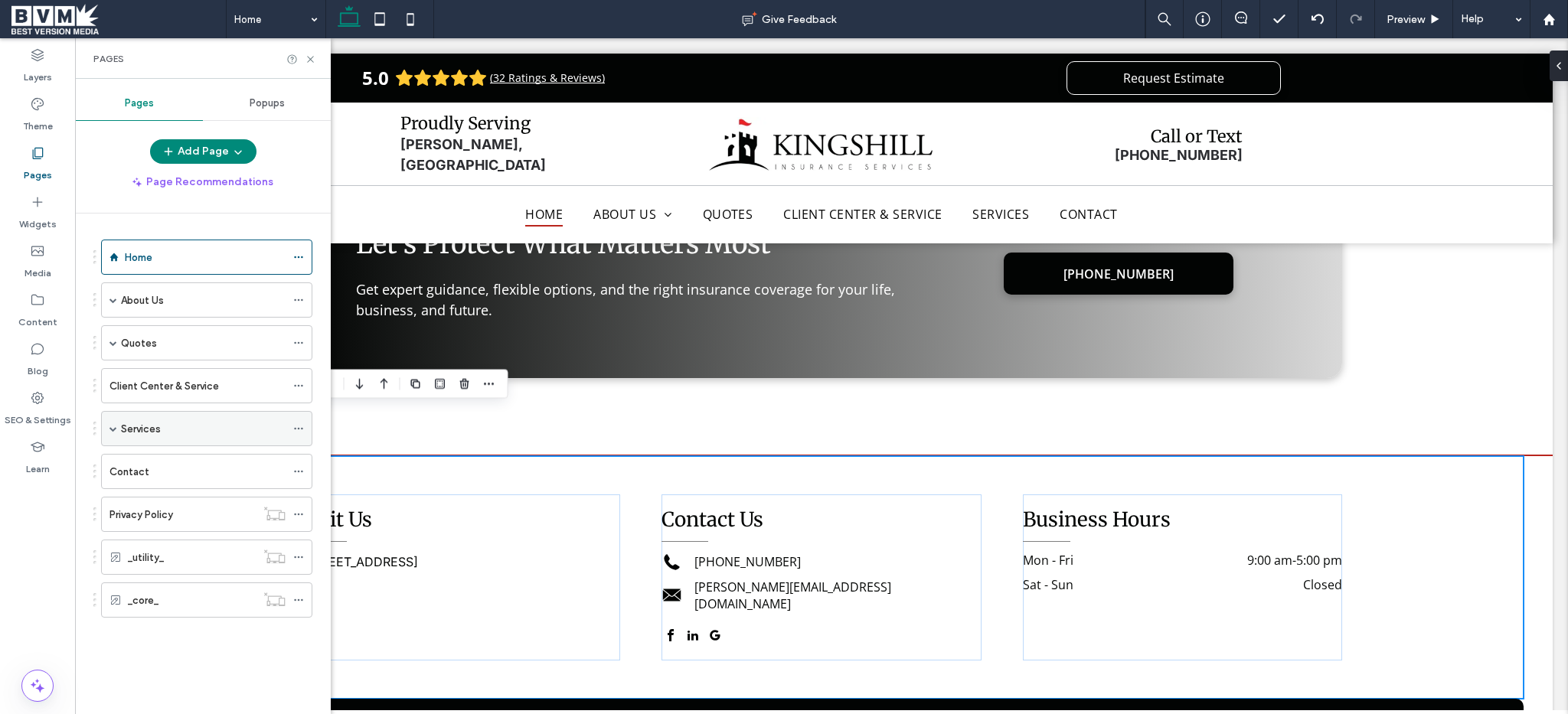
click at [112, 429] on span at bounding box center [113, 428] width 8 height 8
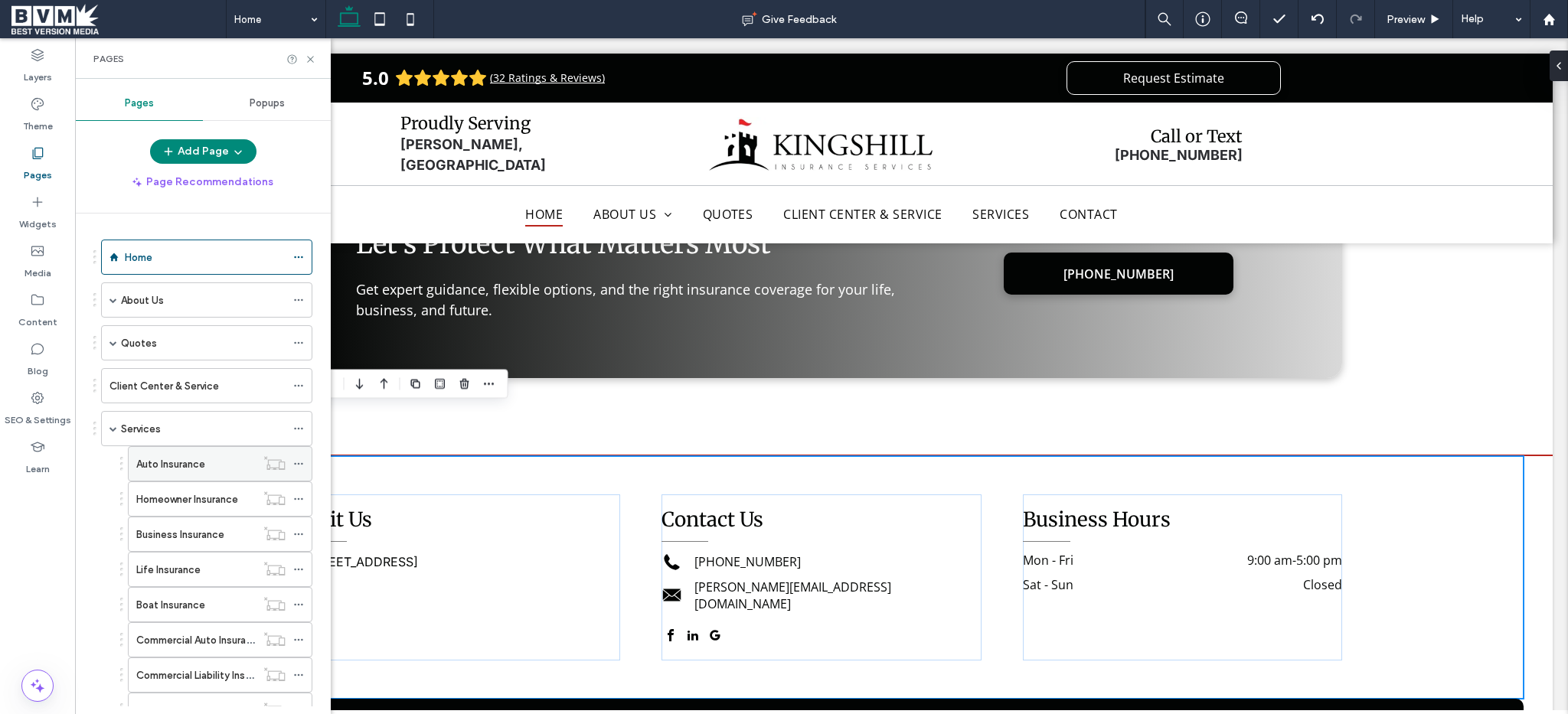
click at [213, 468] on div "Auto Insurance" at bounding box center [195, 464] width 120 height 16
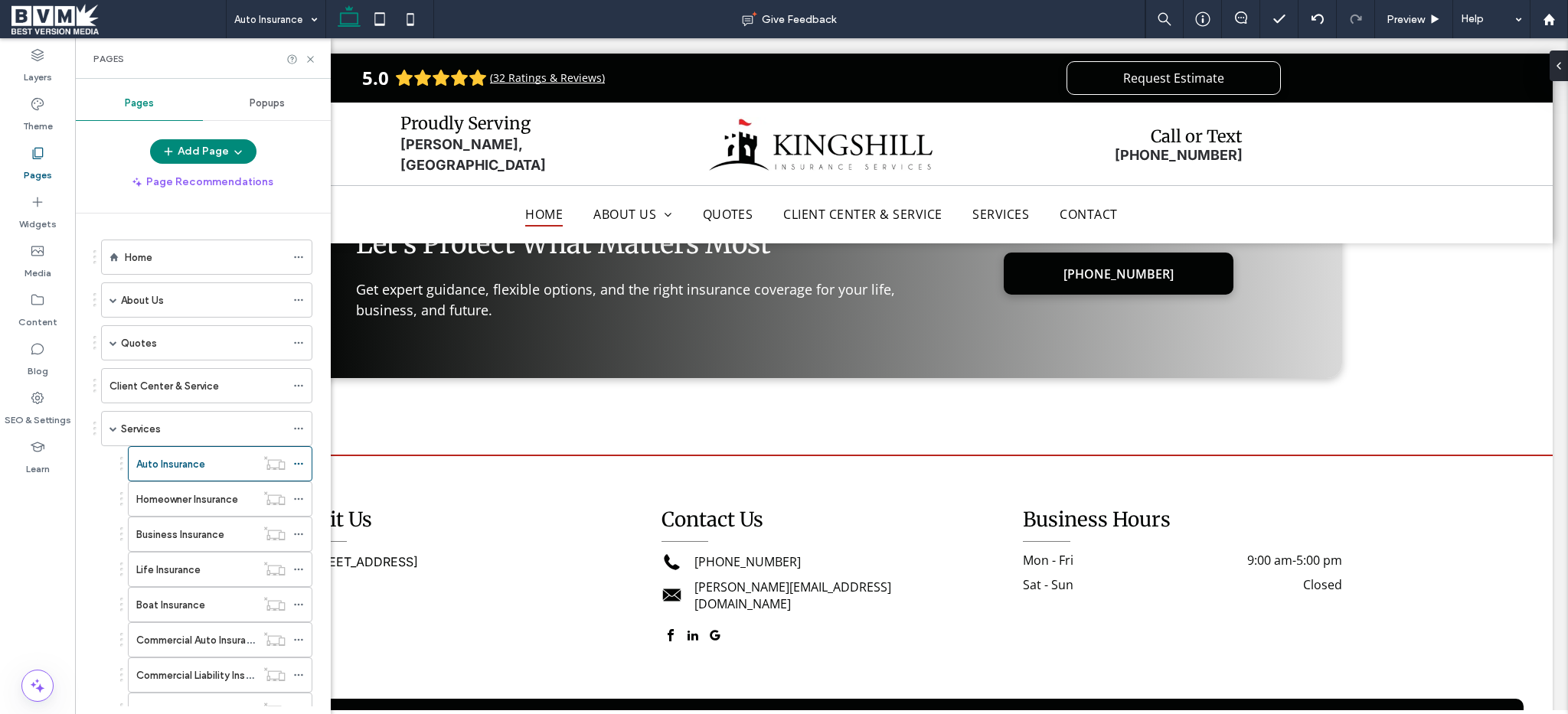
click at [311, 57] on div at bounding box center [784, 357] width 1568 height 714
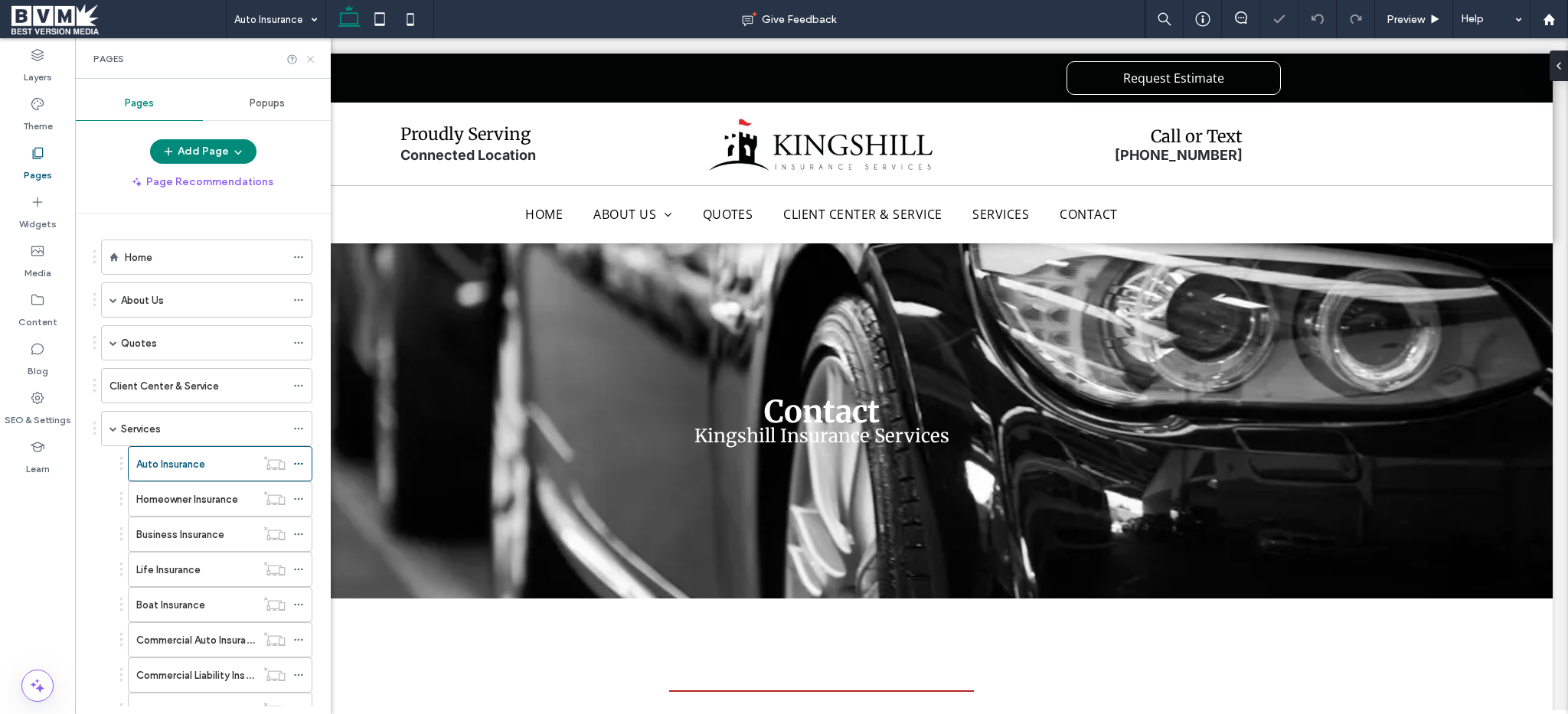
click at [312, 62] on icon at bounding box center [310, 58] width 11 height 11
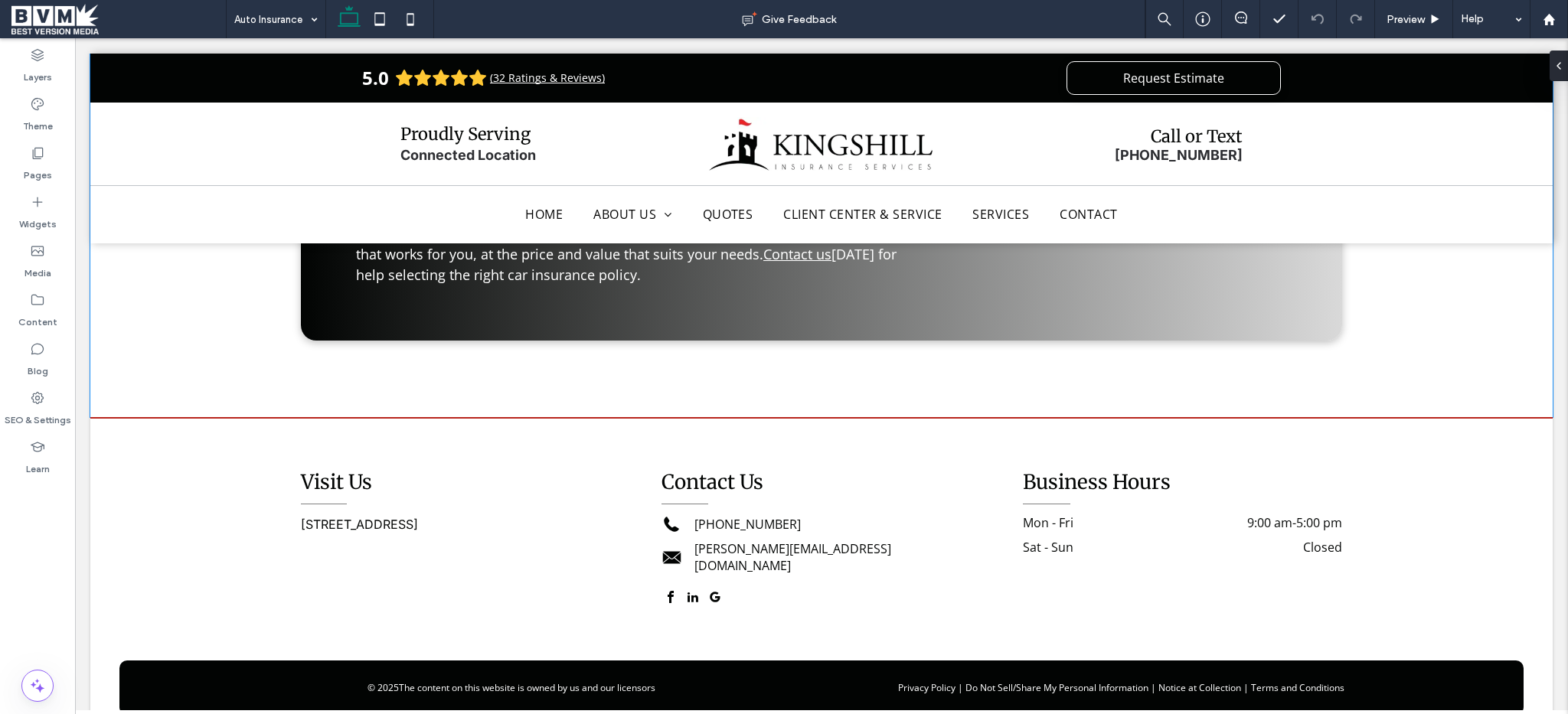
scroll to position [1931, 0]
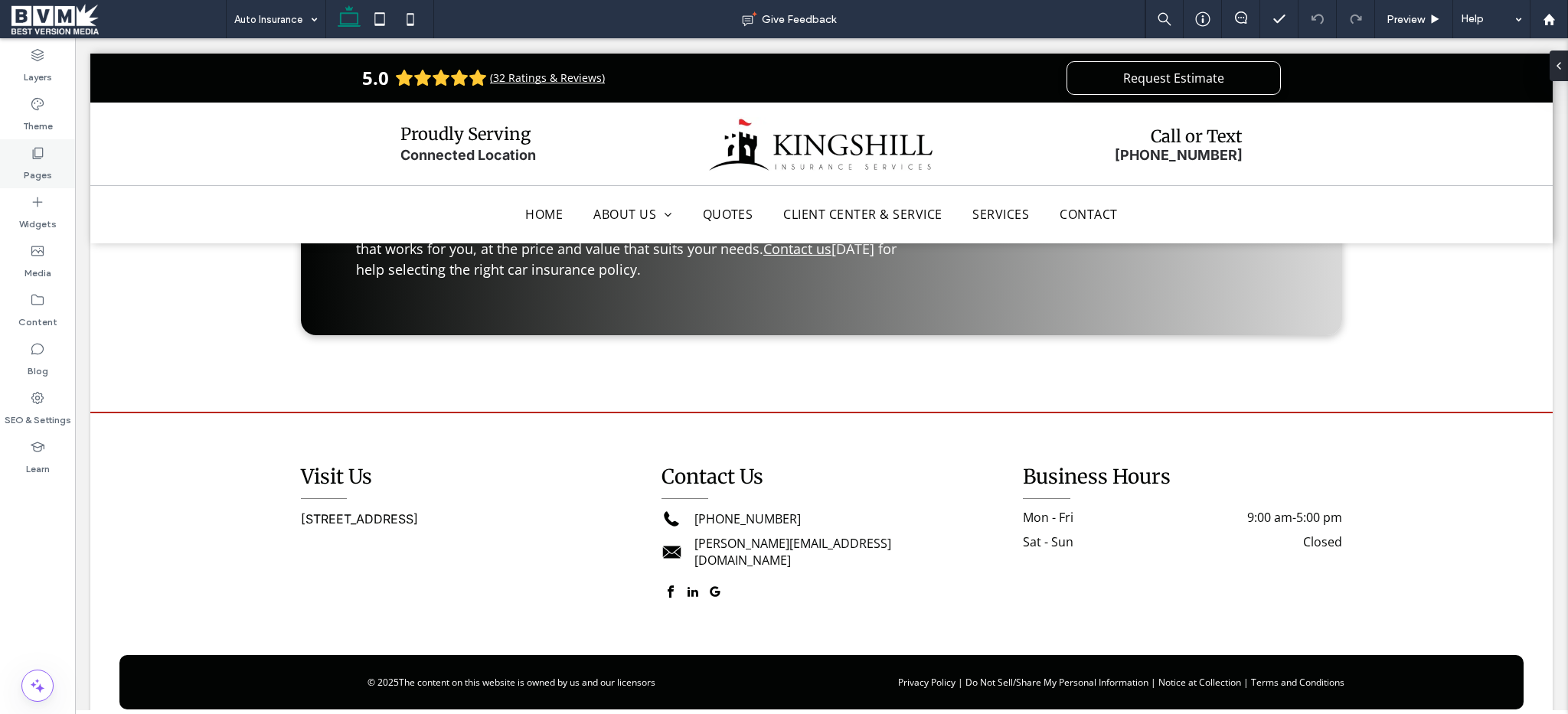
click at [32, 143] on div "Pages" at bounding box center [37, 163] width 75 height 49
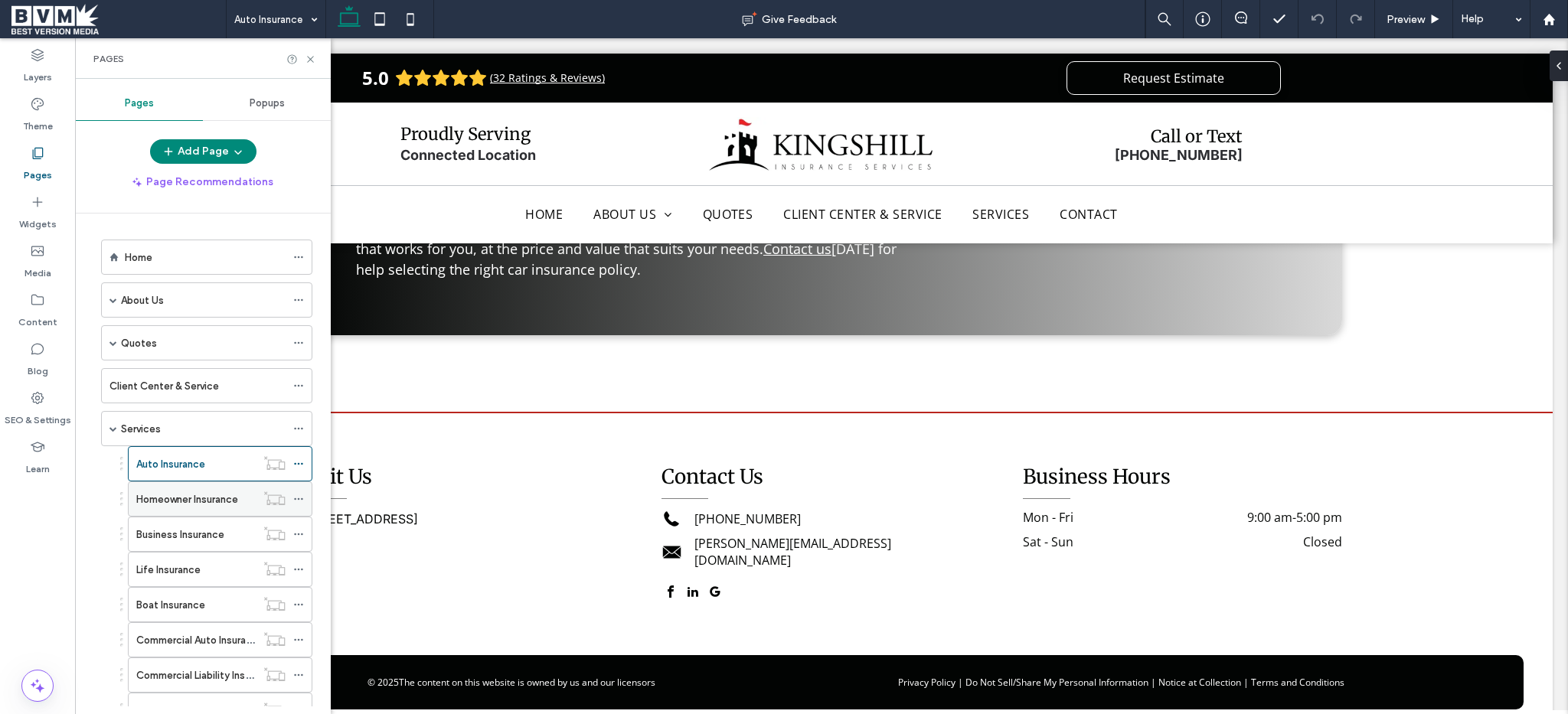
click at [203, 500] on label "Homeowner Insurance" at bounding box center [187, 499] width 102 height 27
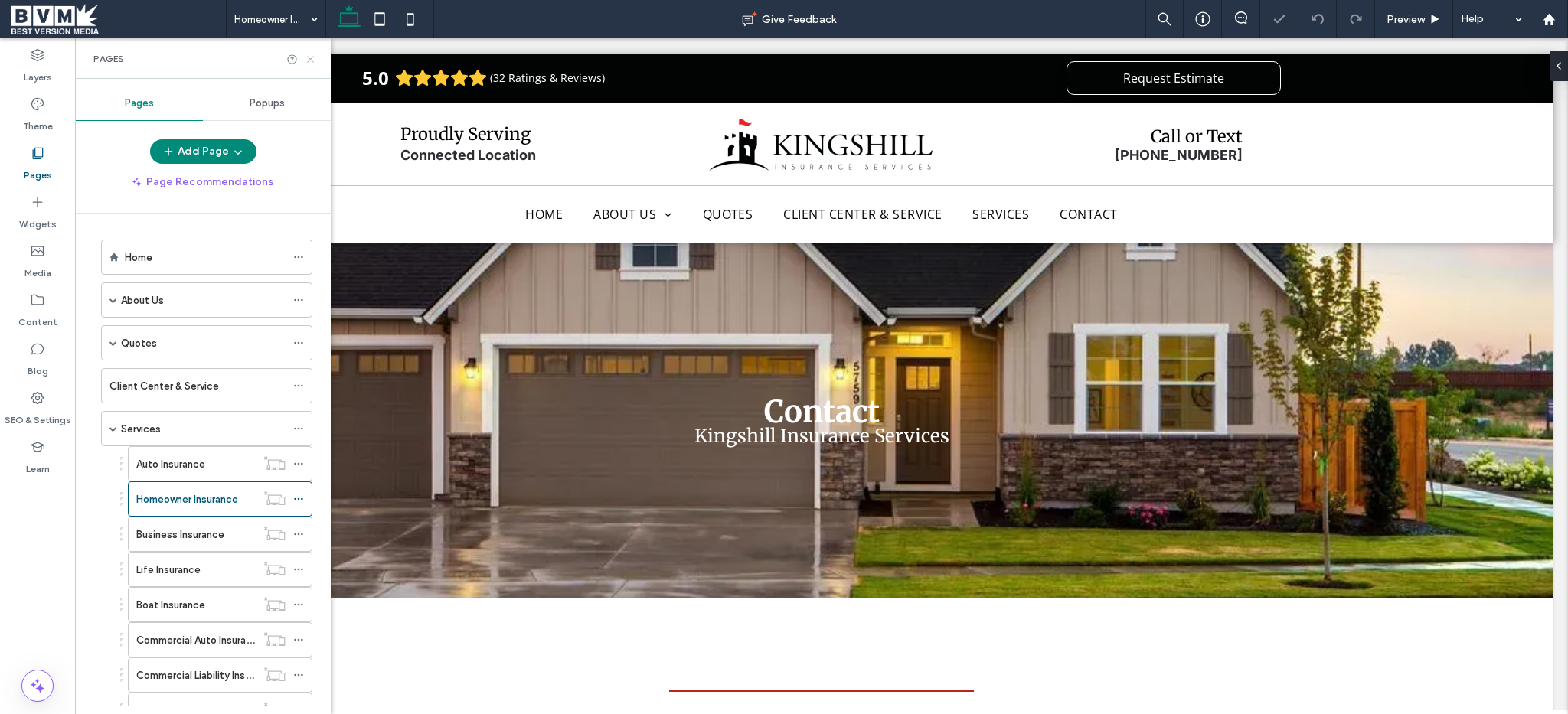
click at [309, 58] on use at bounding box center [310, 58] width 6 height 6
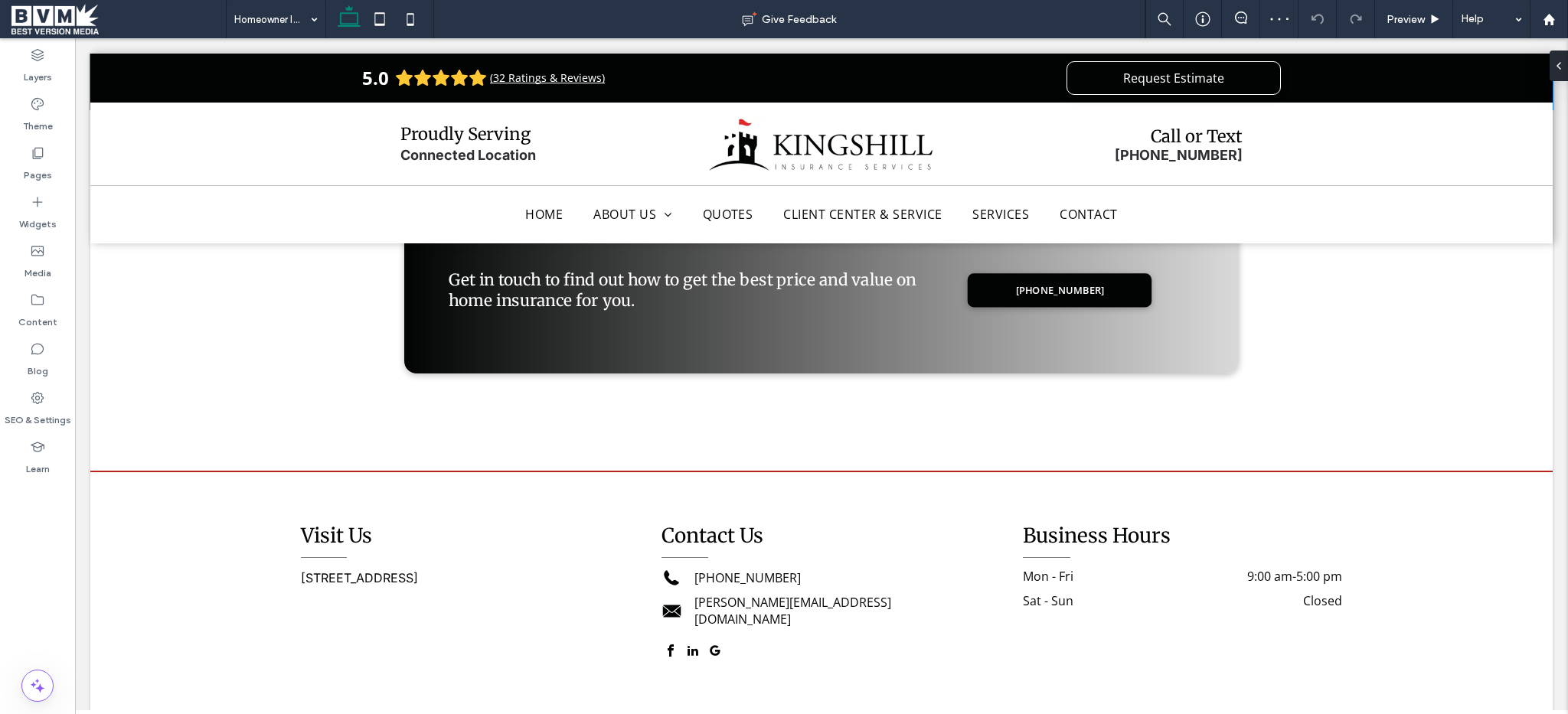
scroll to position [2053, 0]
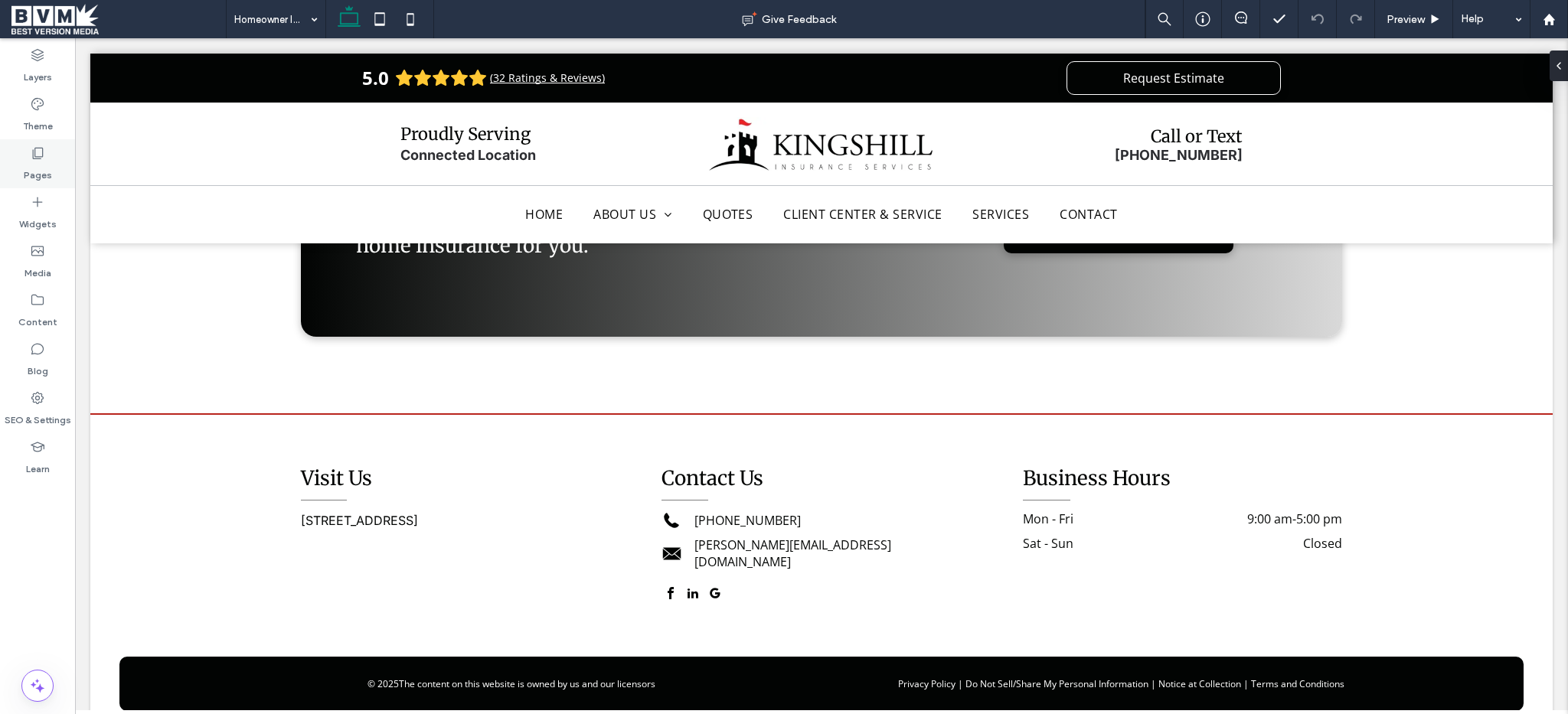
click at [66, 169] on div "Pages" at bounding box center [37, 163] width 75 height 49
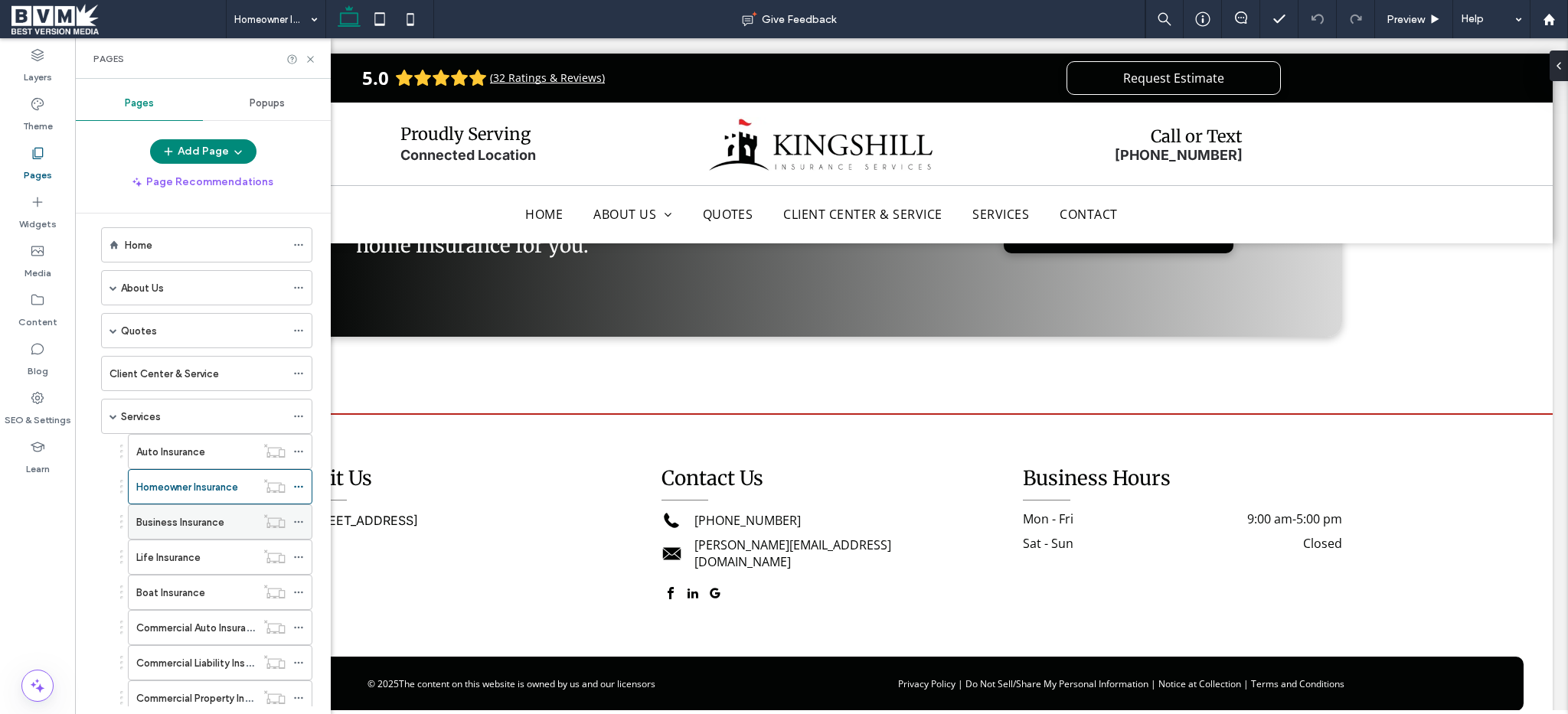
scroll to position [22, 0]
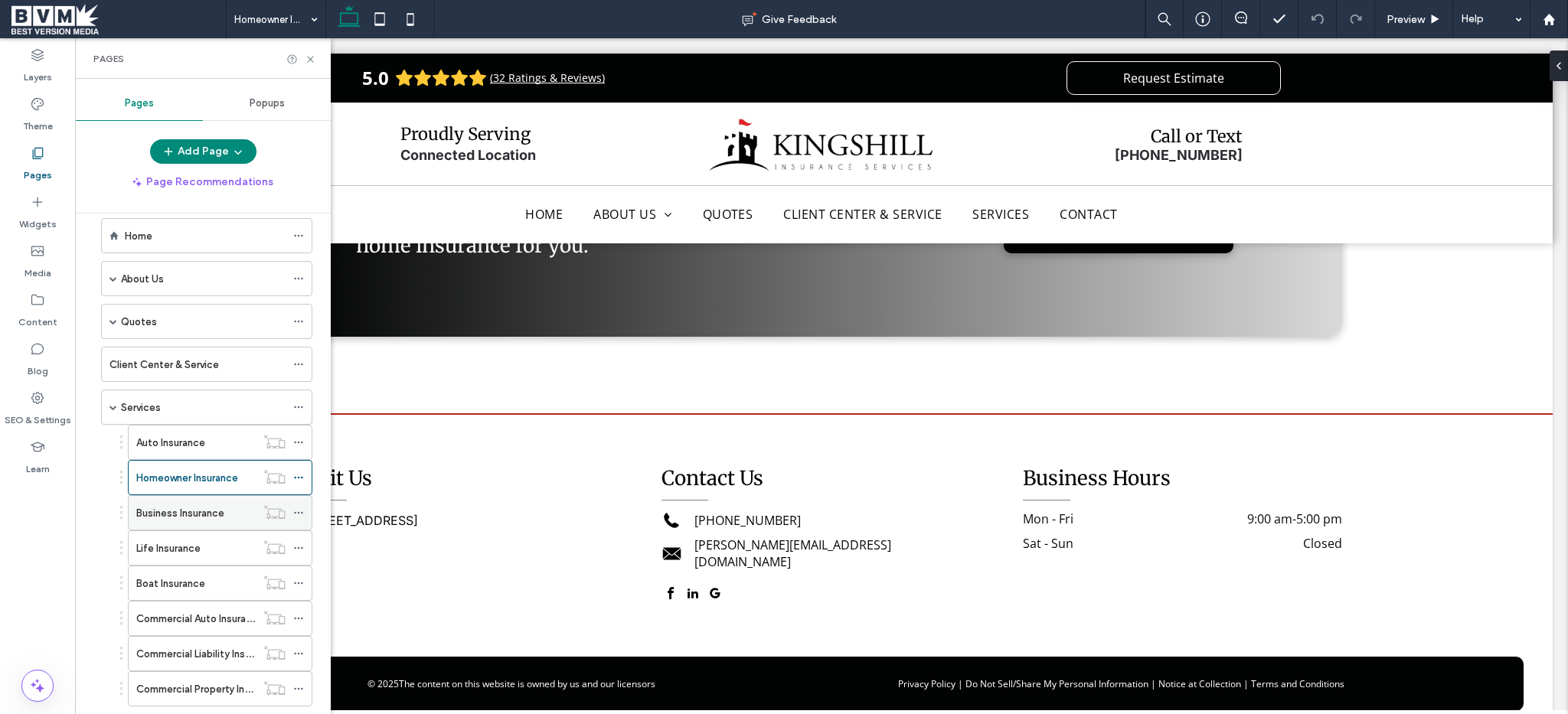
click at [208, 524] on div "Business Insurance" at bounding box center [195, 512] width 120 height 34
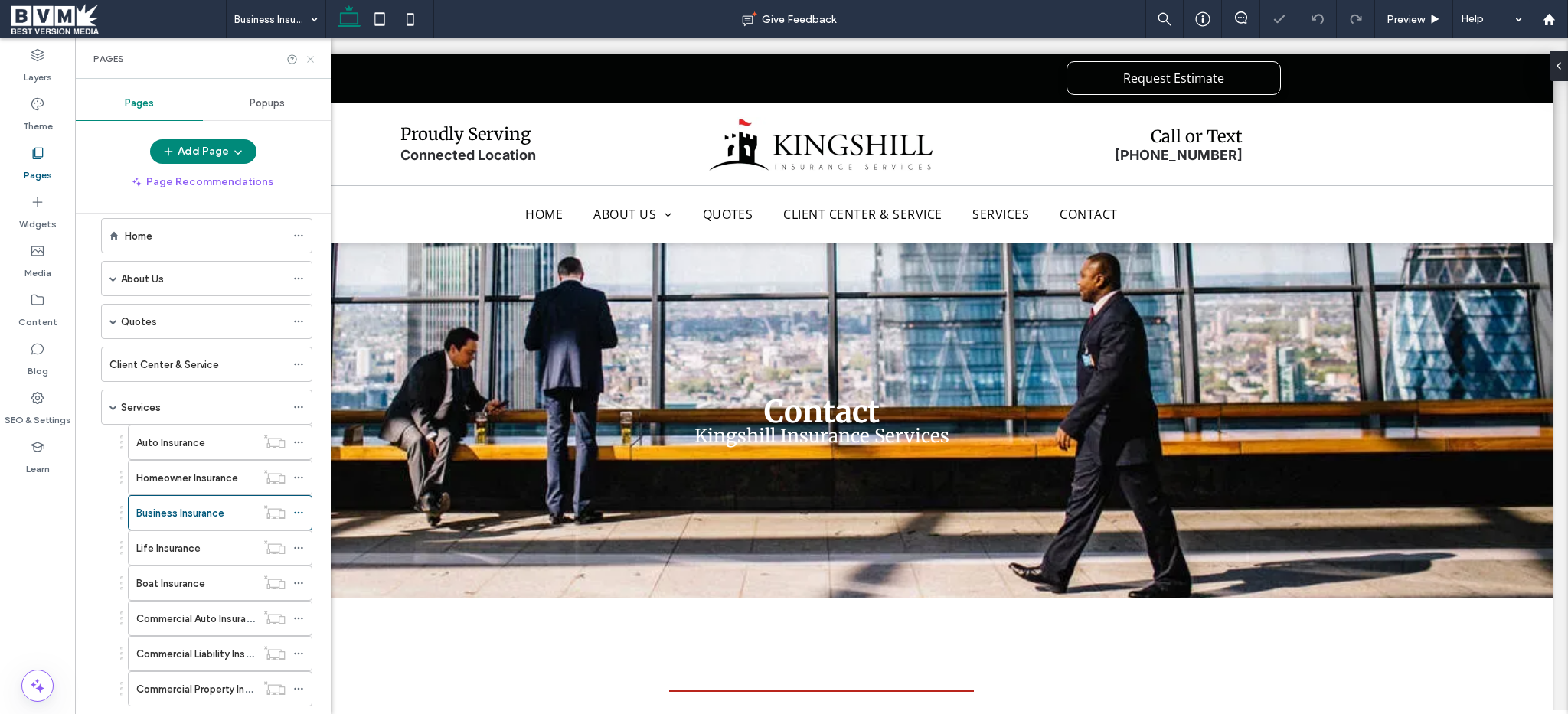
click at [306, 57] on icon at bounding box center [310, 58] width 11 height 11
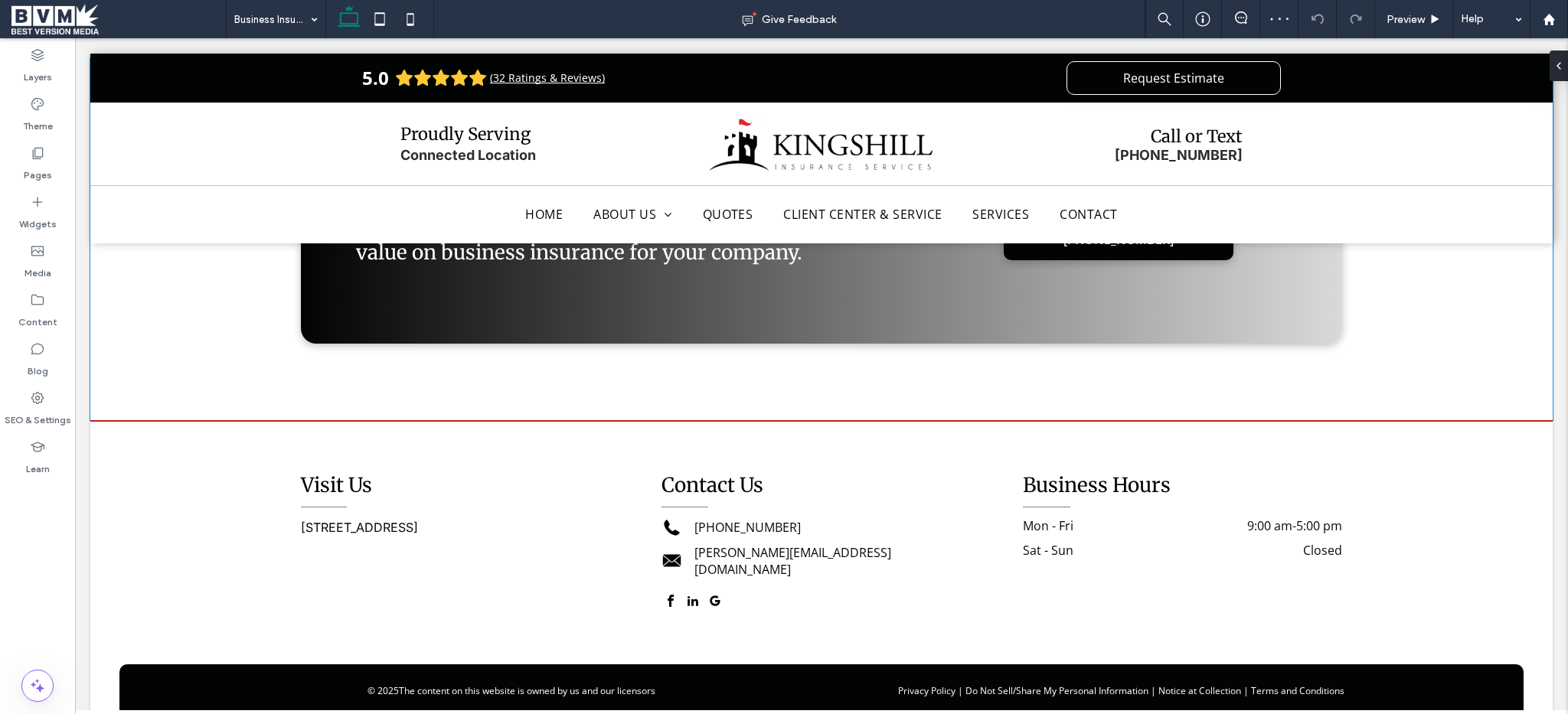
scroll to position [2007, 0]
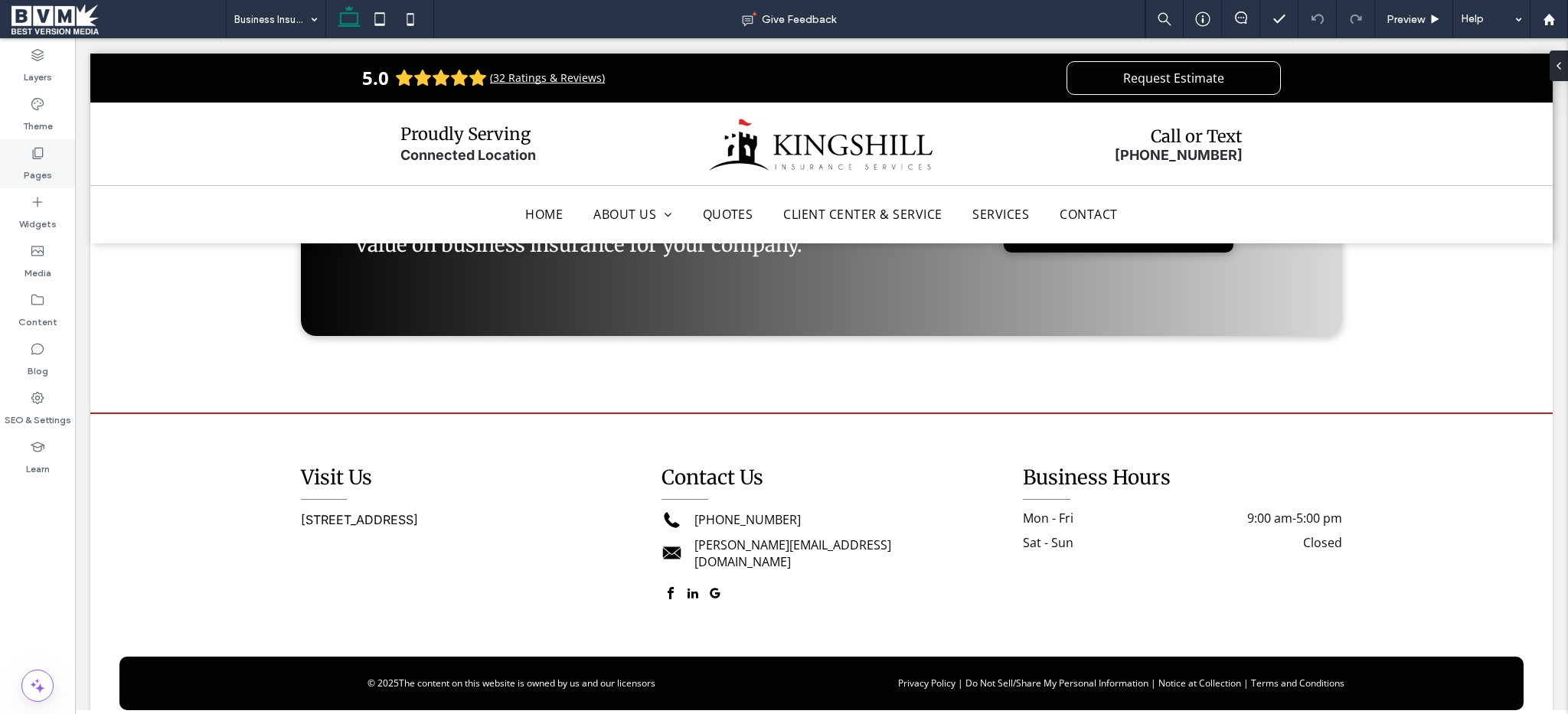
click at [35, 151] on icon at bounding box center [38, 153] width 15 height 15
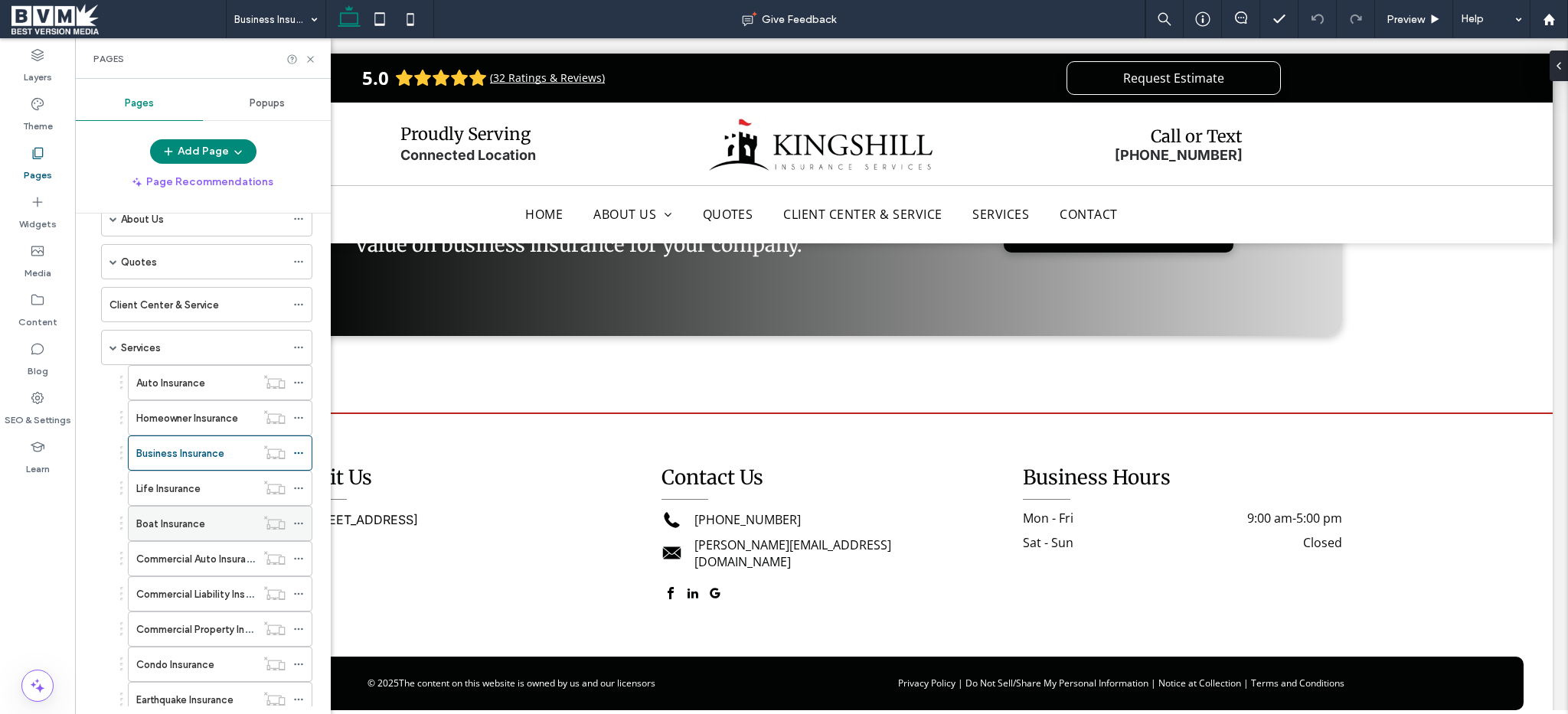
scroll to position [81, 0]
click at [195, 487] on label "Life Insurance" at bounding box center [168, 488] width 65 height 27
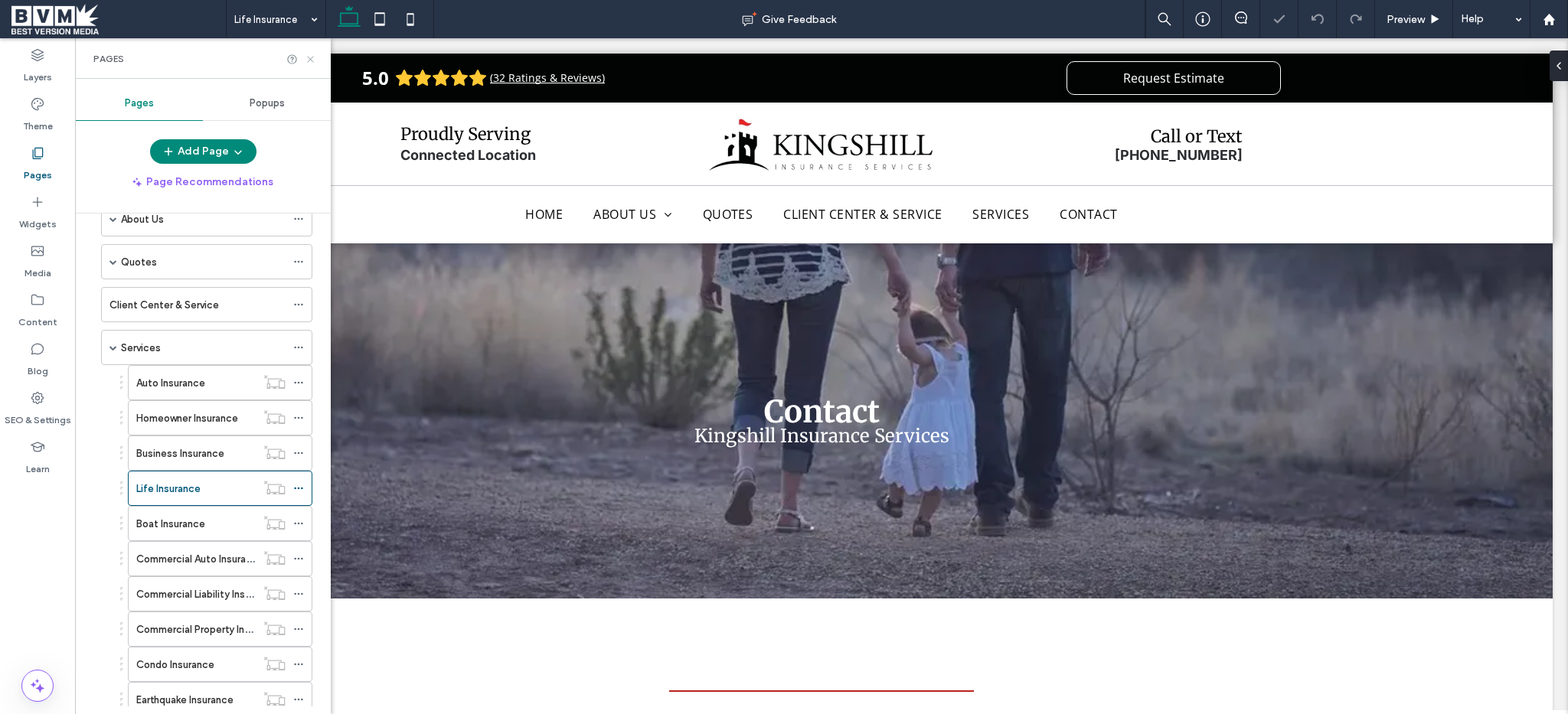
click at [309, 59] on icon at bounding box center [310, 58] width 11 height 11
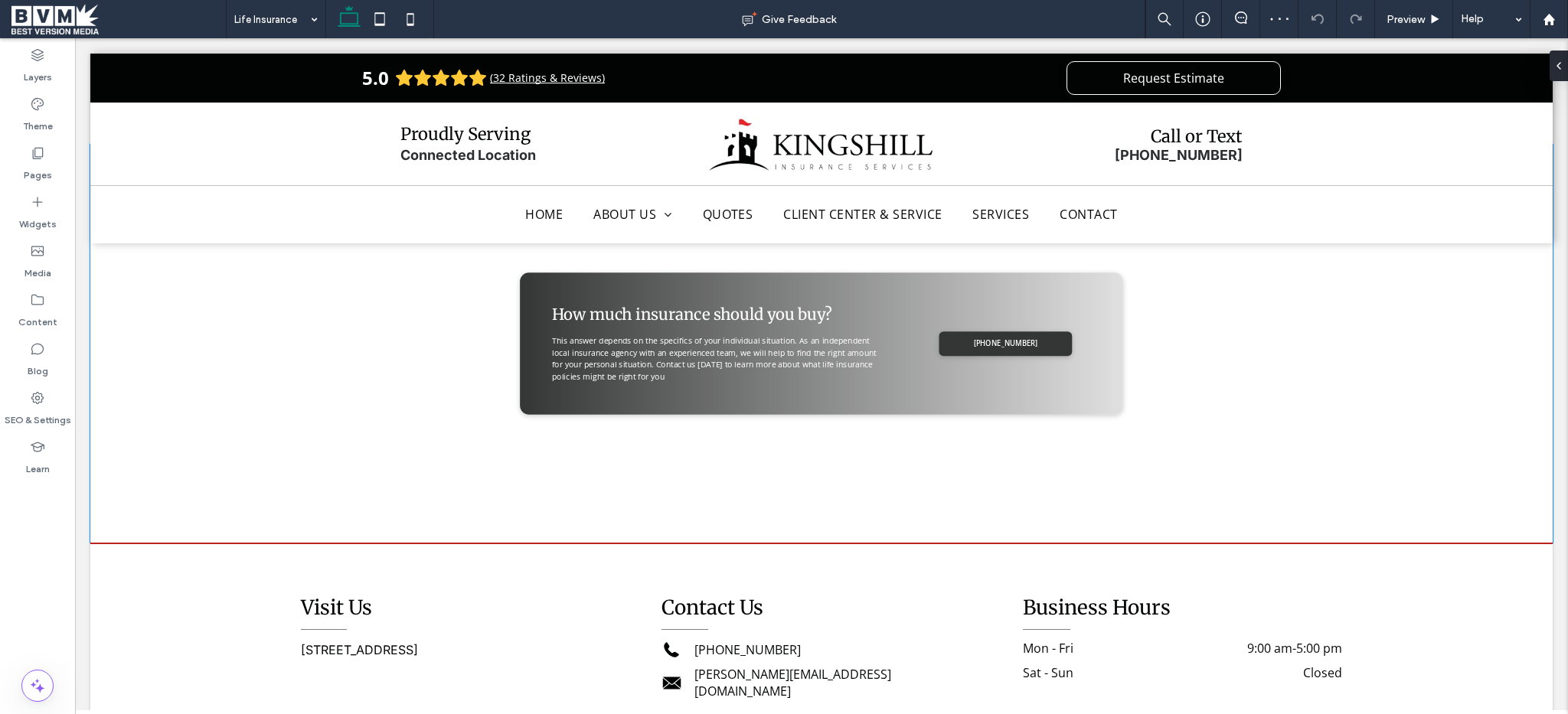
scroll to position [1330, 0]
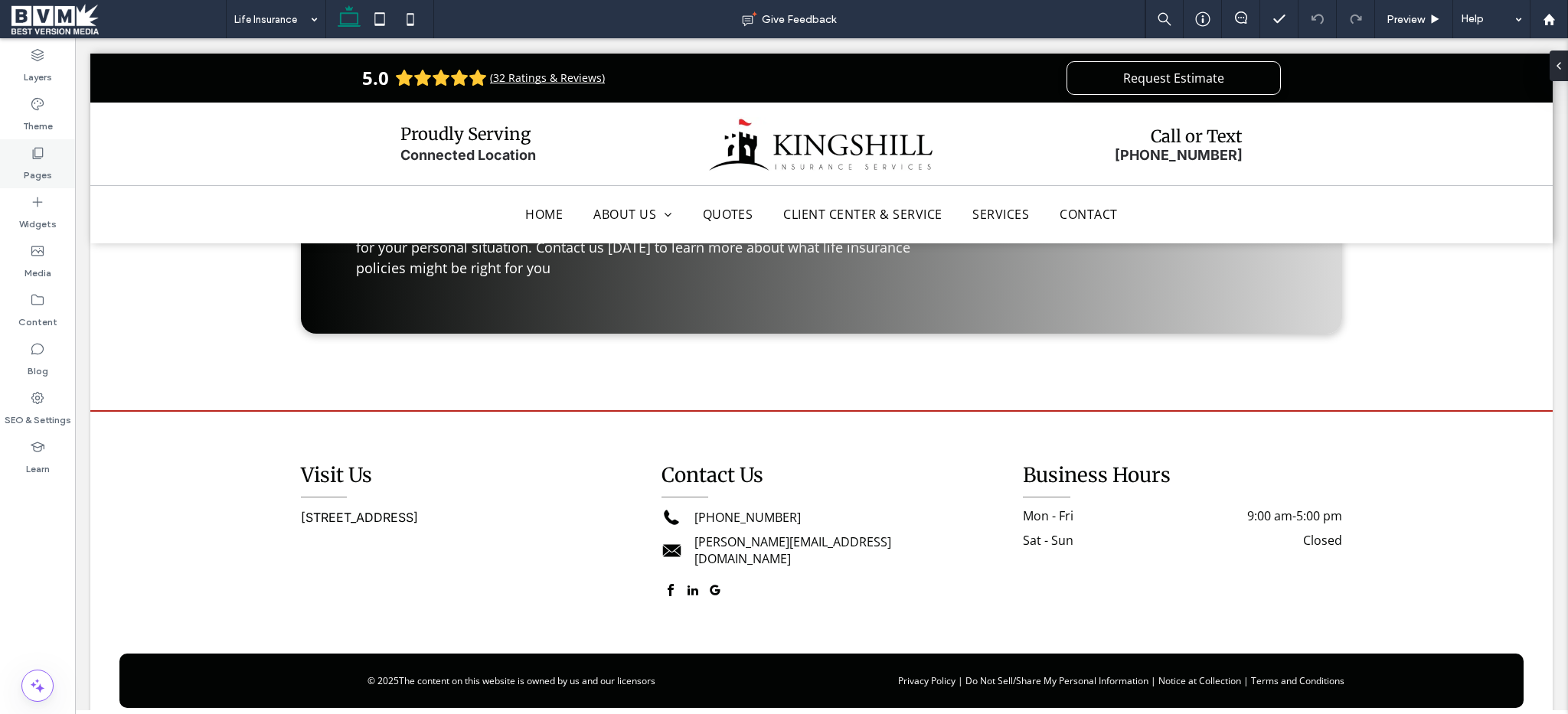
click at [52, 176] on div "Pages" at bounding box center [37, 163] width 75 height 49
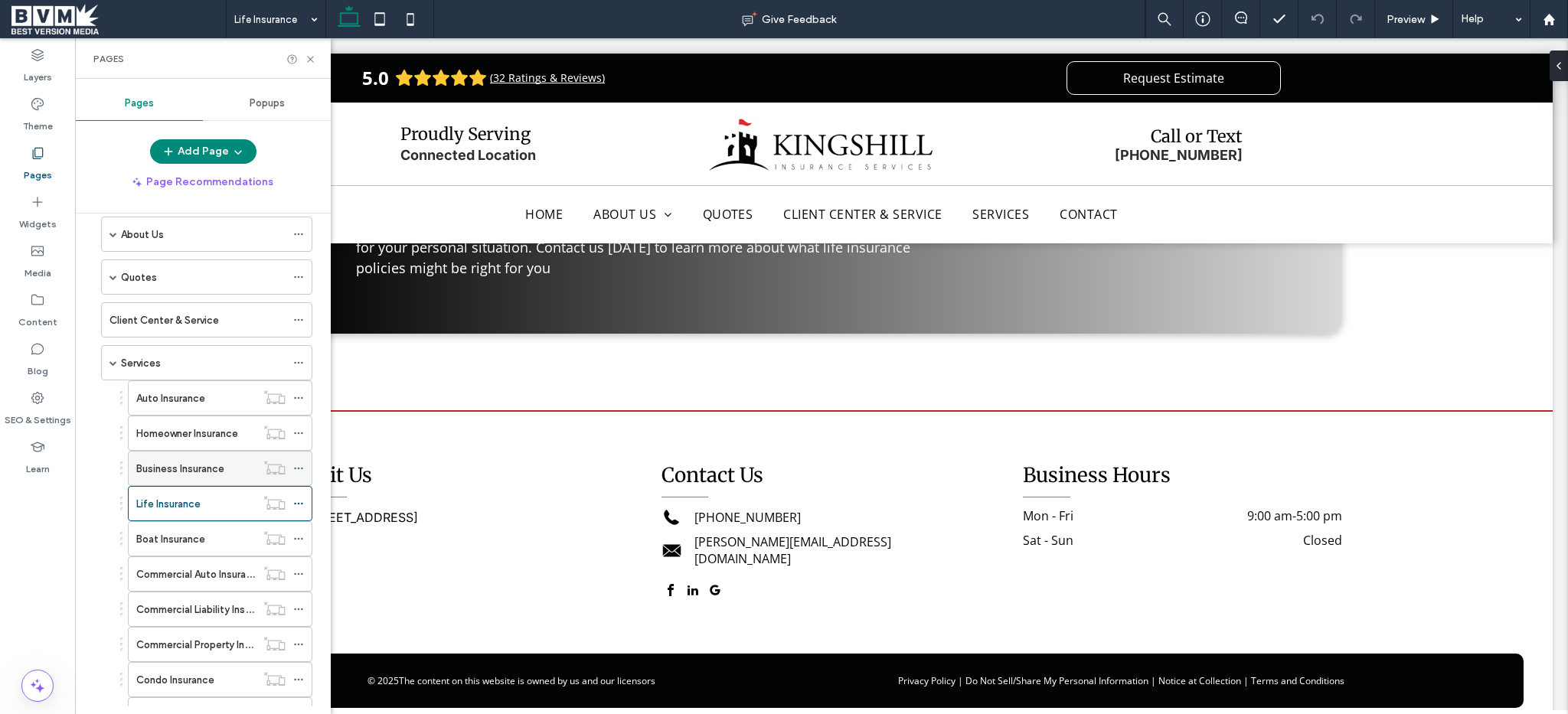
scroll to position [70, 0]
click at [194, 531] on label "Boat Insurance" at bounding box center [170, 535] width 69 height 27
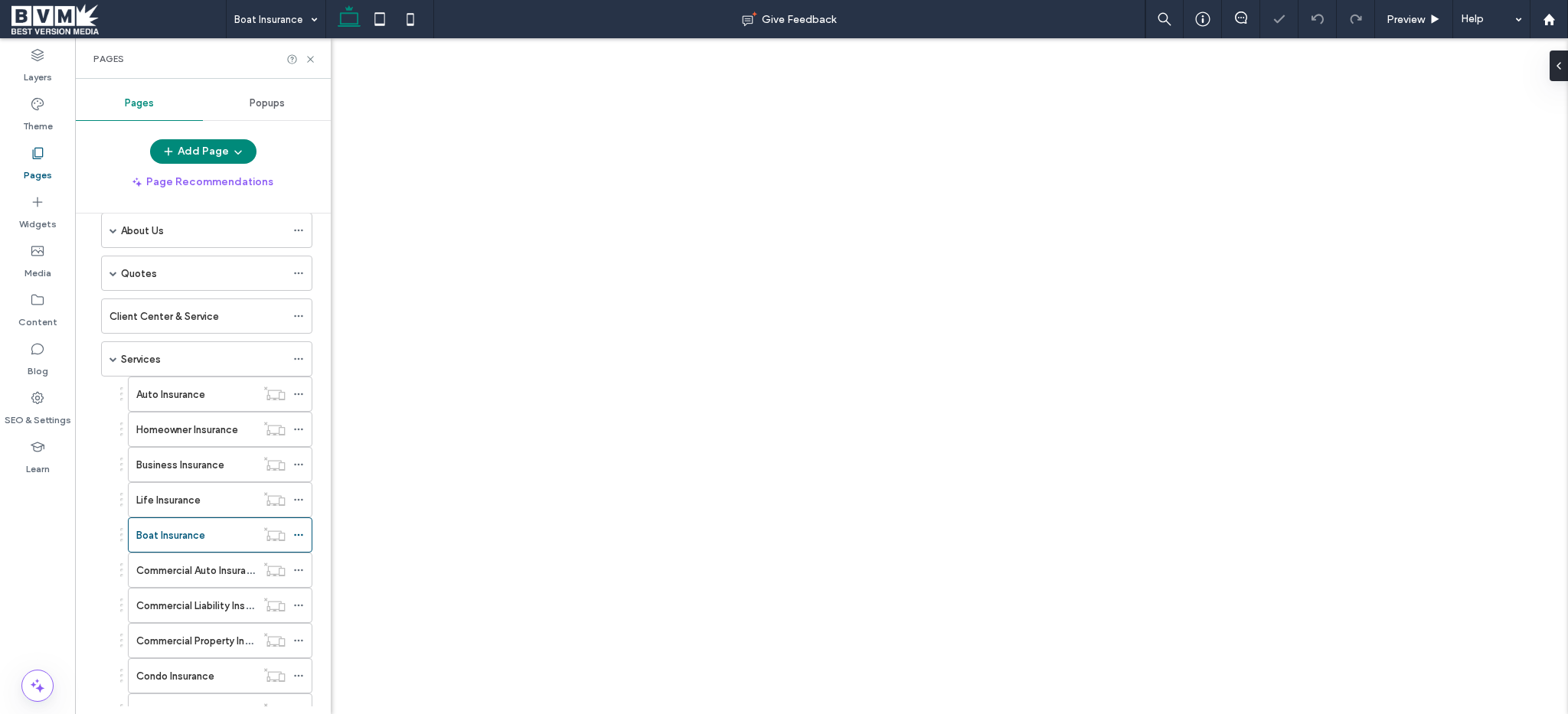
click at [310, 58] on use at bounding box center [310, 58] width 6 height 6
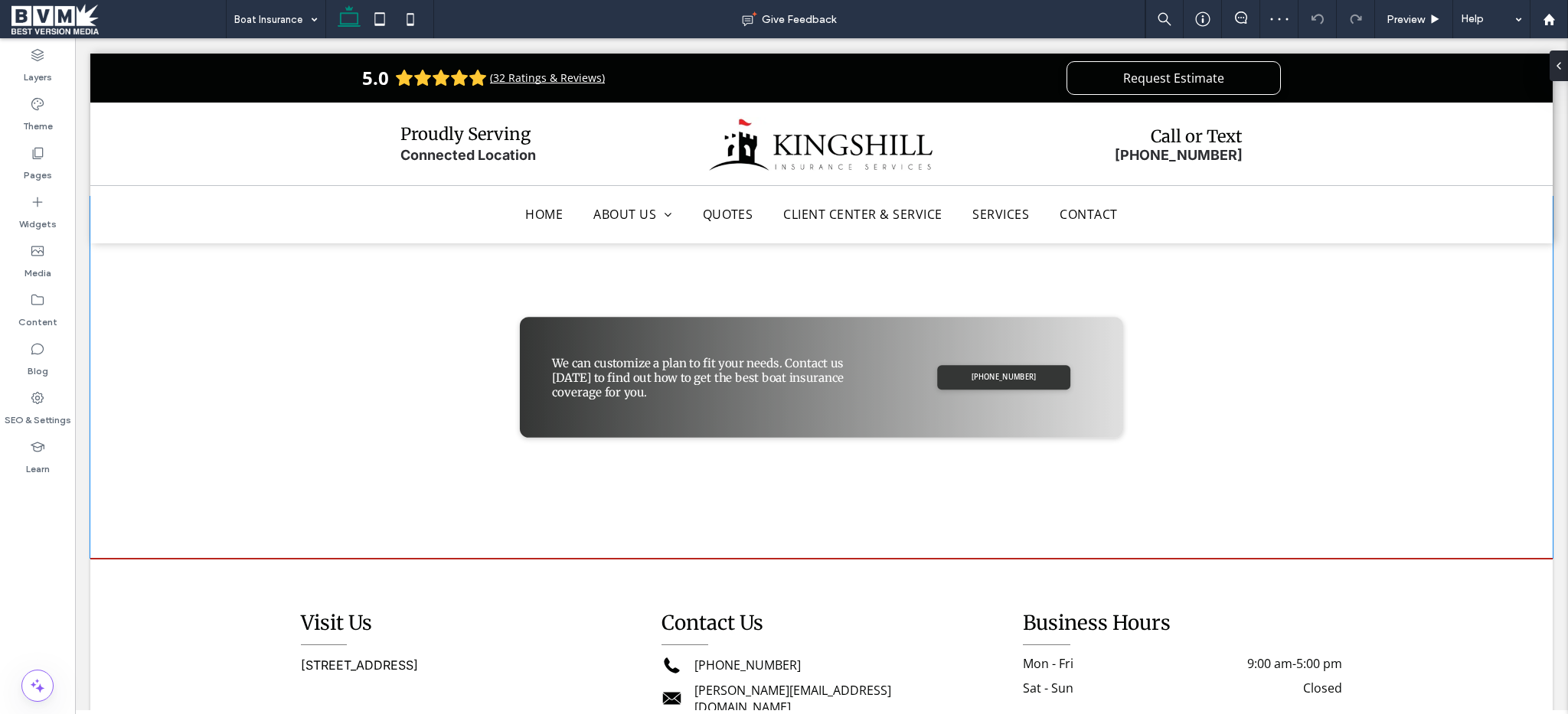
scroll to position [2254, 0]
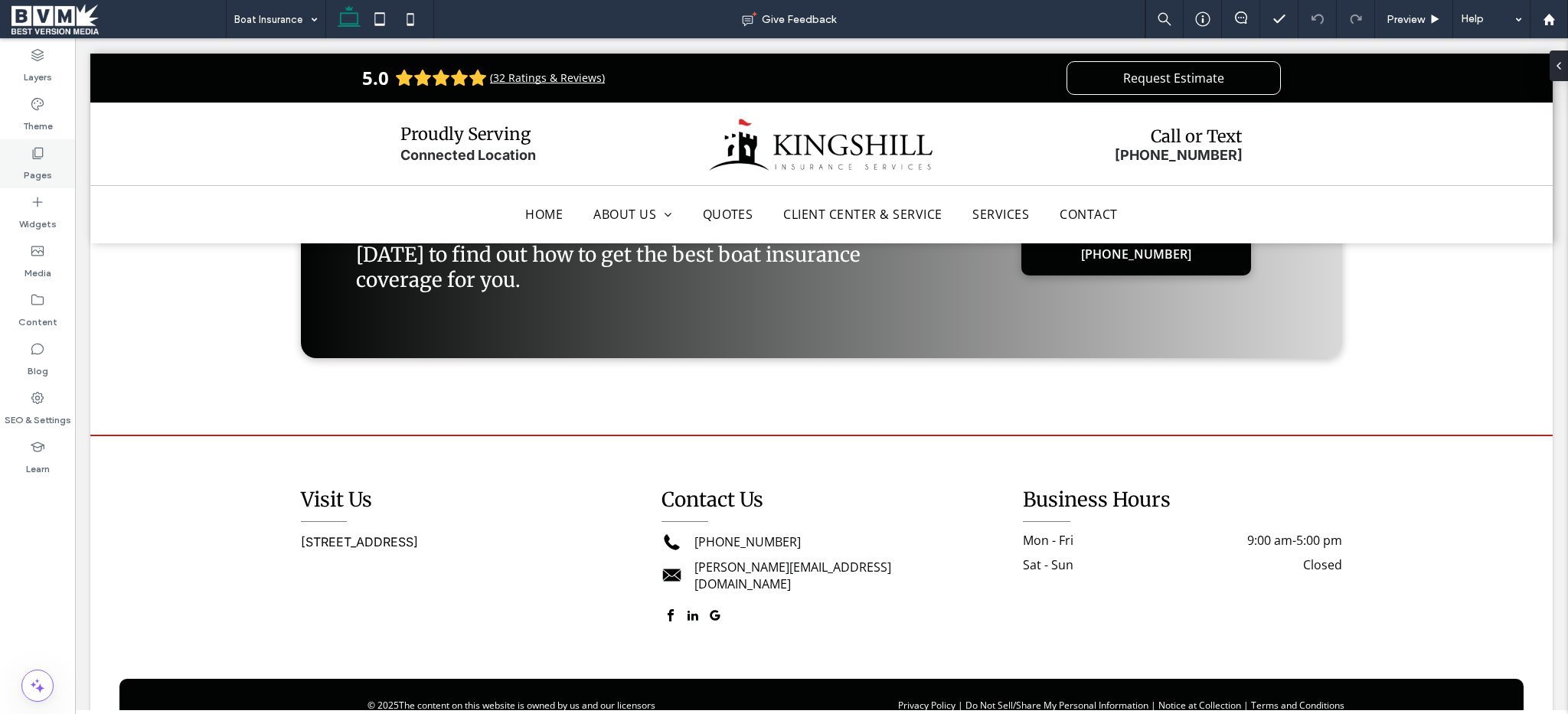
click at [63, 169] on div "Pages" at bounding box center [37, 163] width 75 height 49
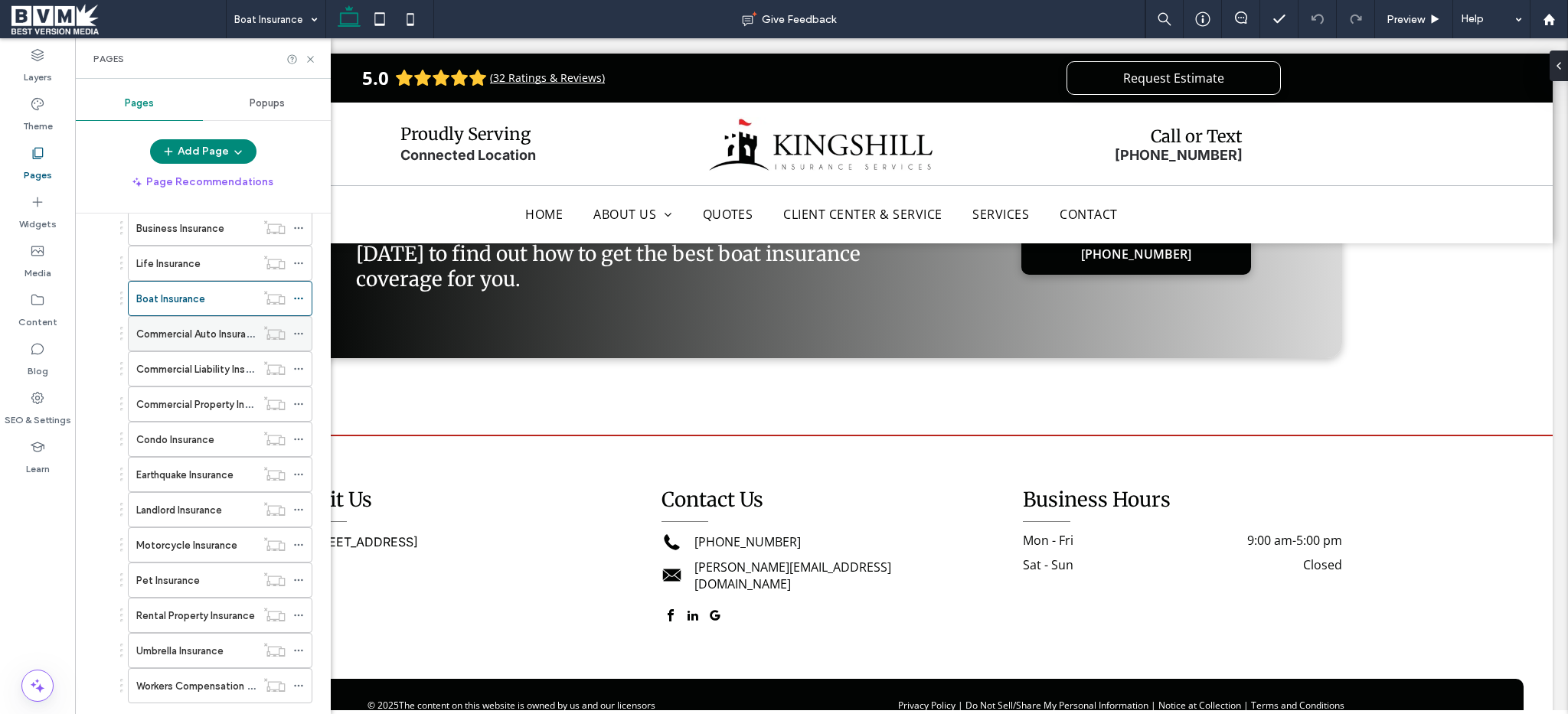
scroll to position [307, 0]
click at [184, 323] on div "Commercial Auto Insurance" at bounding box center [195, 332] width 120 height 34
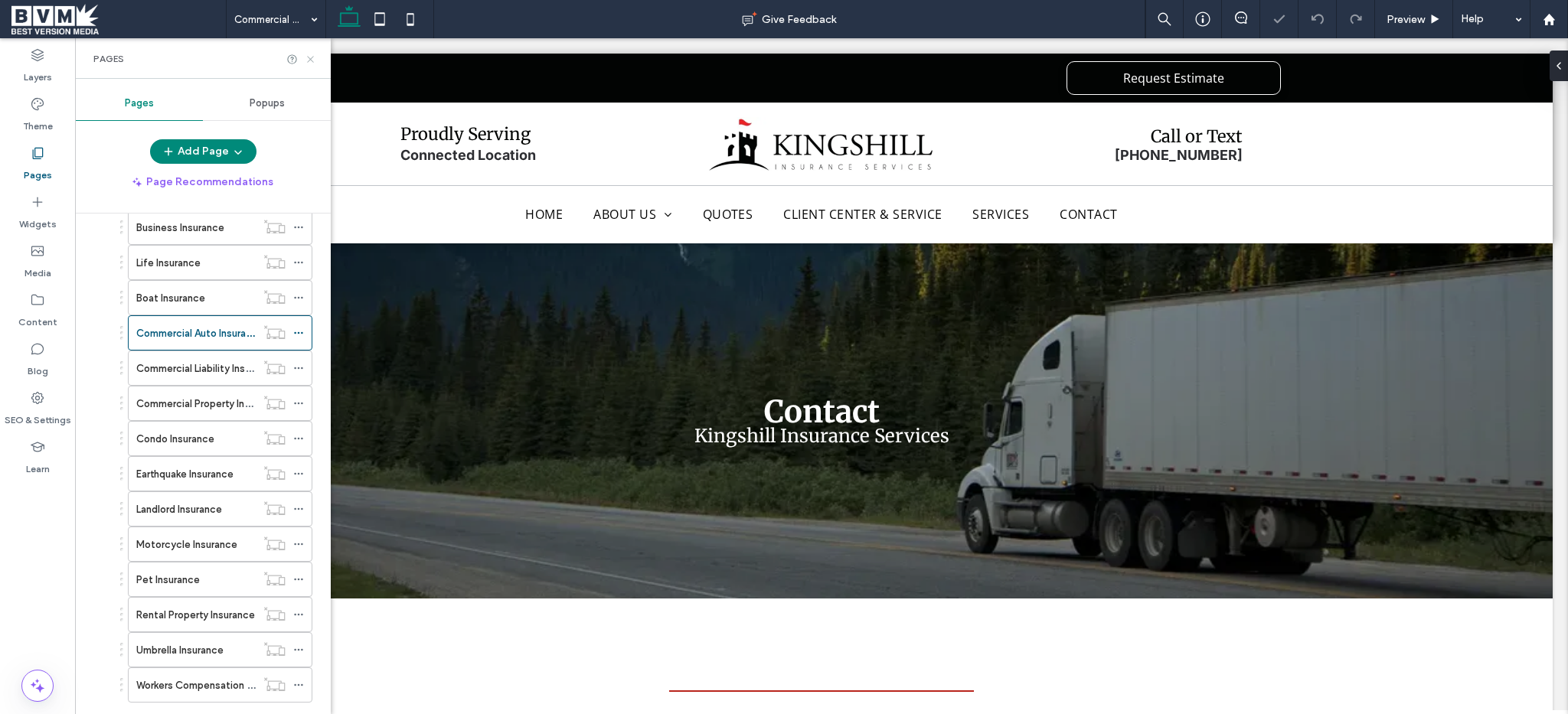
click at [312, 59] on icon at bounding box center [310, 58] width 11 height 11
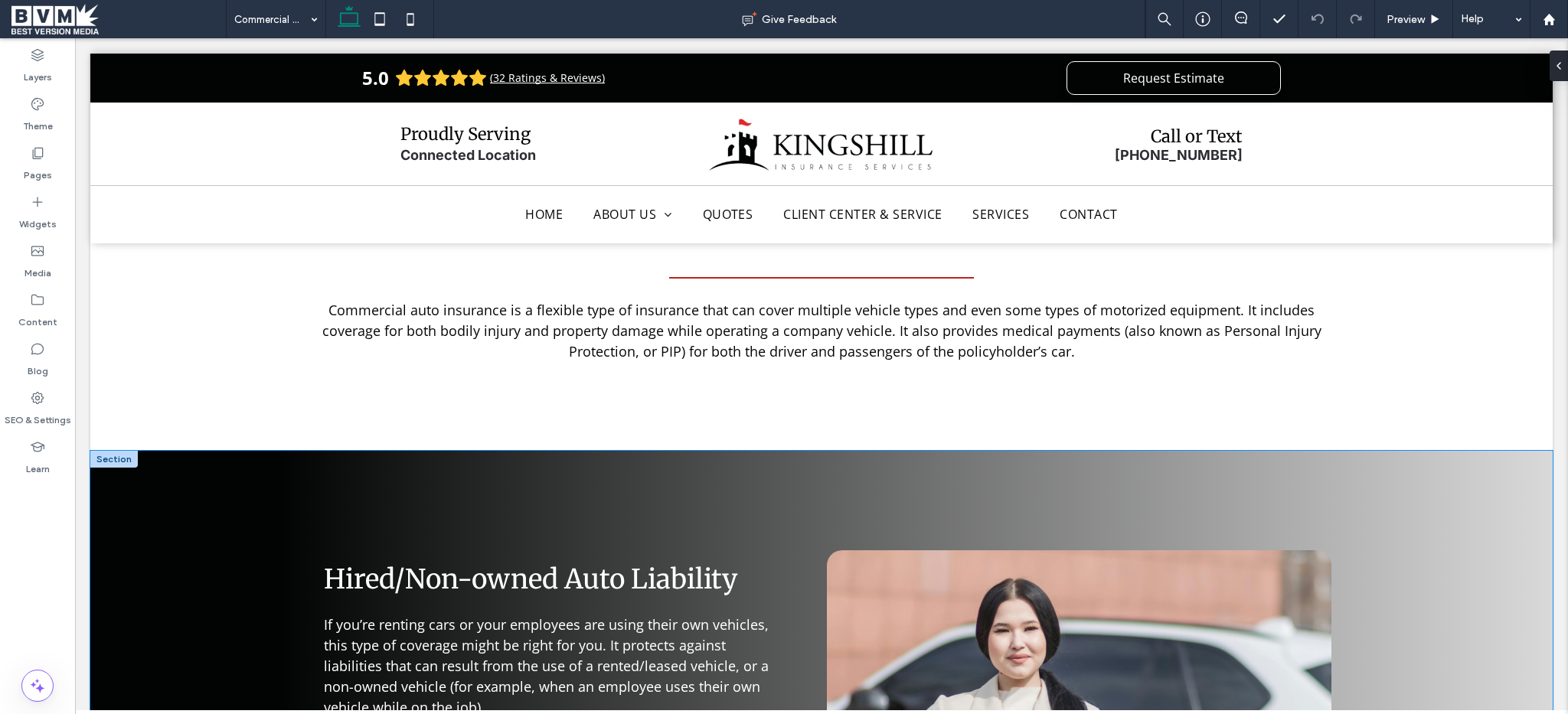
scroll to position [787, 0]
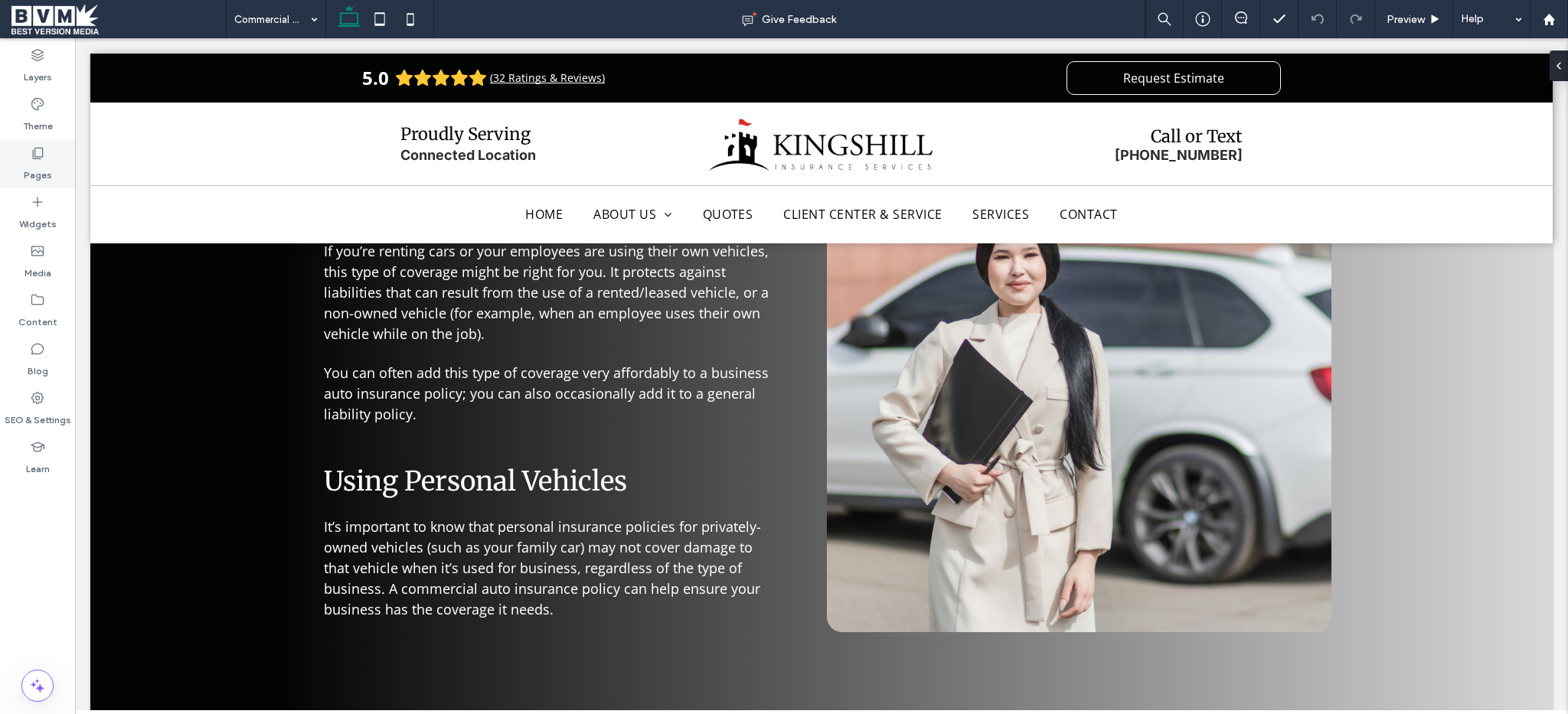
click at [25, 158] on div "Pages" at bounding box center [37, 163] width 75 height 49
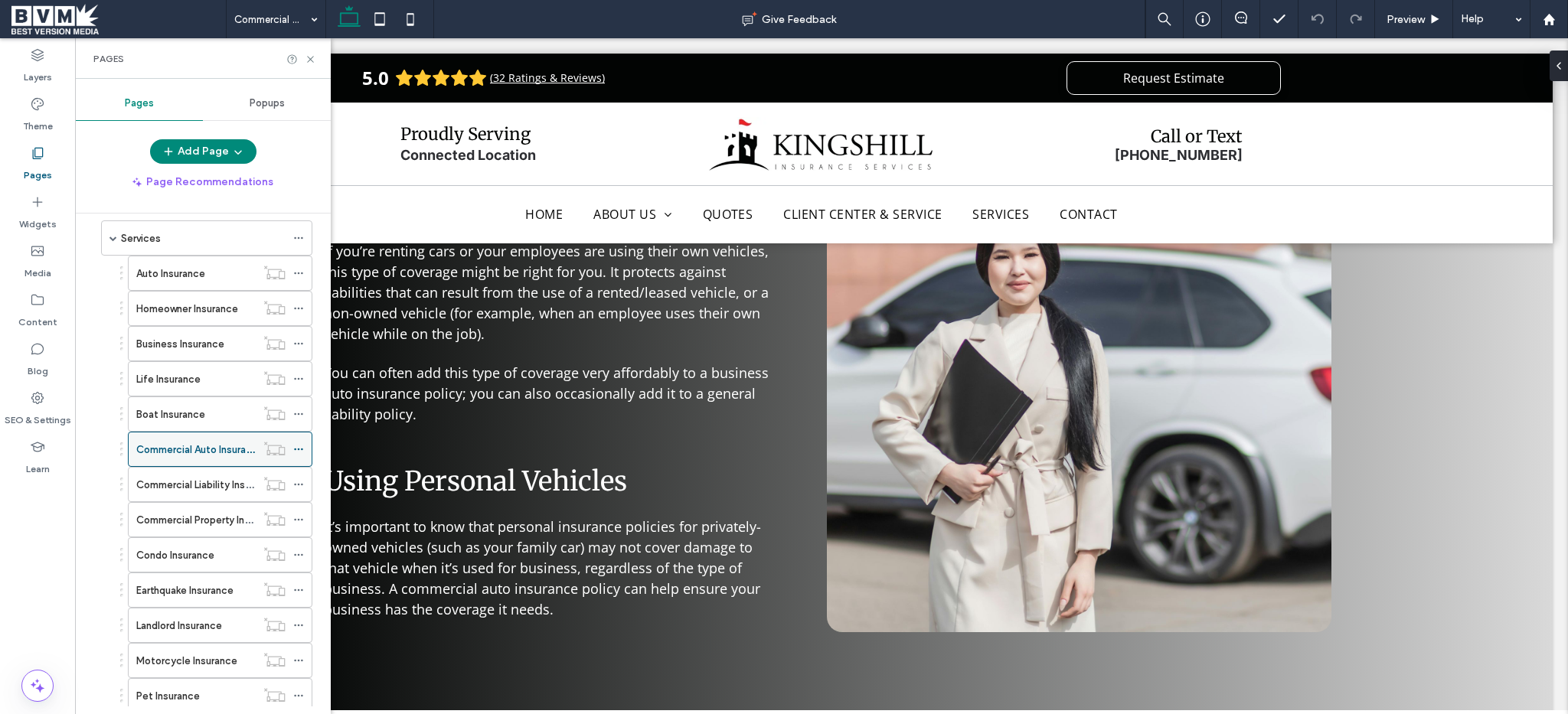
scroll to position [295, 0]
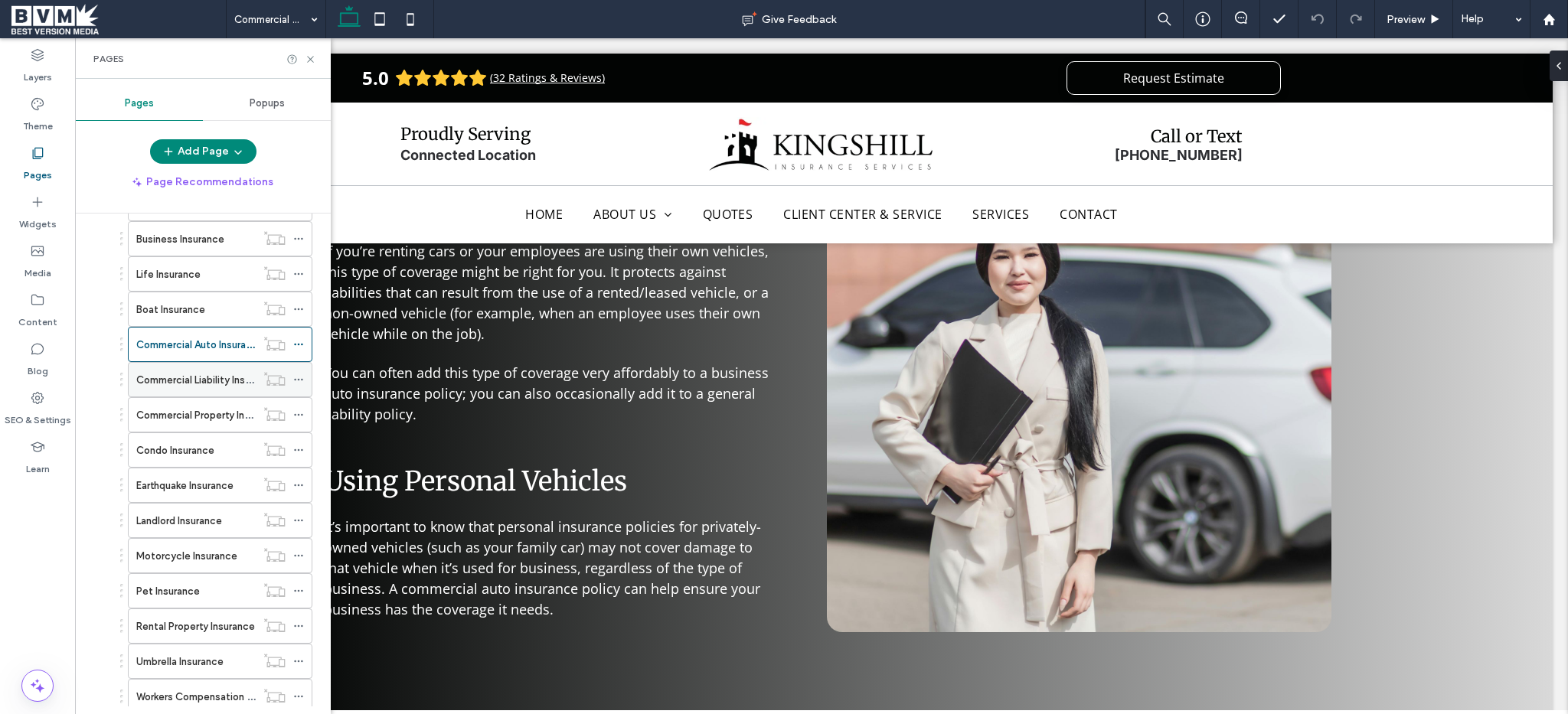
click at [205, 381] on label "Commercial Liability Insurance" at bounding box center [206, 379] width 140 height 27
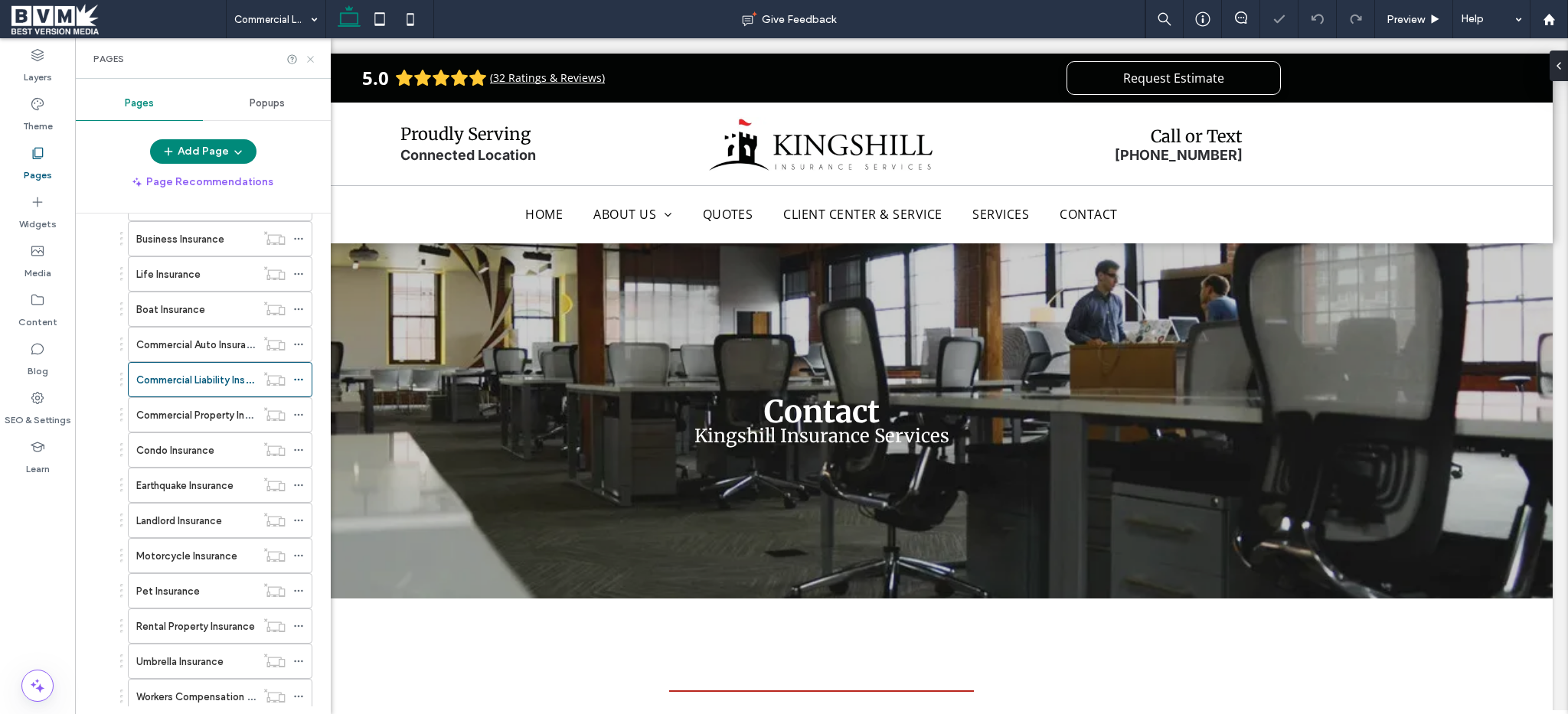
click at [312, 58] on icon at bounding box center [310, 58] width 11 height 11
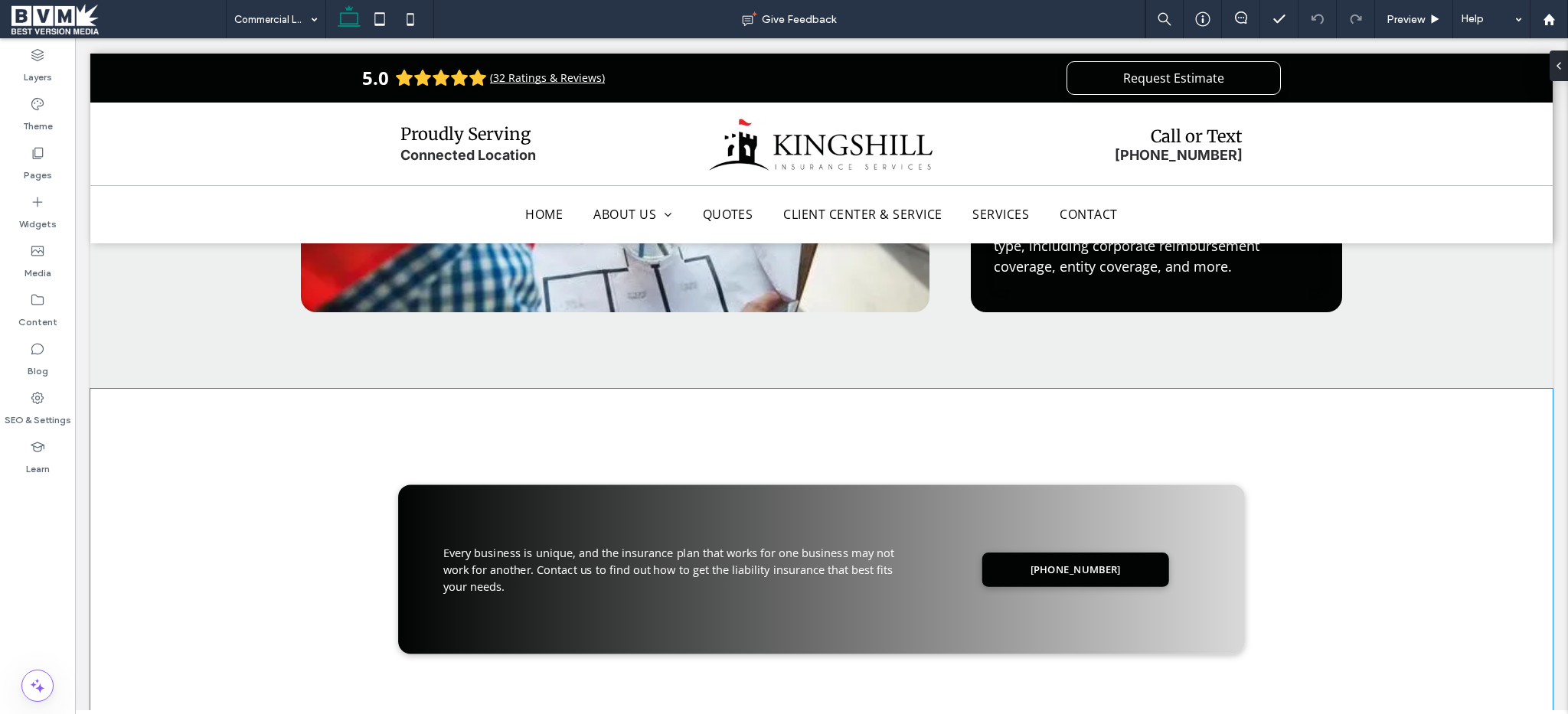
scroll to position [1874, 0]
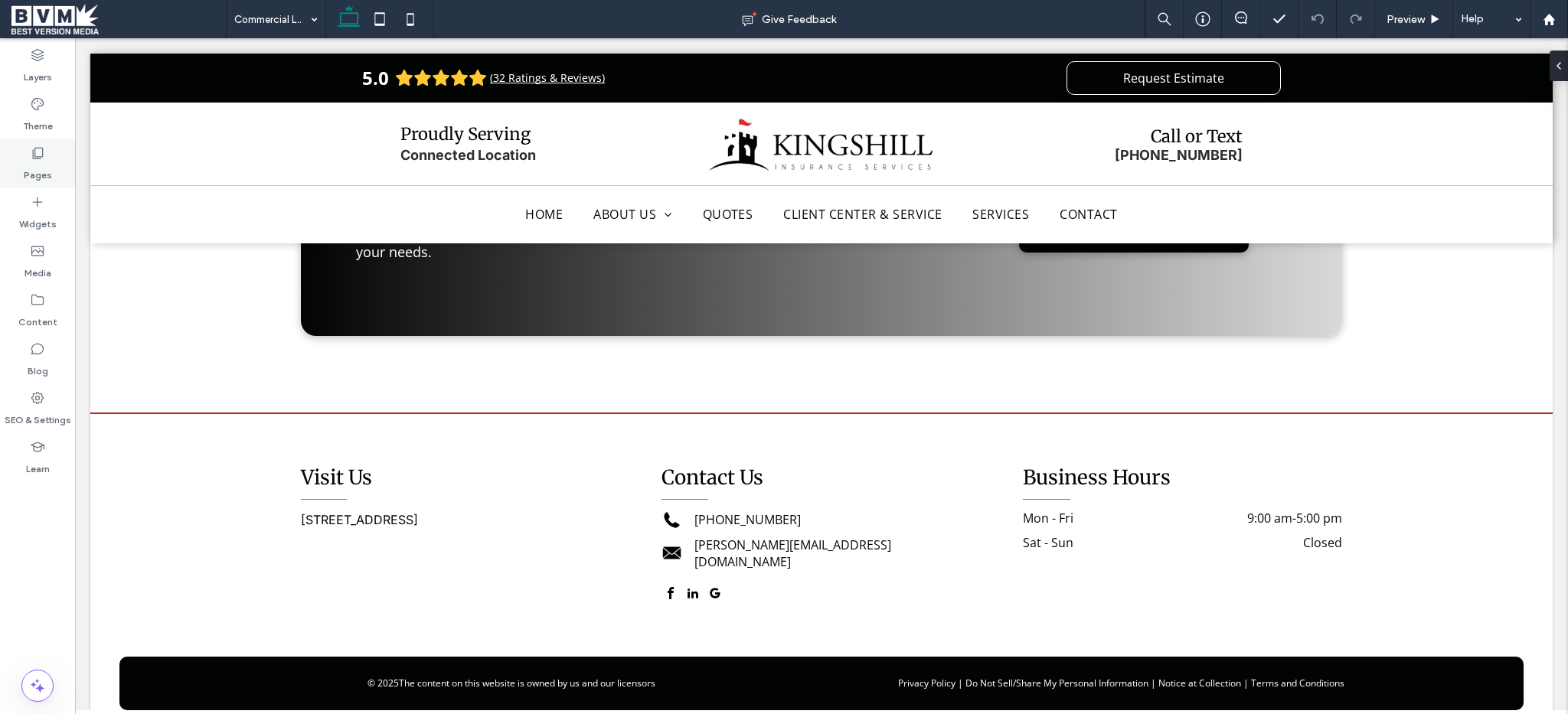
click at [28, 153] on div "Pages" at bounding box center [37, 163] width 75 height 49
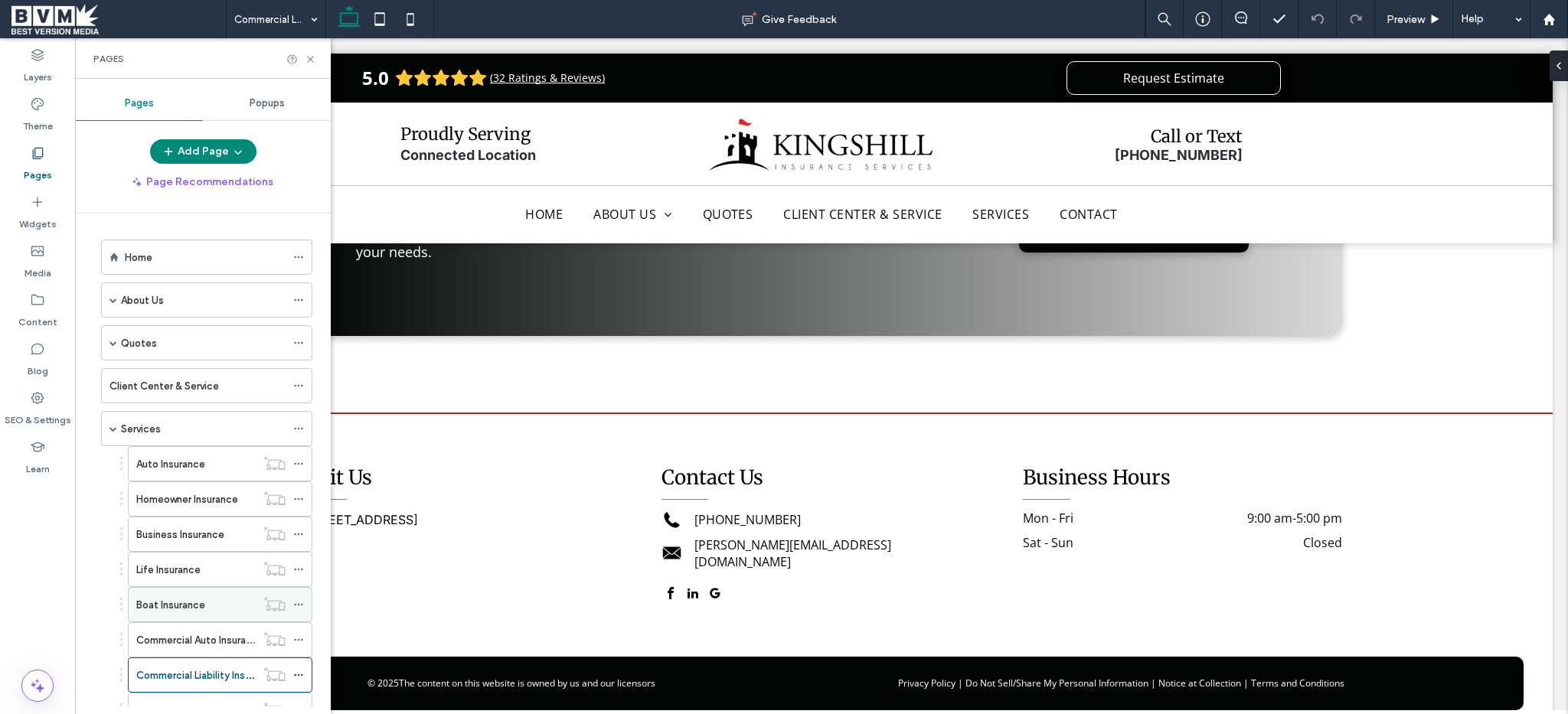
scroll to position [209, 0]
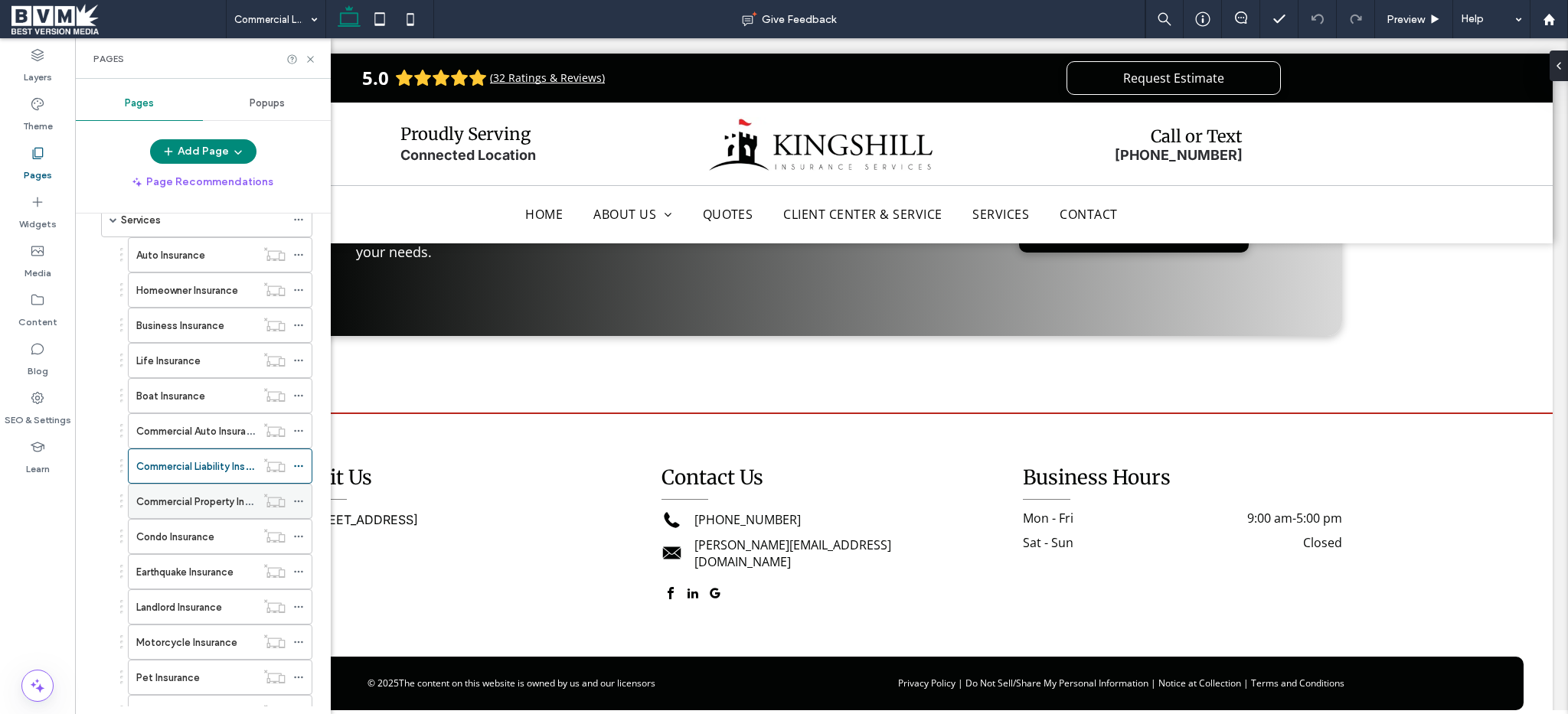
click at [213, 508] on label "Commercial Property Insurance" at bounding box center [208, 502] width 145 height 27
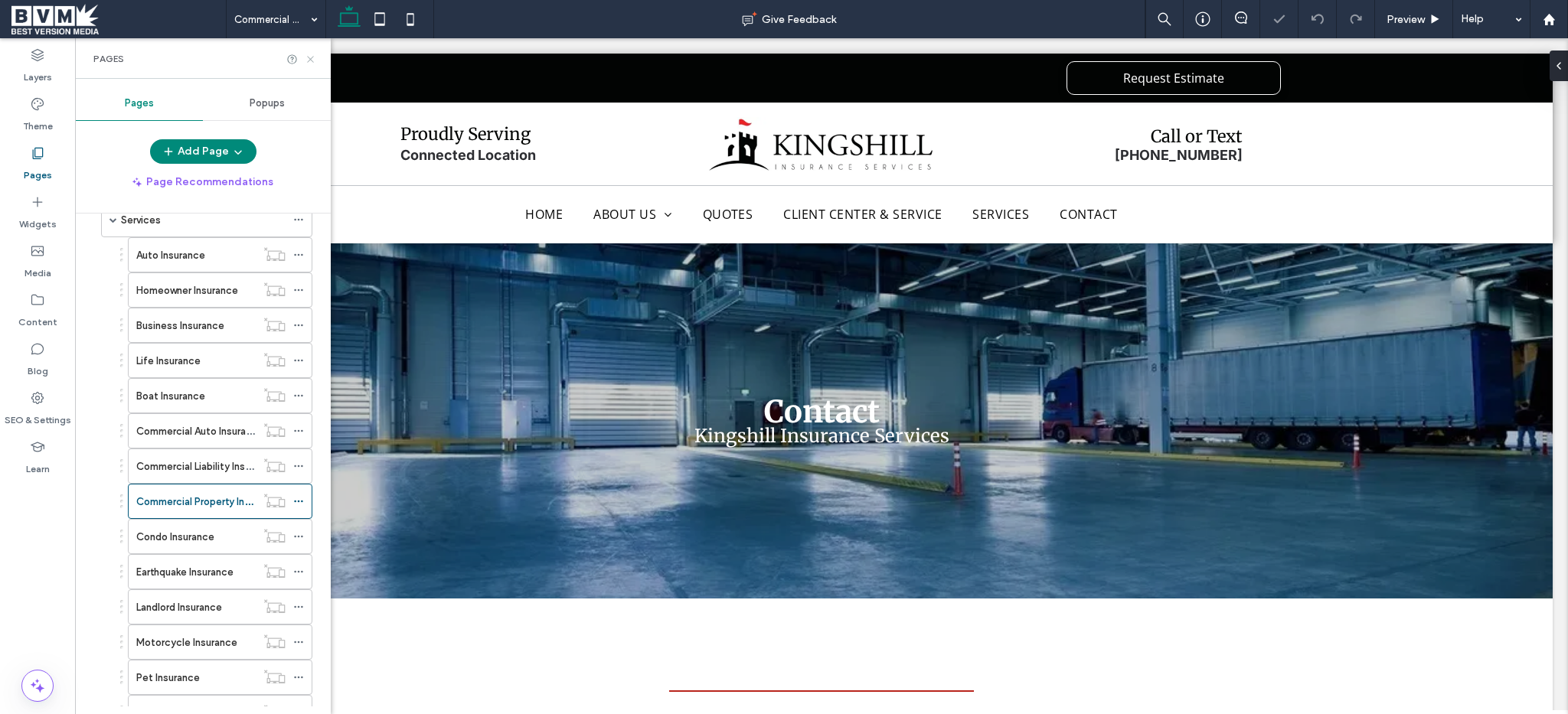
click at [310, 61] on icon at bounding box center [310, 58] width 11 height 11
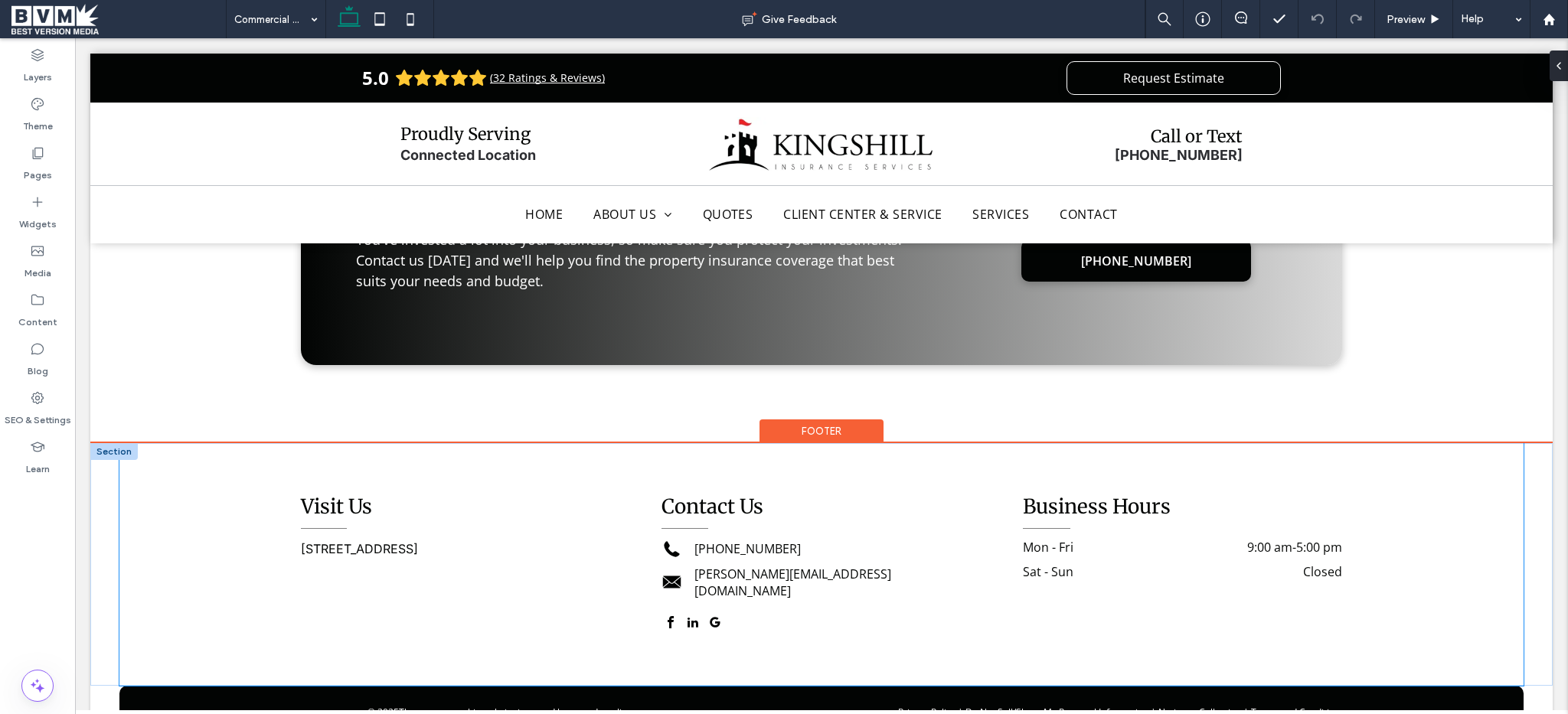
scroll to position [1846, 0]
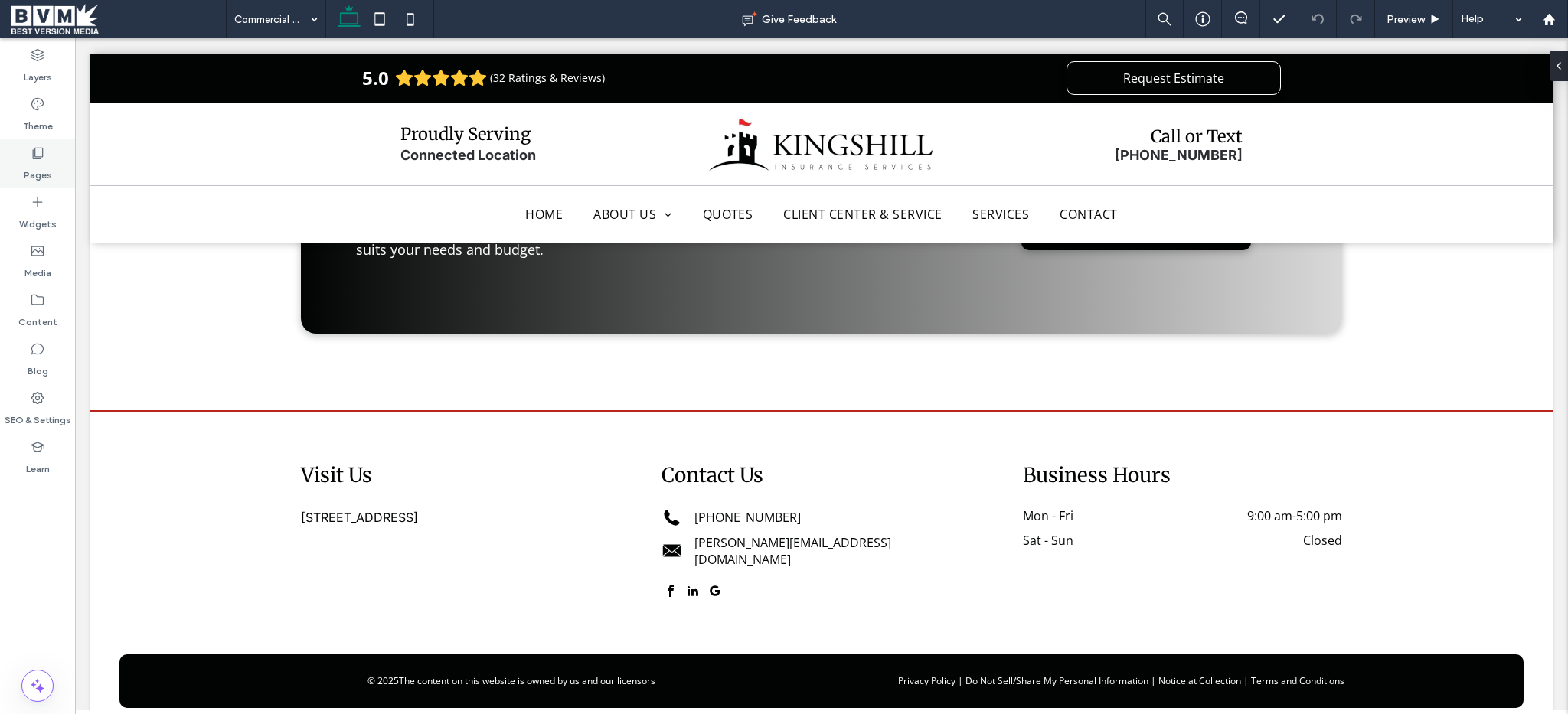
click at [37, 156] on icon at bounding box center [38, 153] width 15 height 15
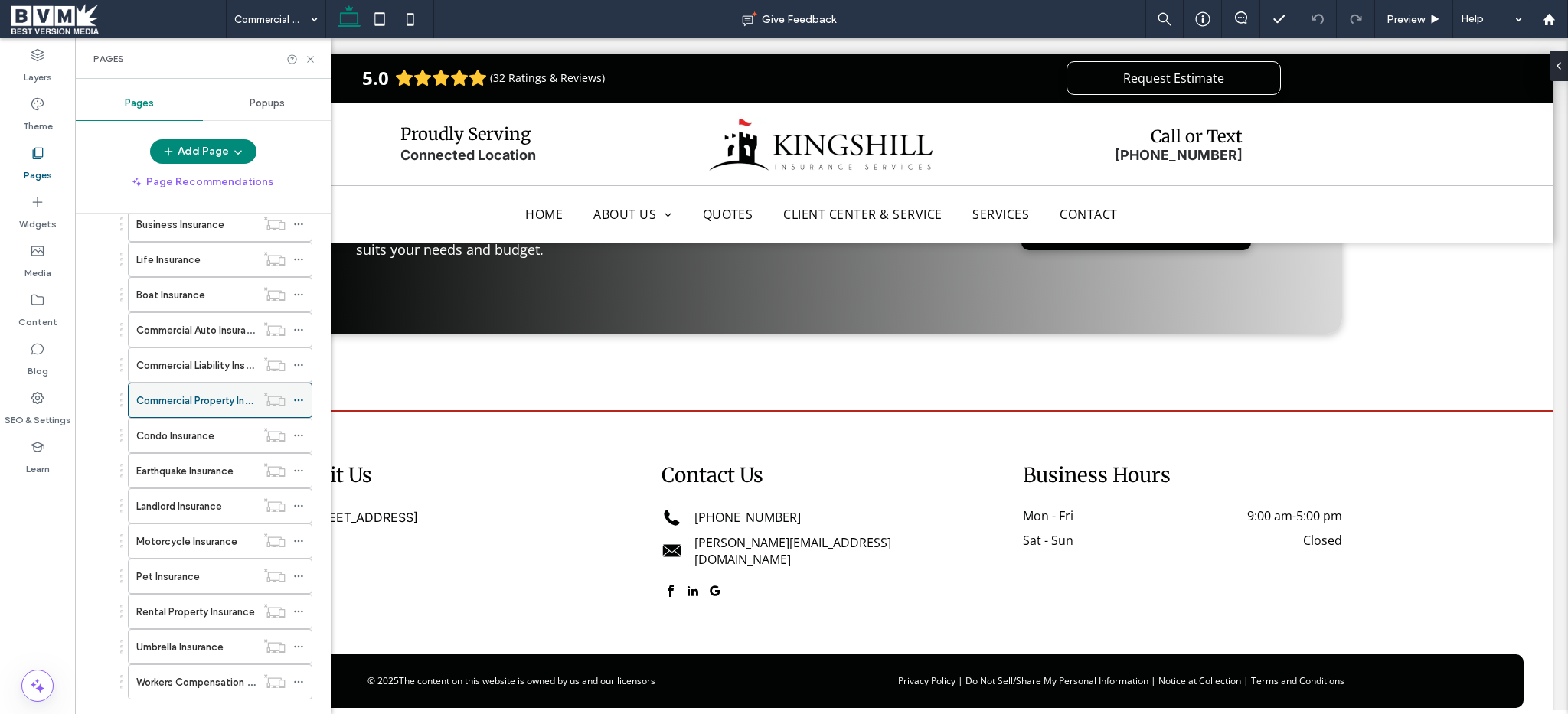
scroll to position [336, 0]
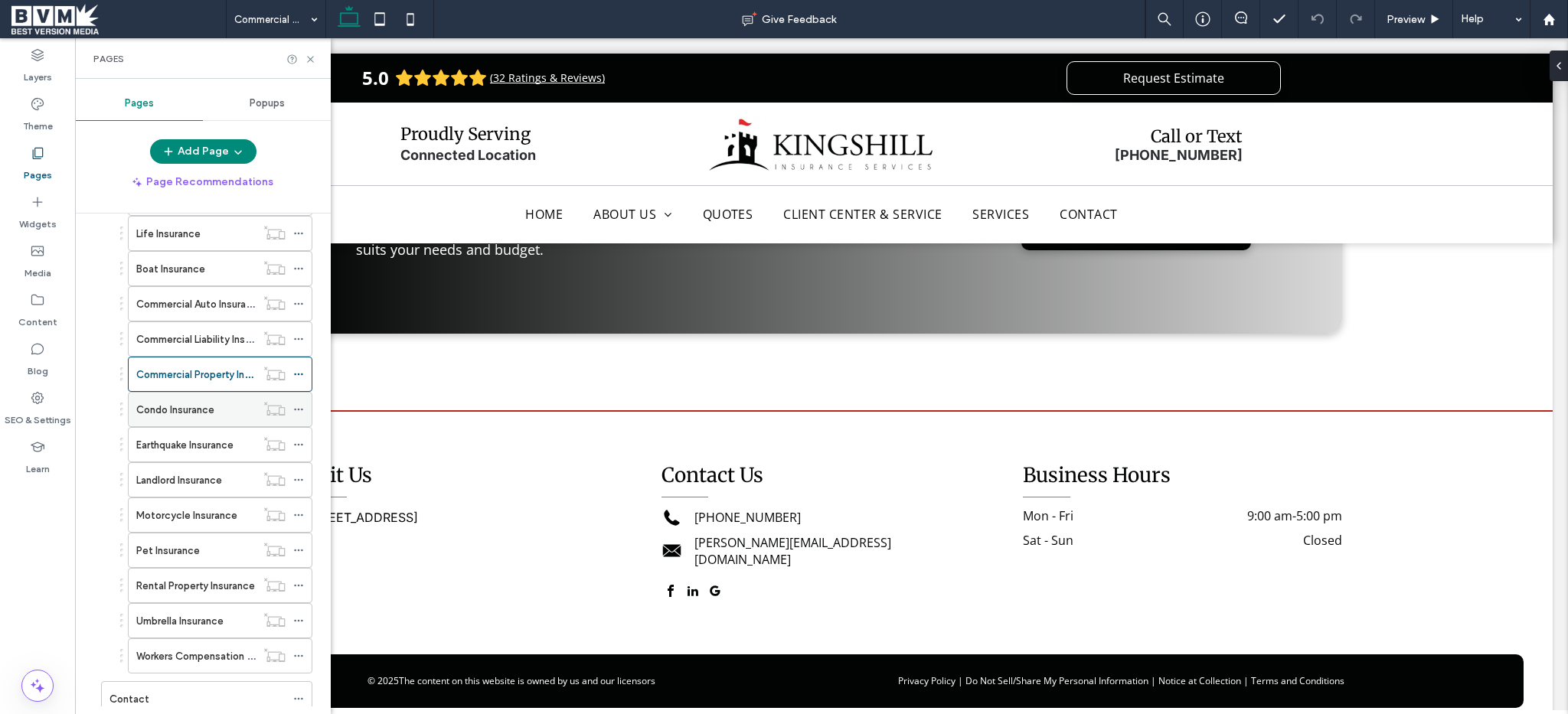
click at [224, 422] on div "Condo Insurance" at bounding box center [195, 409] width 120 height 34
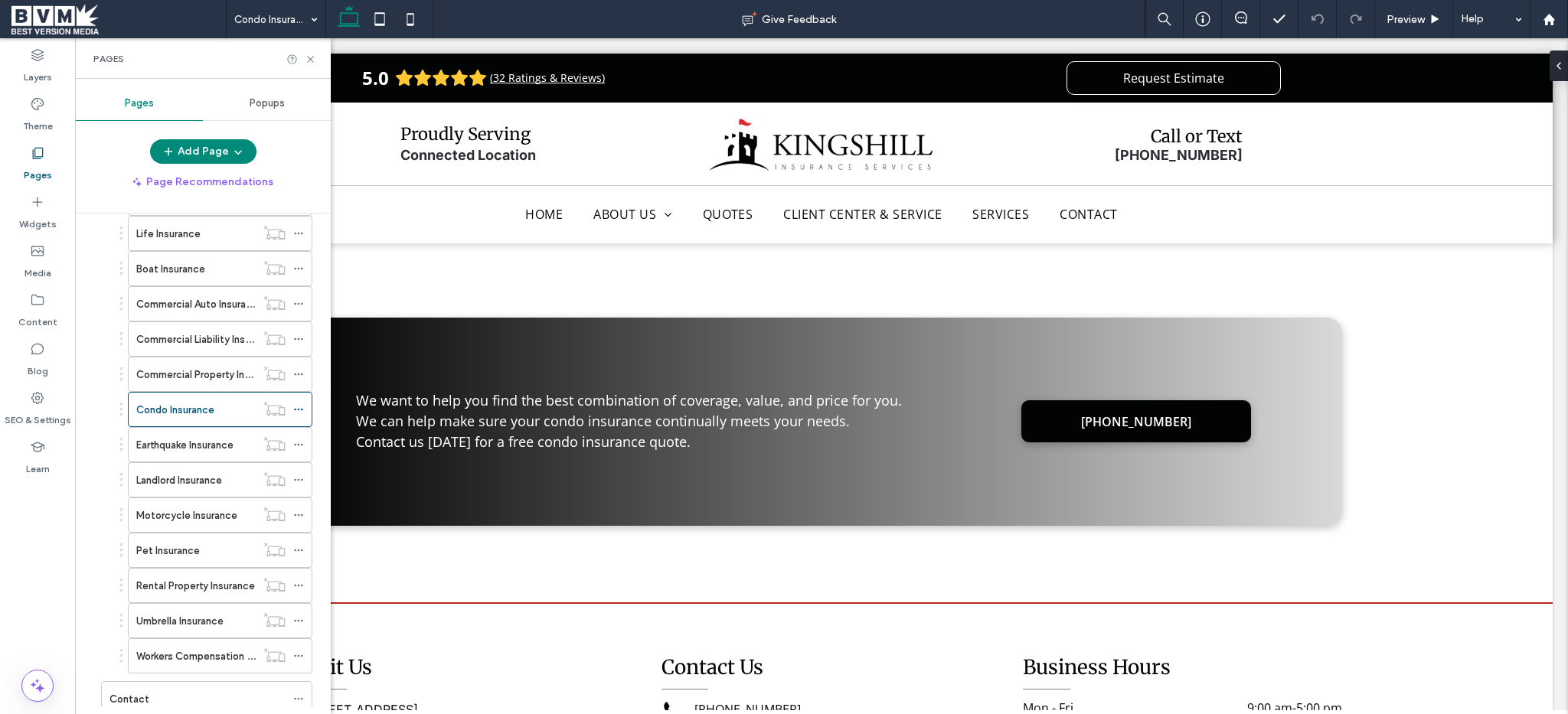
scroll to position [1858, 0]
click at [201, 440] on label "Earthquake Insurance" at bounding box center [184, 445] width 97 height 27
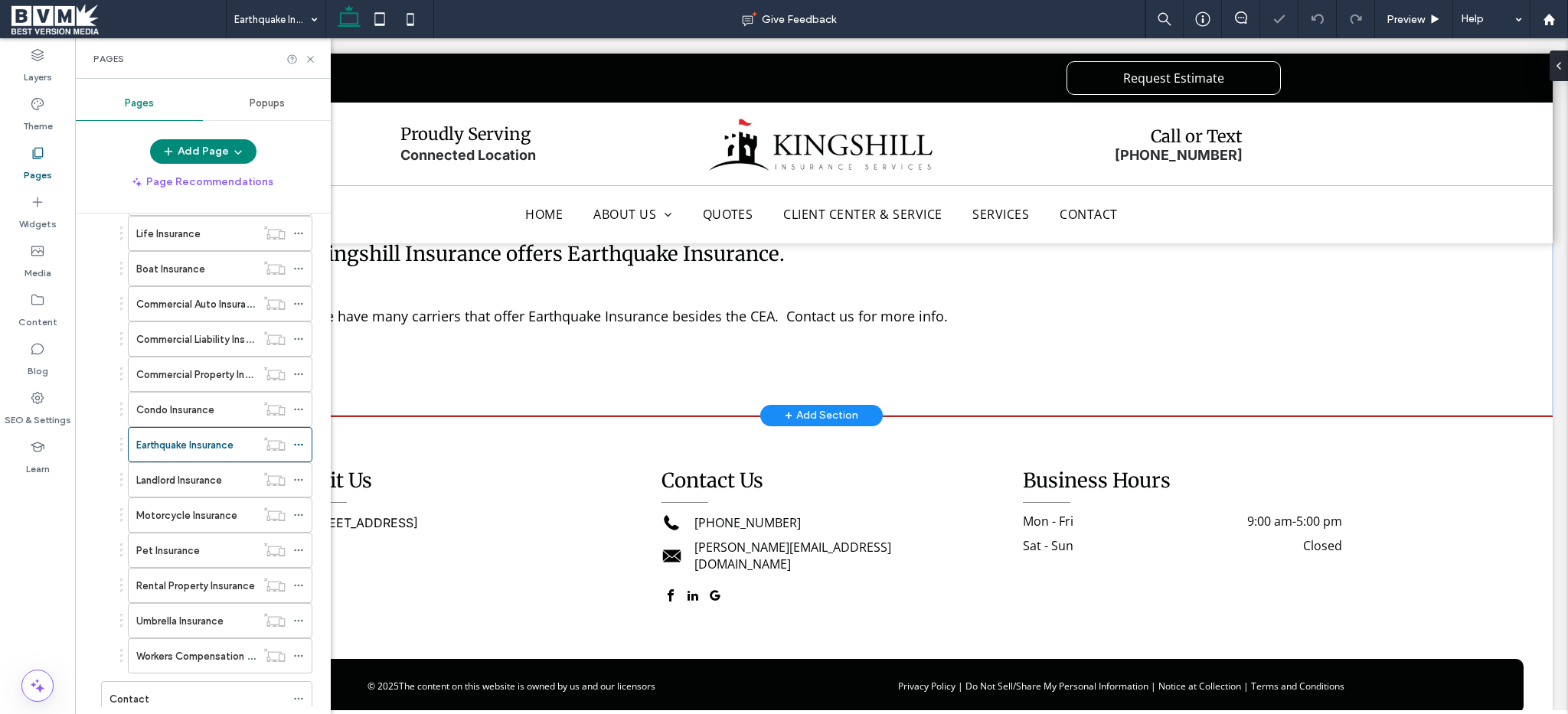
scroll to position [292, 0]
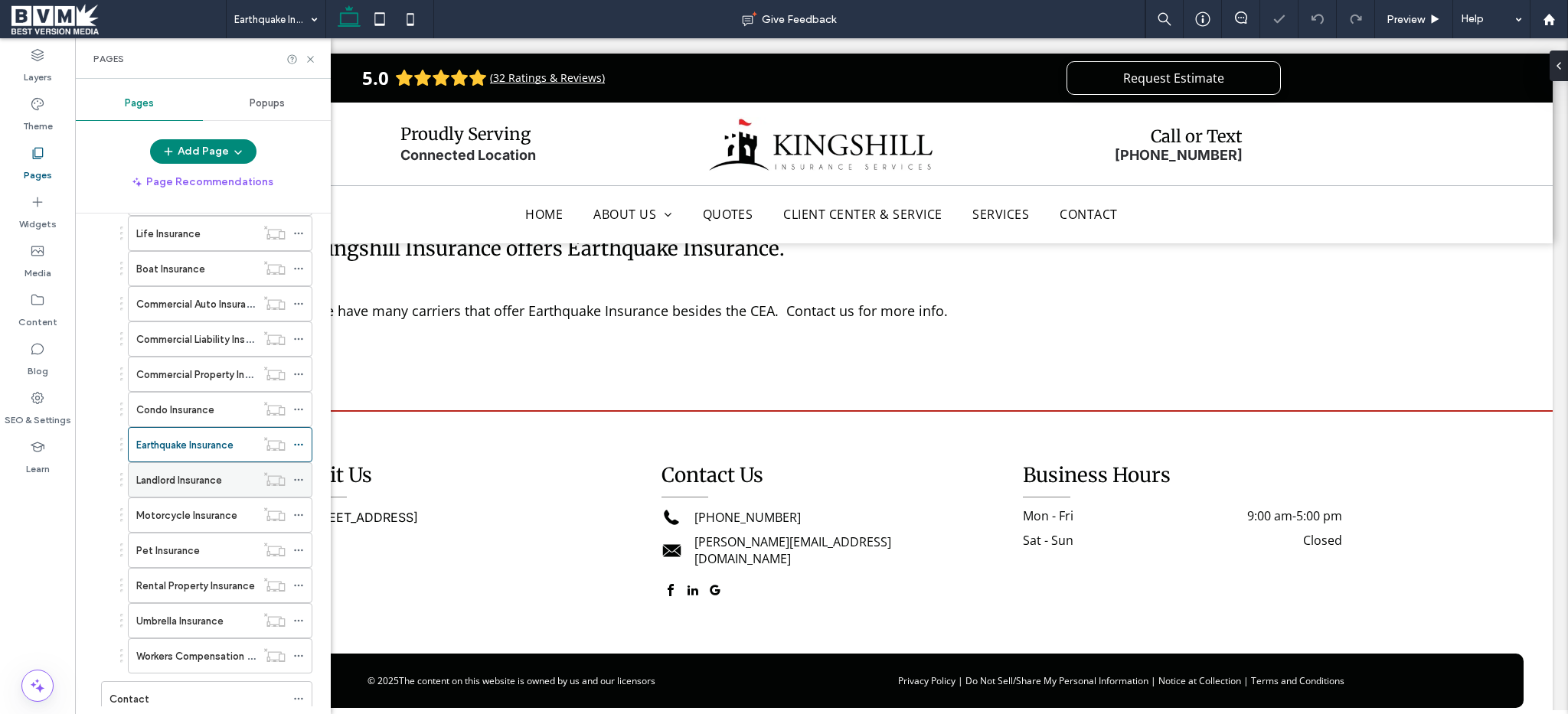
click at [211, 476] on label "Landlord Insurance" at bounding box center [179, 480] width 86 height 27
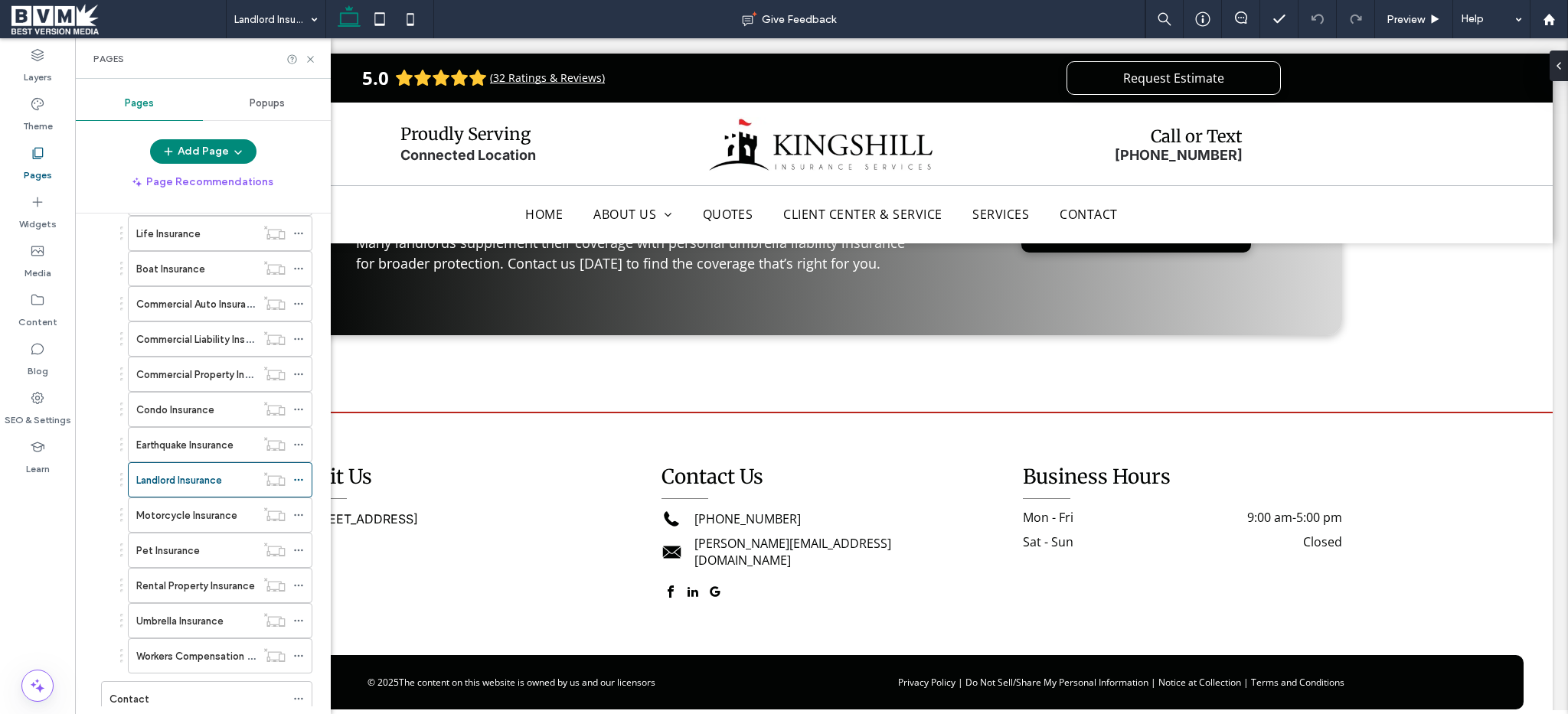
scroll to position [1376, 0]
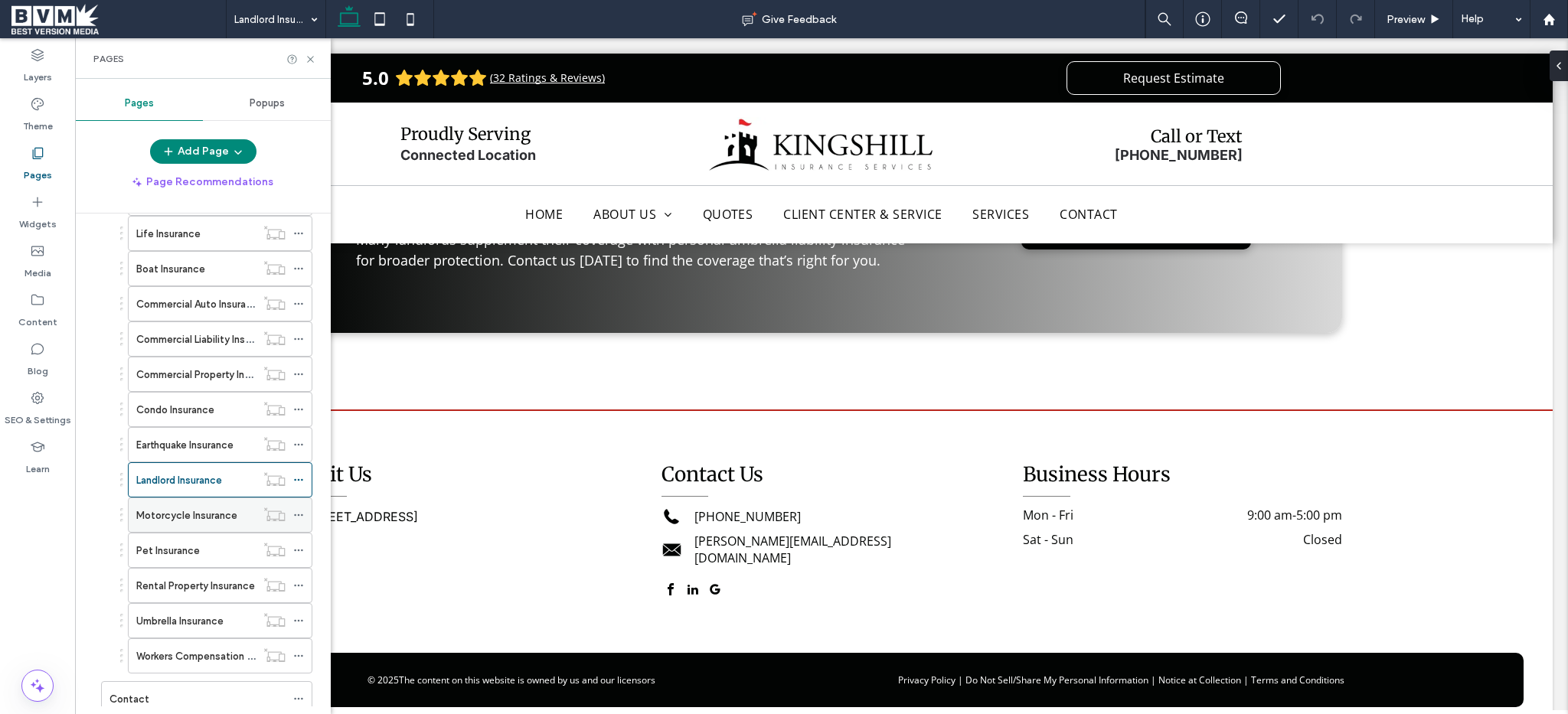
click at [188, 527] on div "Motorcycle Insurance" at bounding box center [195, 514] width 120 height 34
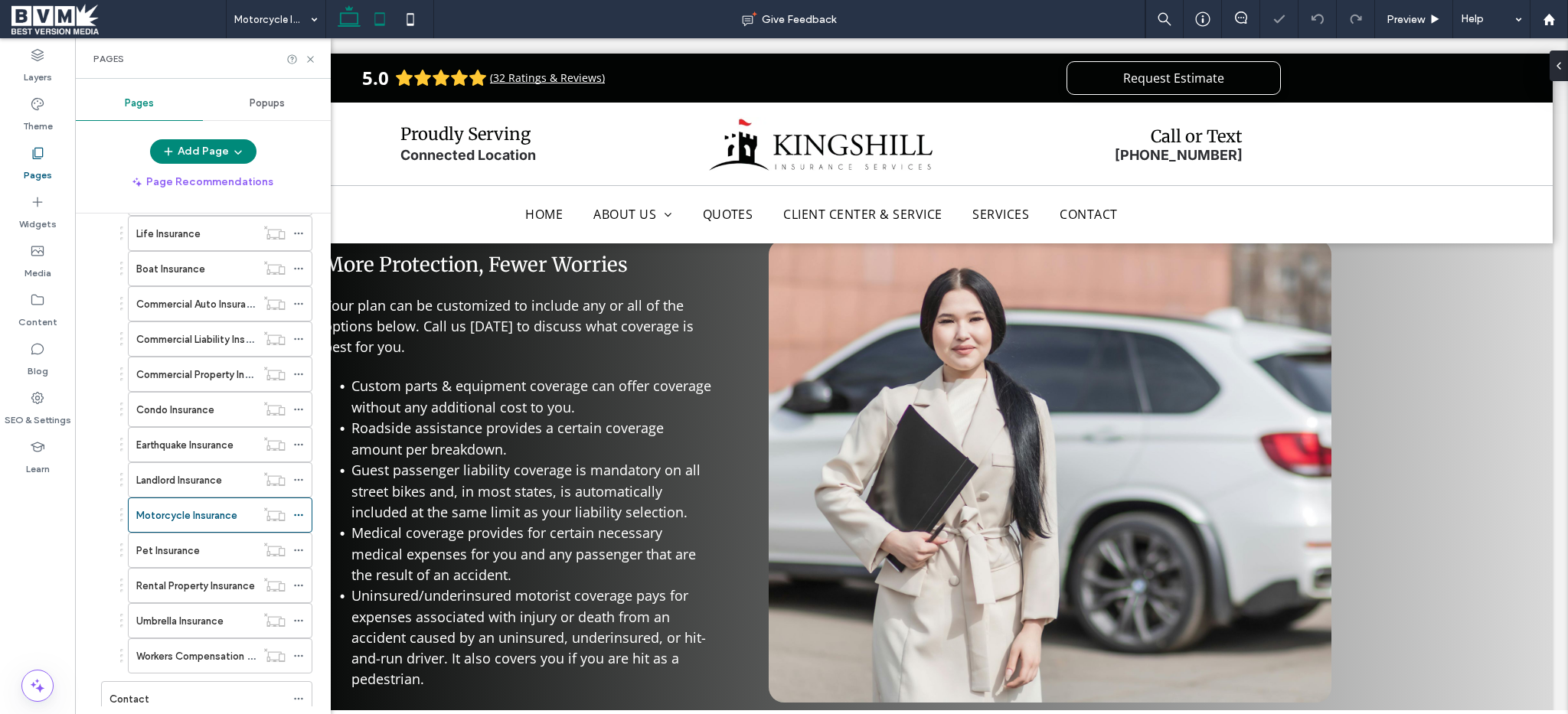
click at [380, 11] on icon at bounding box center [380, 19] width 31 height 31
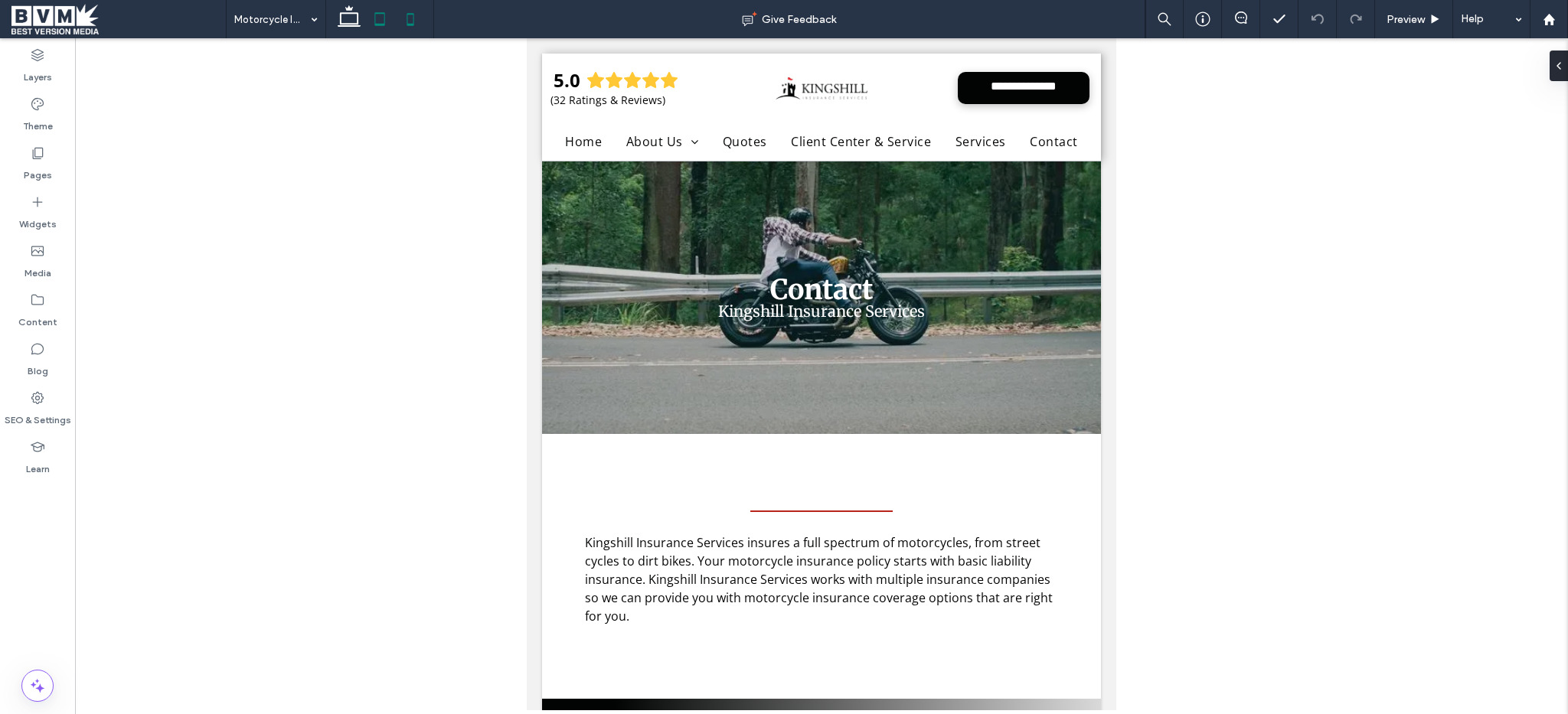
click at [411, 19] on icon at bounding box center [411, 19] width 31 height 31
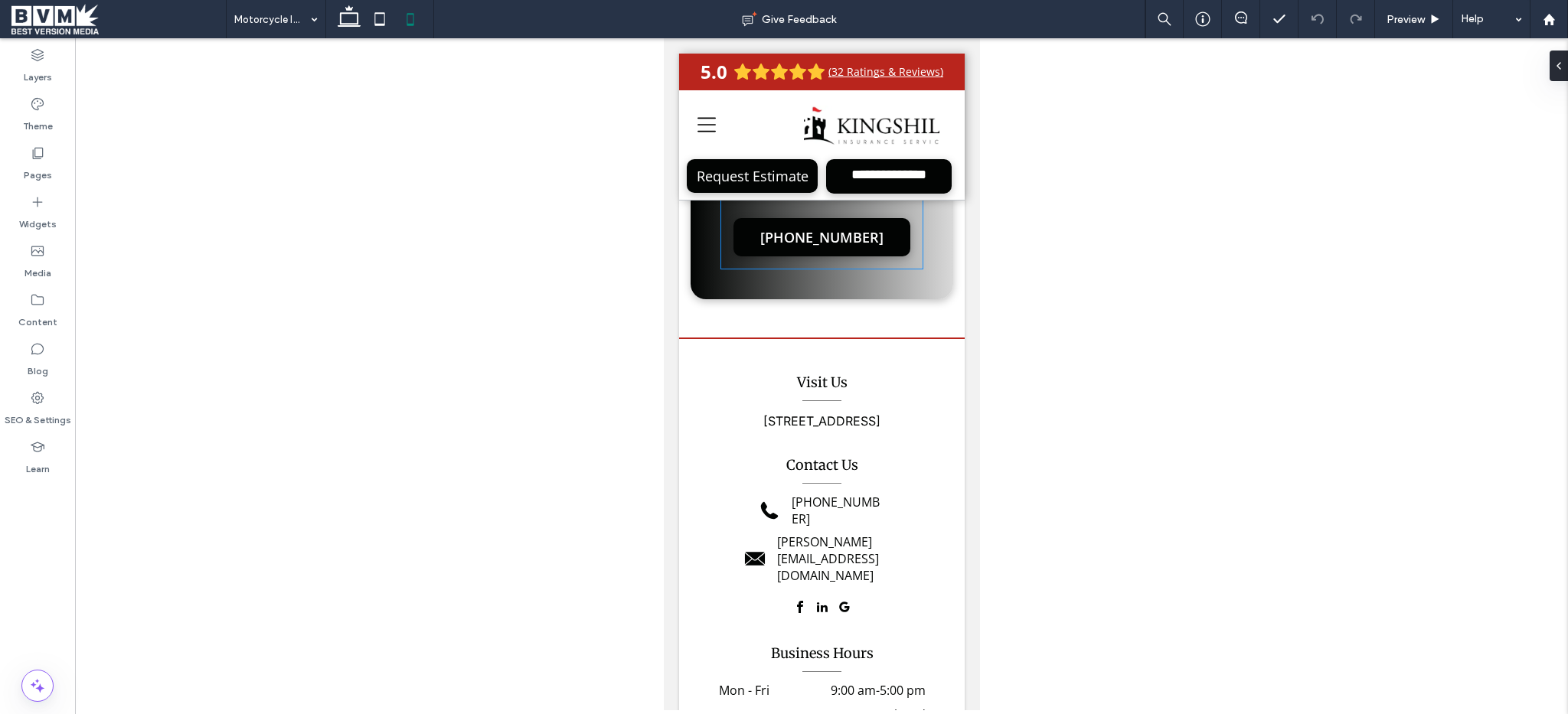
scroll to position [2352, 0]
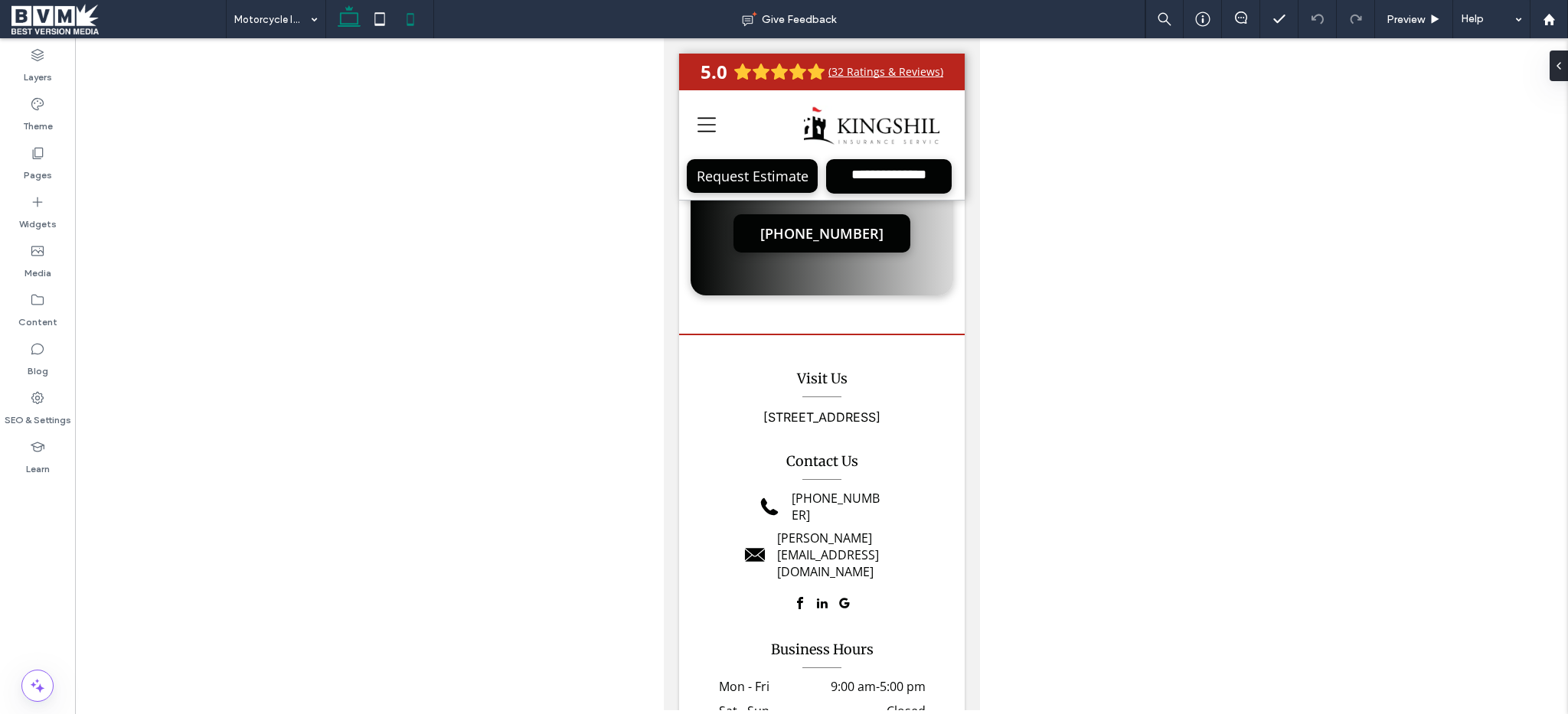
click at [342, 10] on icon at bounding box center [349, 19] width 31 height 31
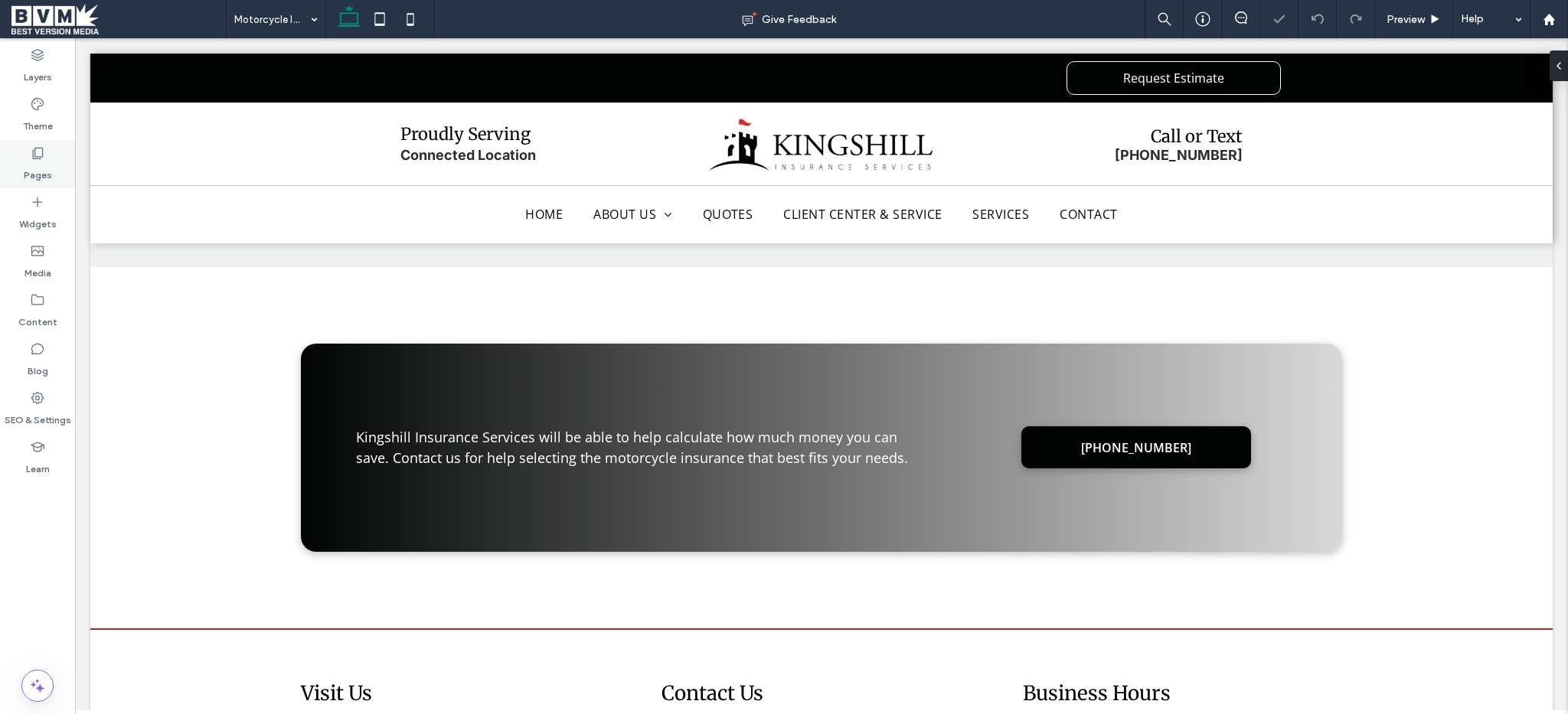
click at [26, 163] on label "Pages" at bounding box center [38, 171] width 28 height 22
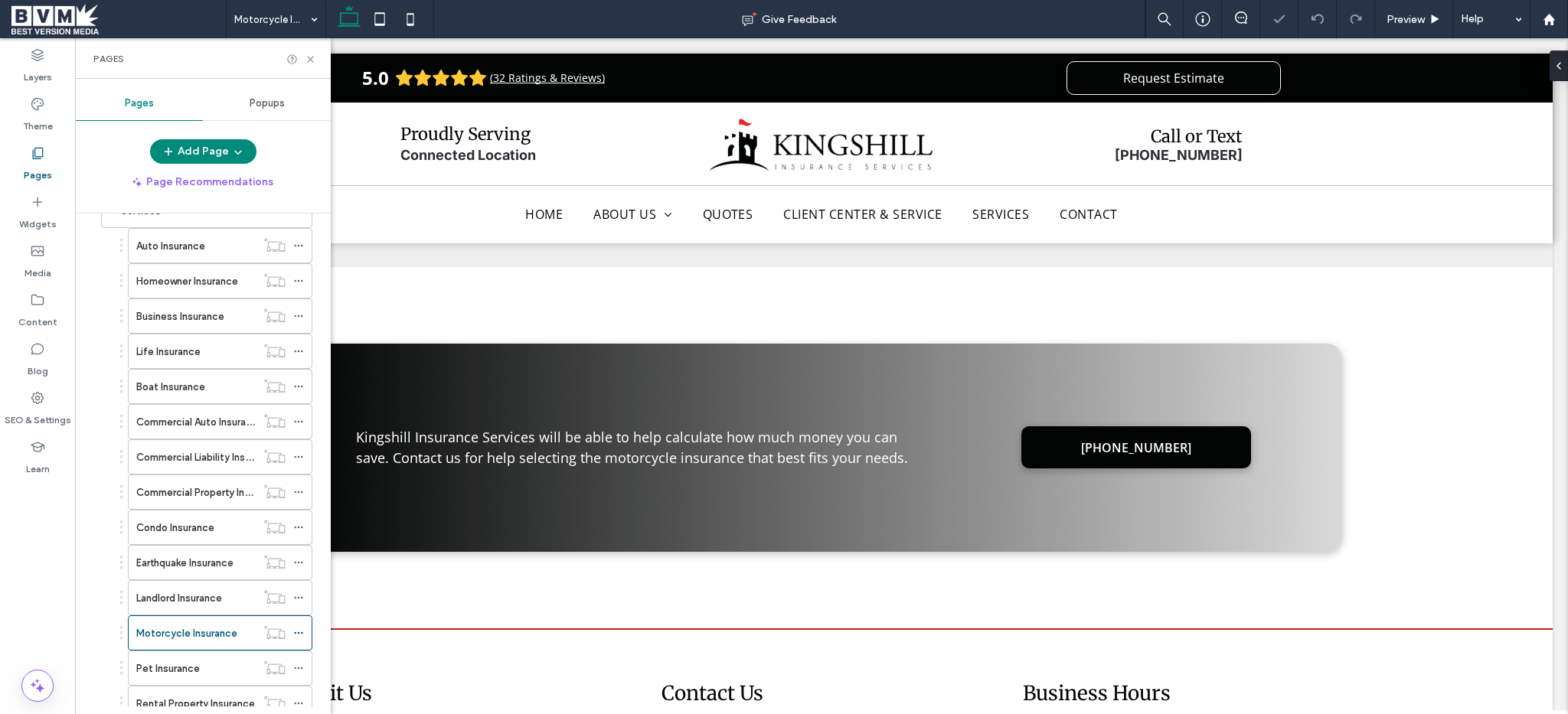
scroll to position [513, 0]
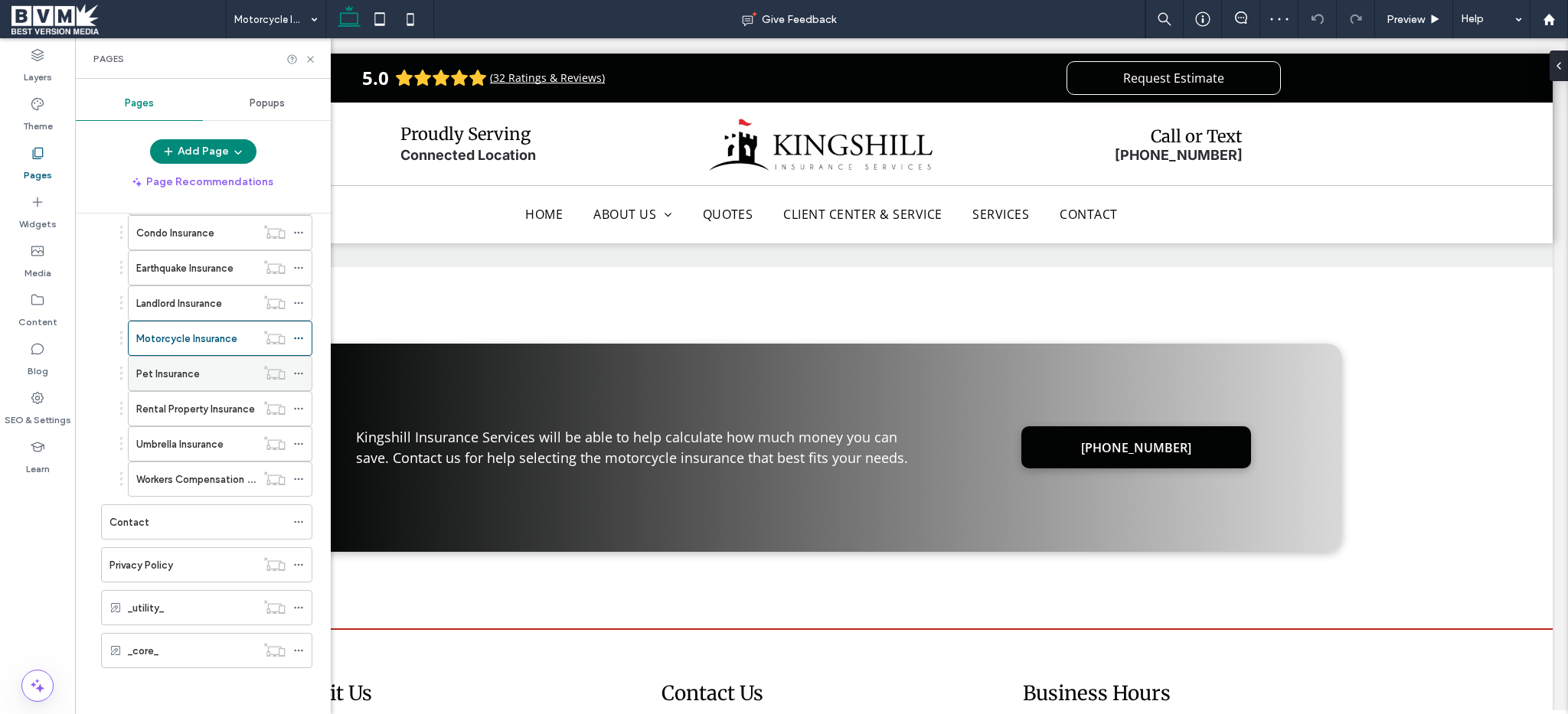
click at [165, 377] on label "Pet Insurance" at bounding box center [168, 373] width 64 height 27
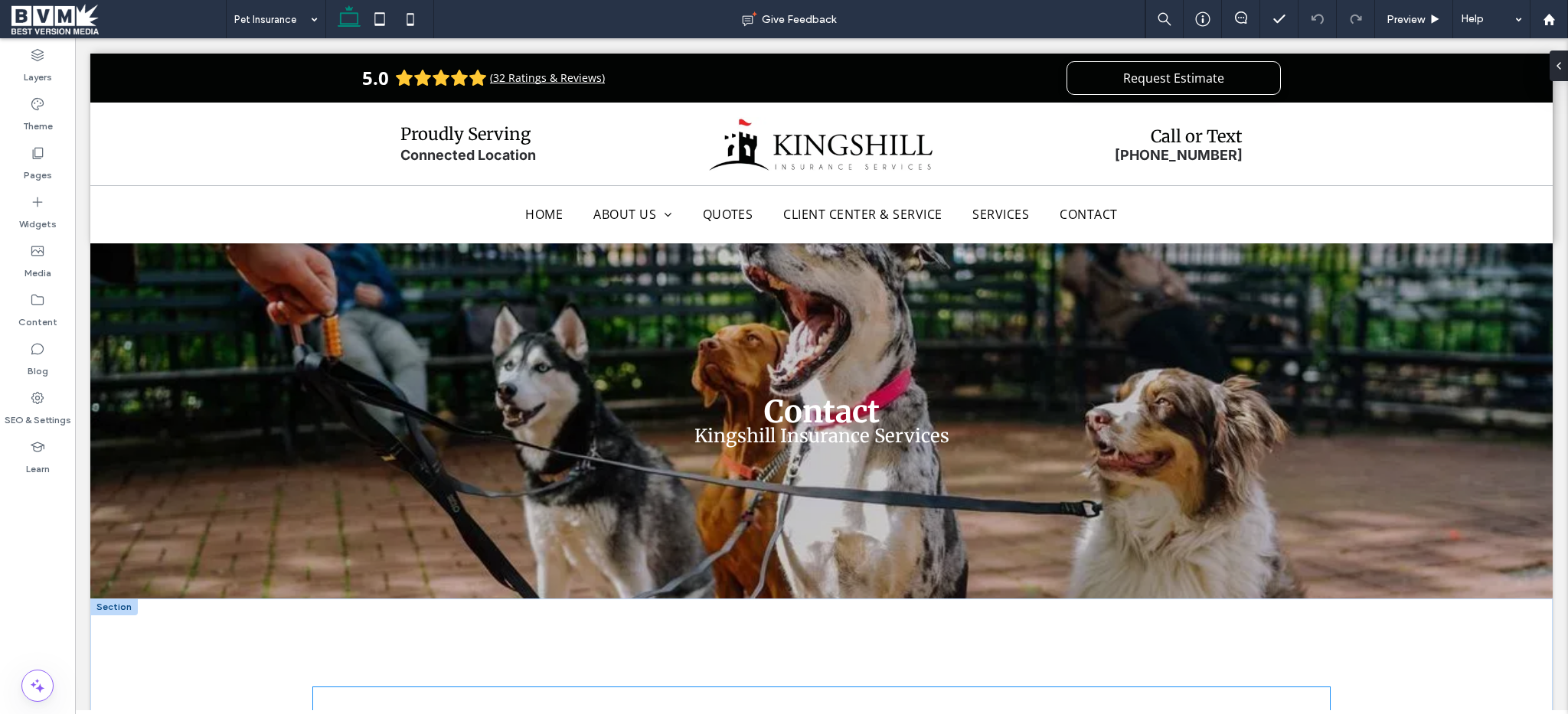
scroll to position [316, 0]
